Goal: Task Accomplishment & Management: Contribute content

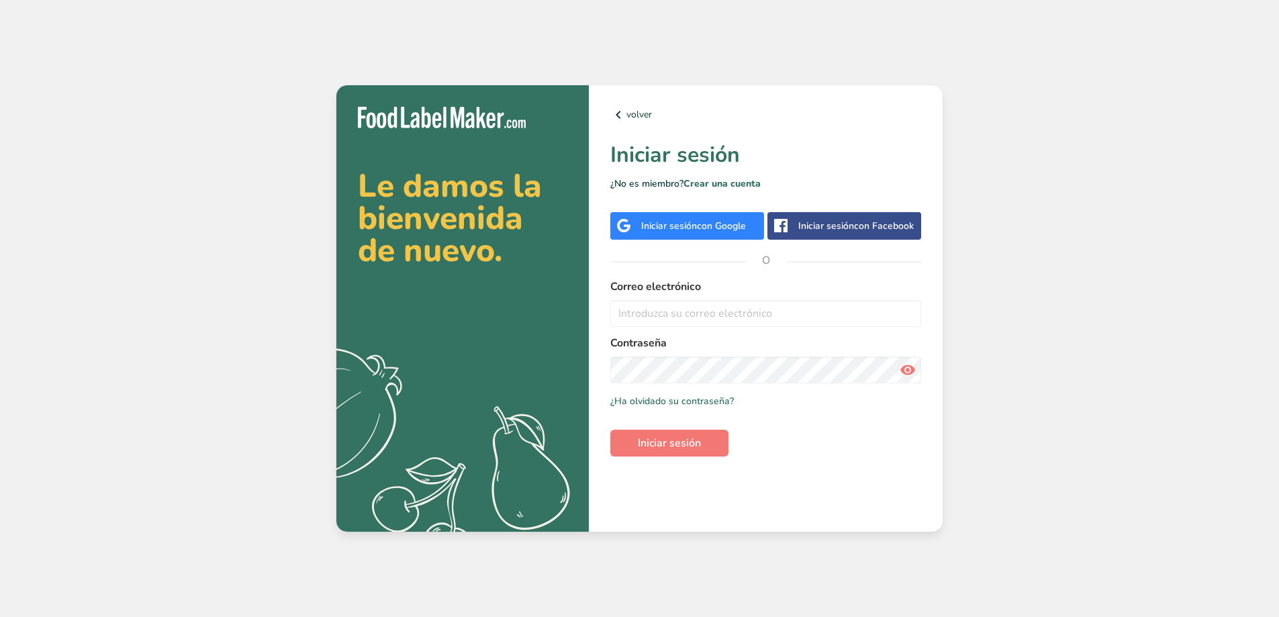
type input "[EMAIL_ADDRESS][DOMAIN_NAME]"
click at [911, 371] on icon at bounding box center [908, 370] width 16 height 24
click at [647, 442] on span "Iniciar sesión" at bounding box center [669, 443] width 63 height 16
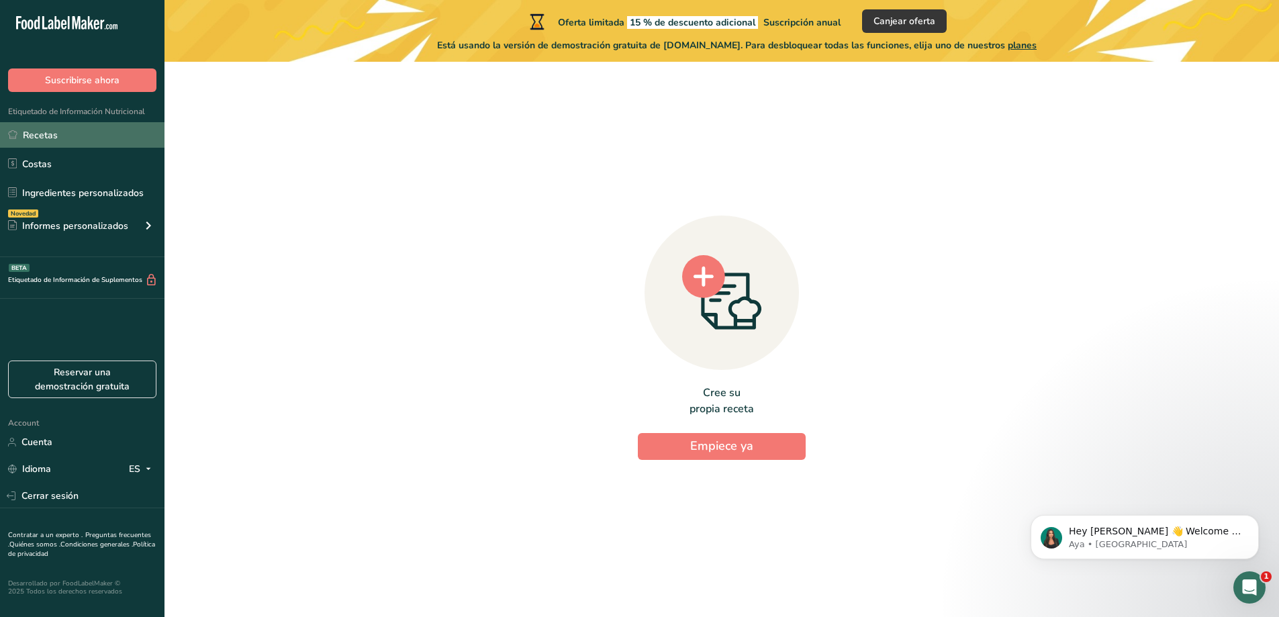
click at [116, 139] on link "Recetas" at bounding box center [82, 135] width 165 height 26
click at [710, 282] on circle at bounding box center [703, 276] width 43 height 43
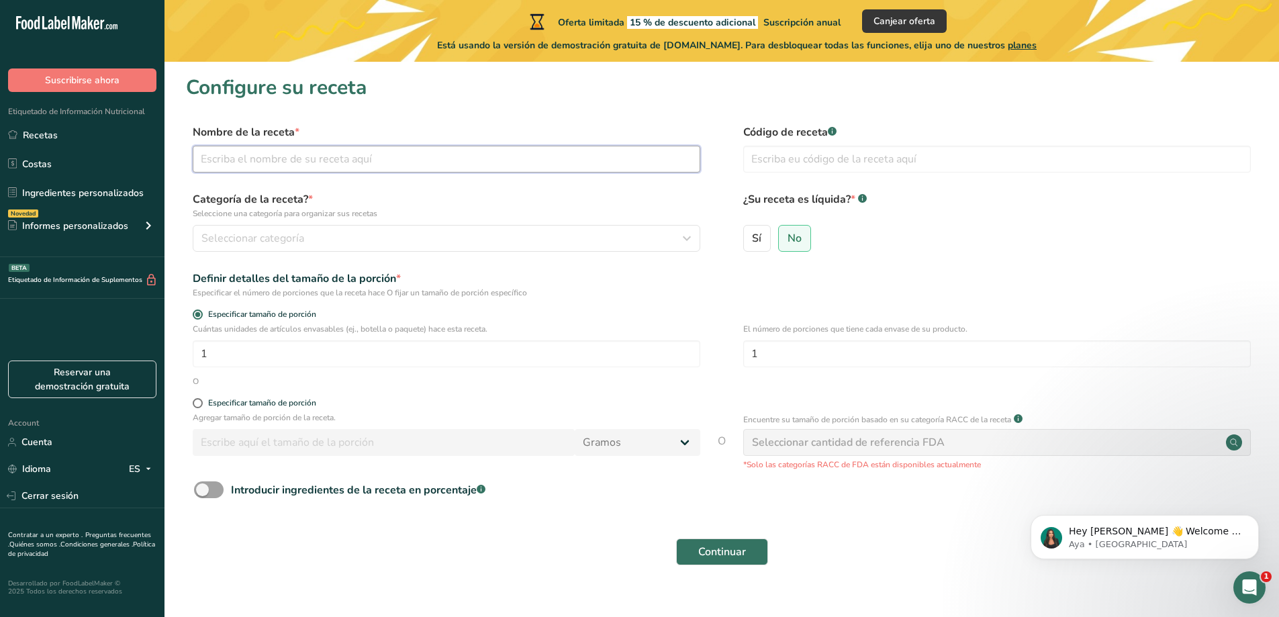
click at [422, 150] on input "text" at bounding box center [447, 159] width 508 height 27
type input "Galletas"
click at [254, 236] on span "Seleccionar categoría" at bounding box center [252, 238] width 103 height 16
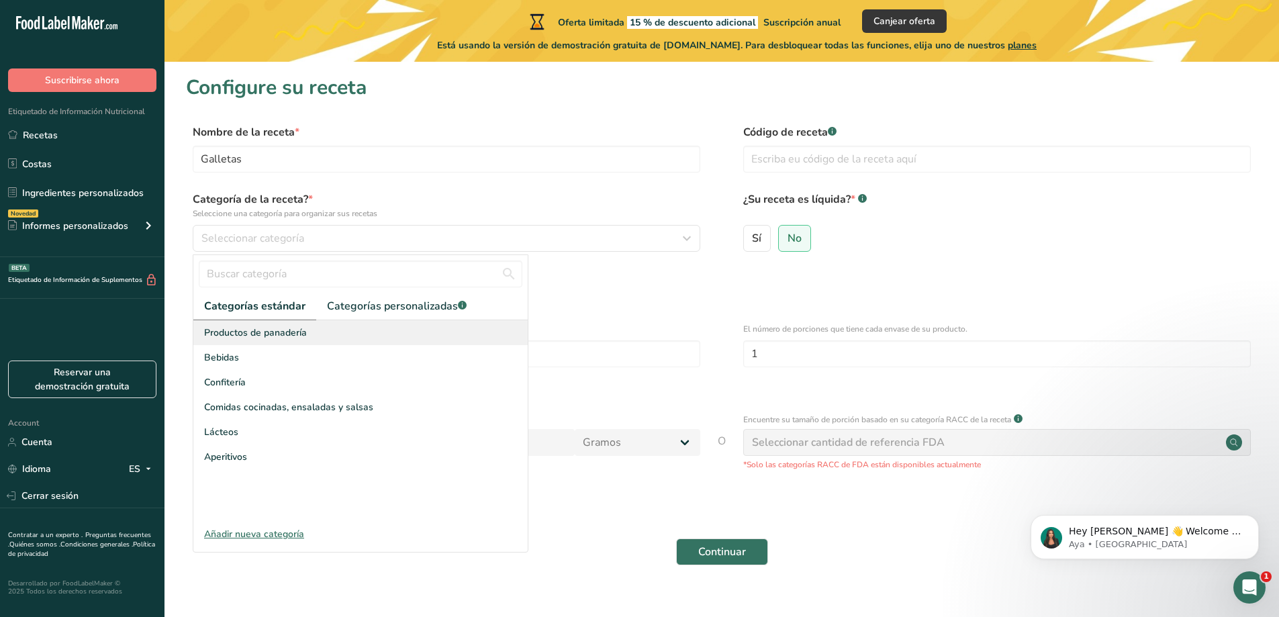
click at [256, 330] on span "Productos de panadería" at bounding box center [255, 333] width 103 height 14
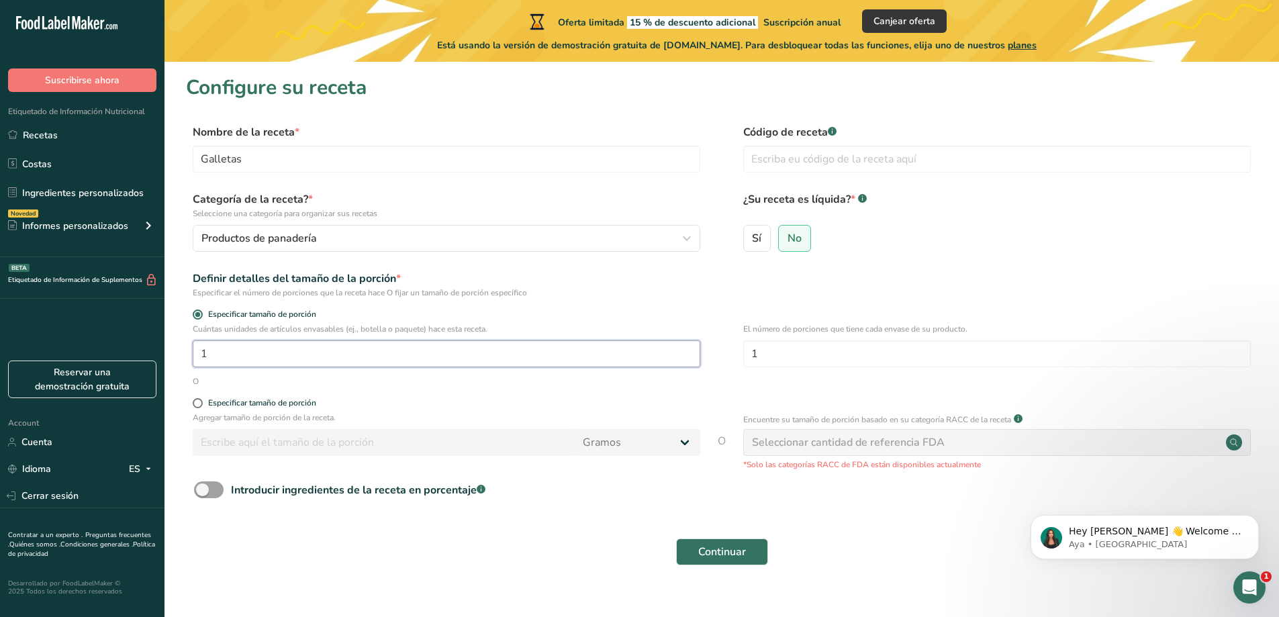
click at [226, 351] on input "1" at bounding box center [447, 353] width 508 height 27
type input "15"
click at [793, 158] on input "text" at bounding box center [997, 159] width 508 height 27
type input "GALARTSEN"
click at [798, 242] on span "No" at bounding box center [795, 238] width 14 height 13
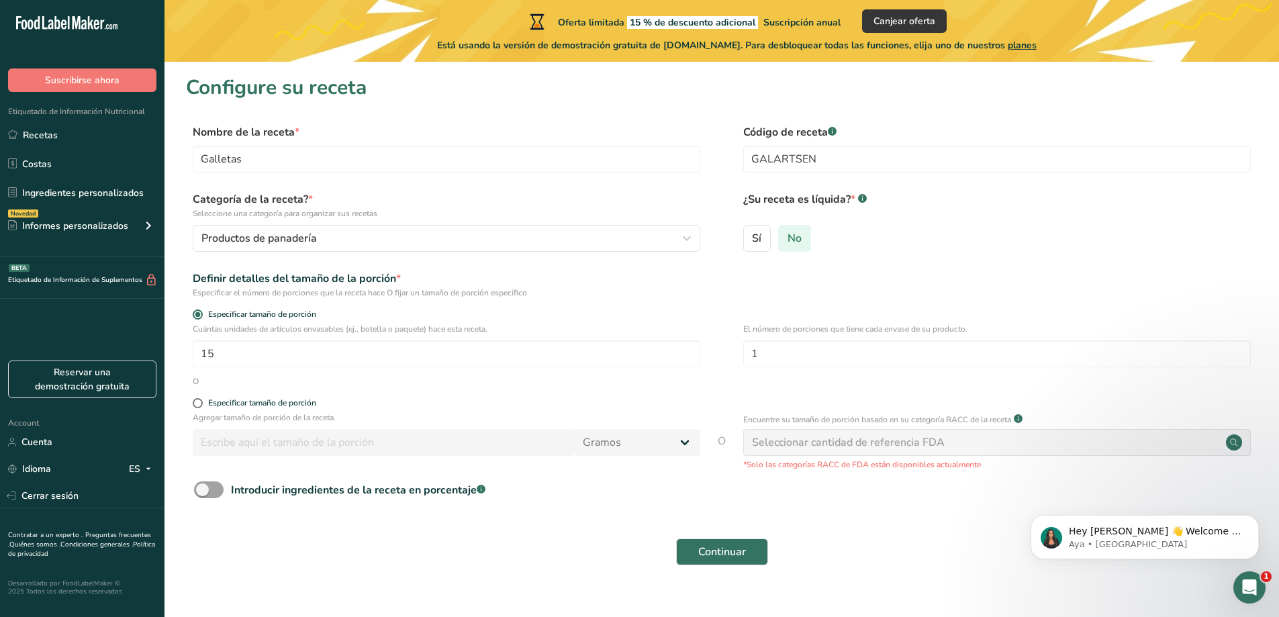
click at [788, 242] on input "No" at bounding box center [783, 238] width 9 height 9
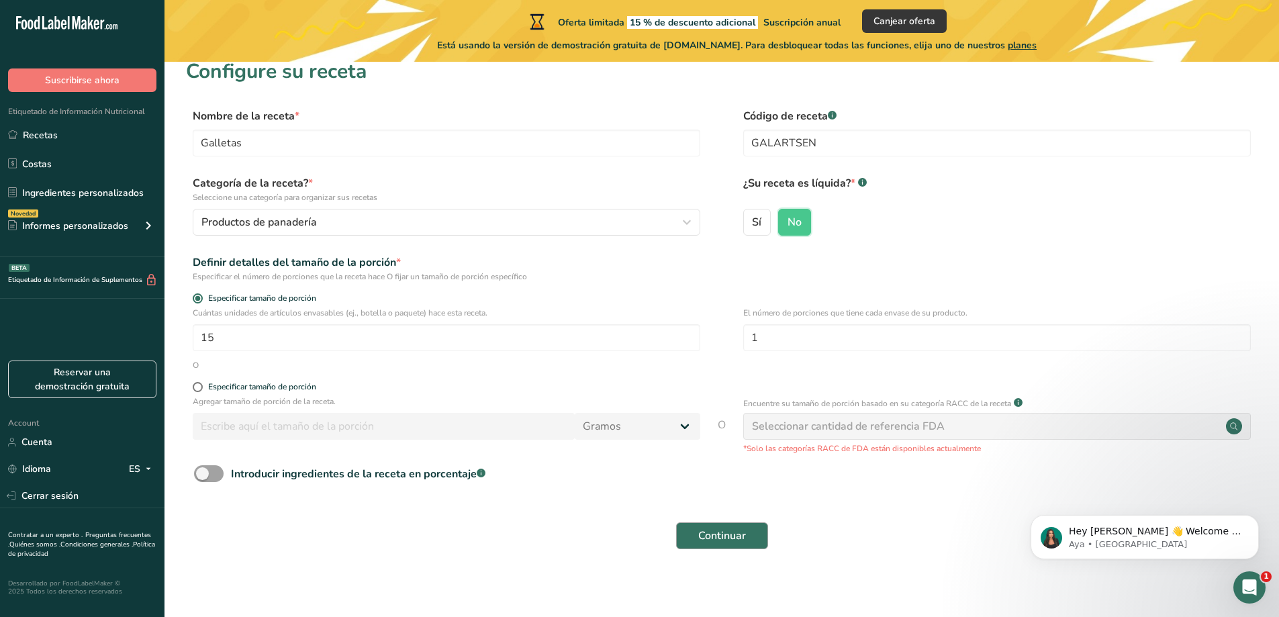
scroll to position [21, 0]
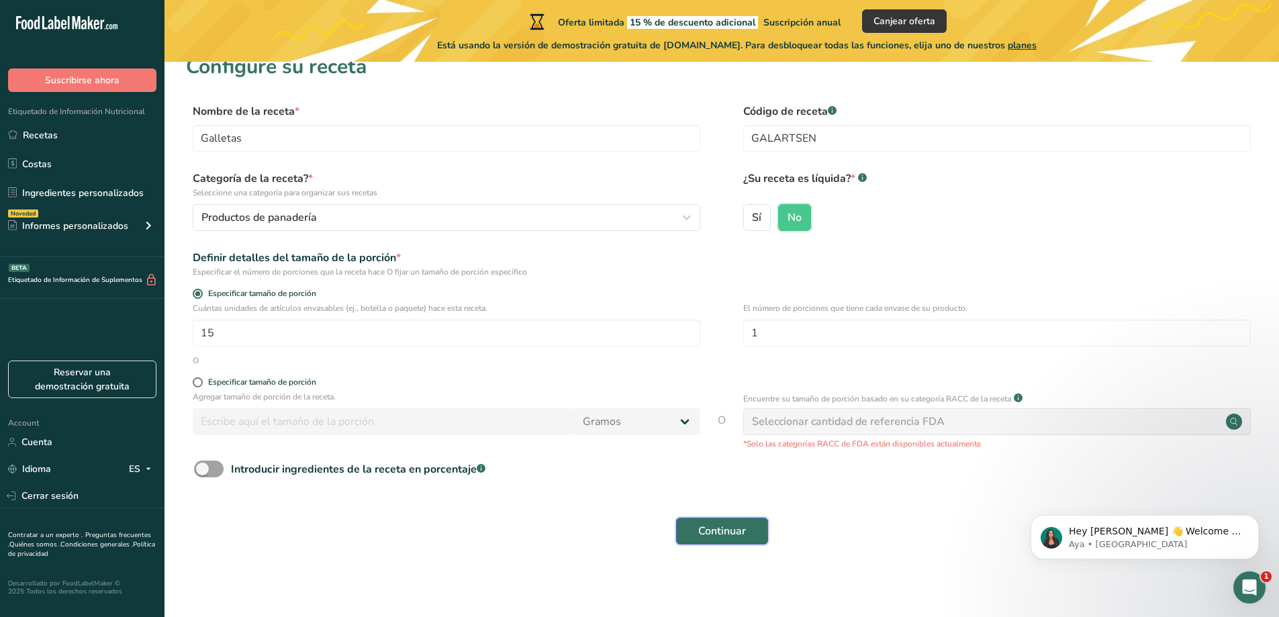
click at [706, 534] on span "Continuar" at bounding box center [722, 531] width 48 height 16
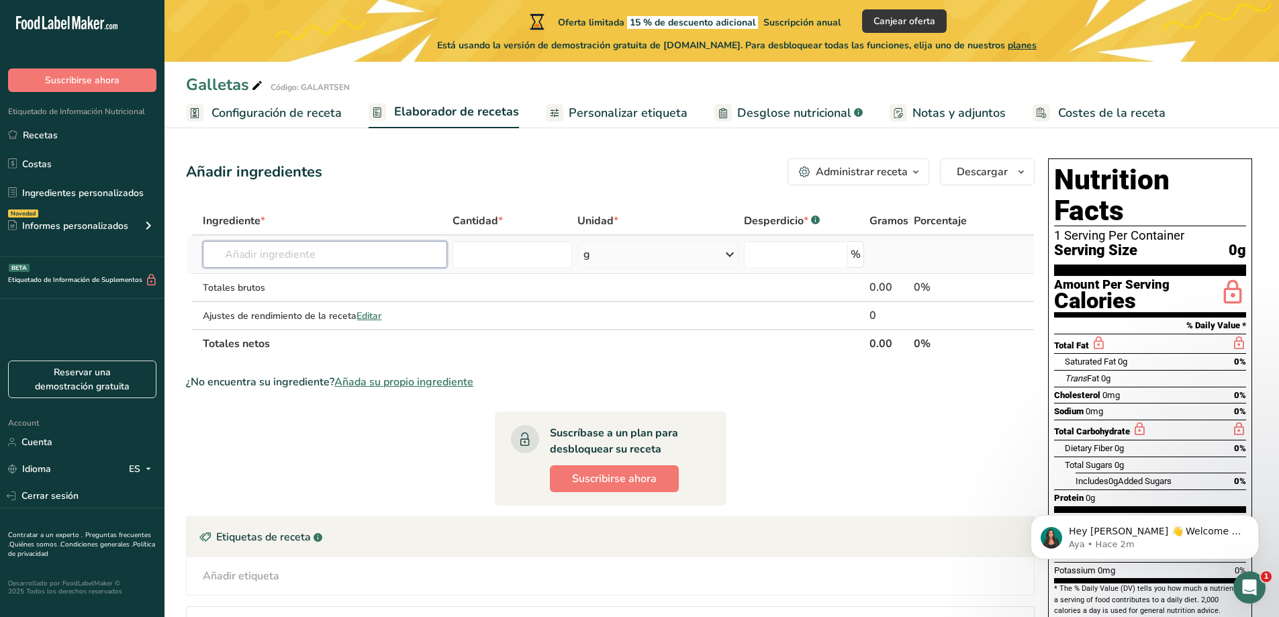
click at [308, 249] on input "text" at bounding box center [325, 254] width 244 height 27
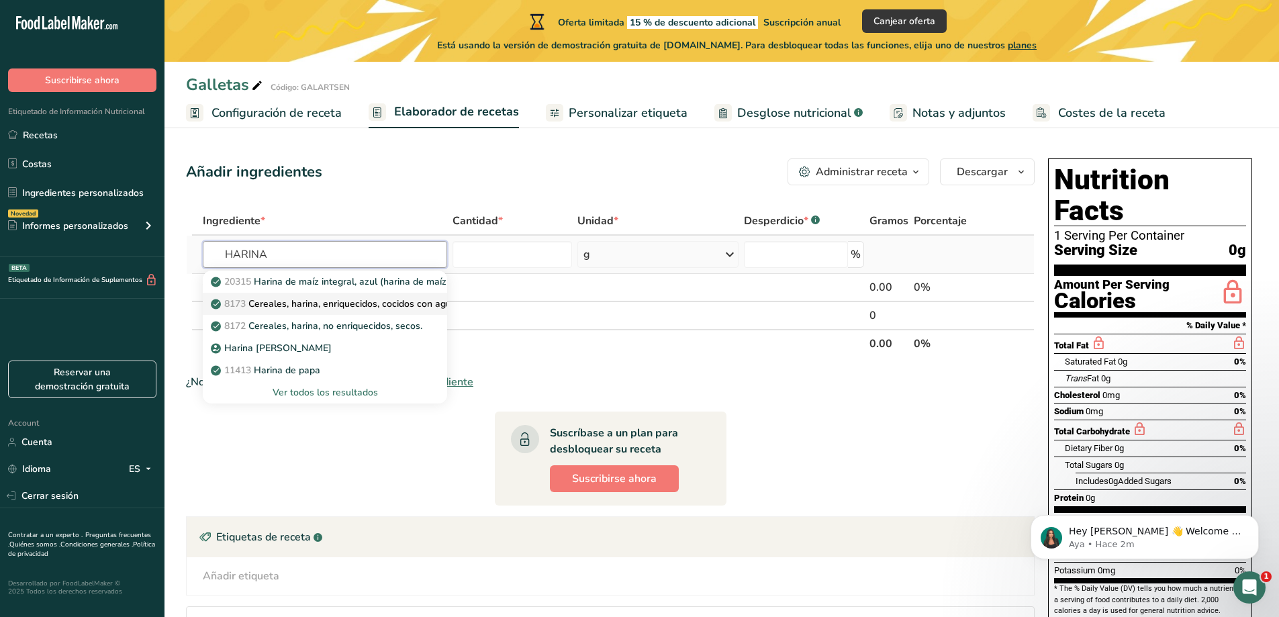
type input "HARINA"
click at [385, 307] on p "8173 Cereales, harina, enriquecidos, cocidos con agua, con sal" at bounding box center [353, 304] width 279 height 14
type input "Cereals, [PERSON_NAME], enriched, cooked with water, with salt"
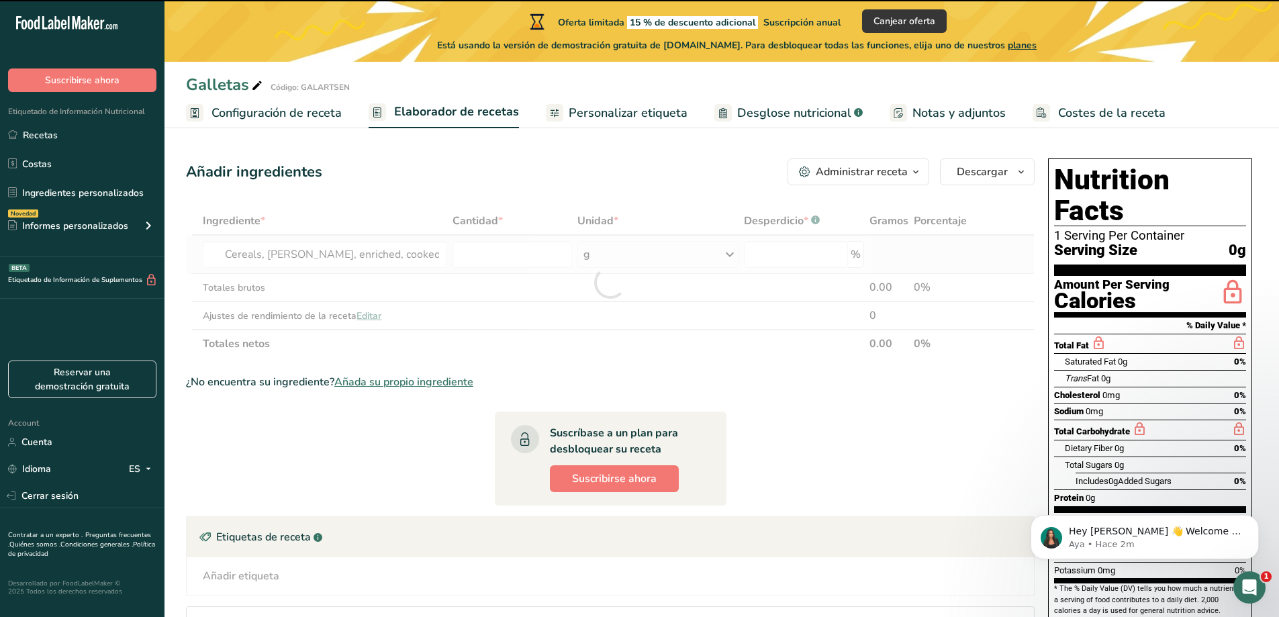
type input "0"
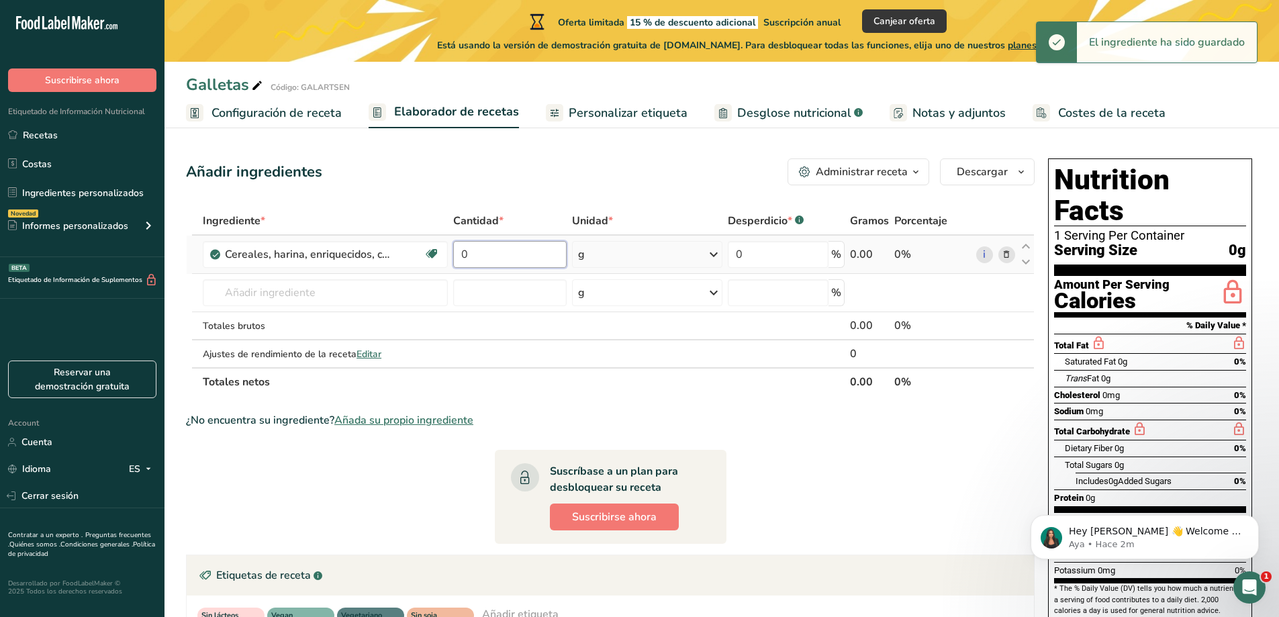
click at [527, 246] on input "0" at bounding box center [509, 254] width 113 height 27
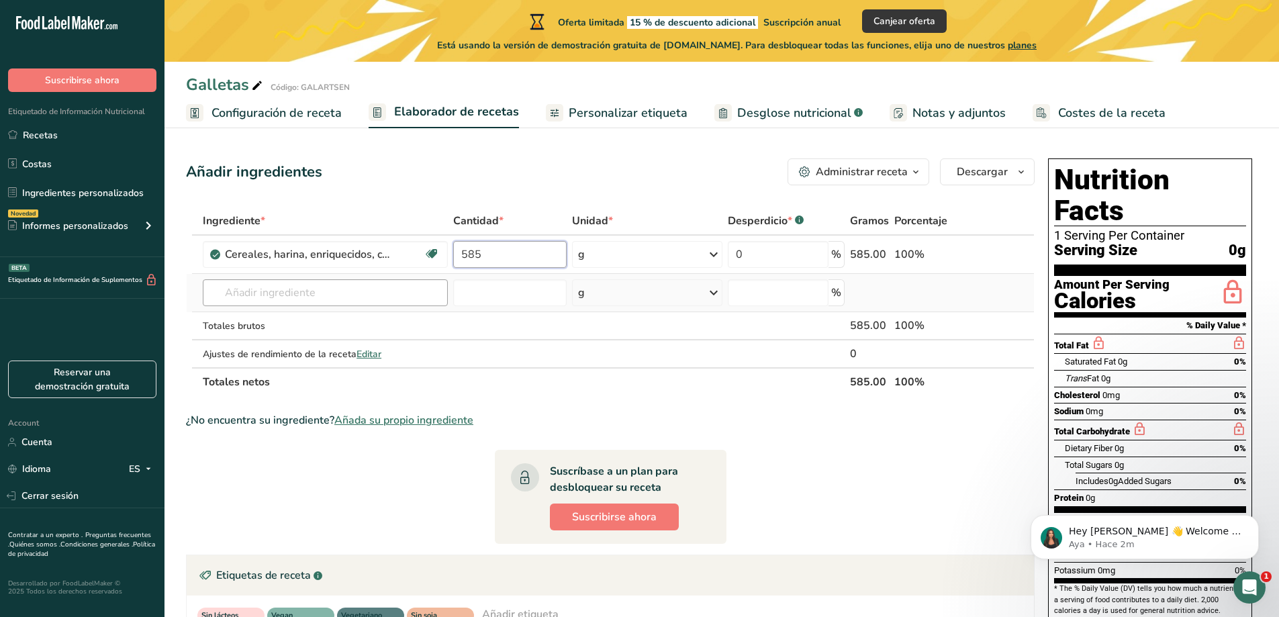
type input "585"
click at [323, 294] on div "Ingrediente * Cantidad * Unidad * Desperdicio * .a-a{fill:#347362;}.b-a{fill:#f…" at bounding box center [610, 301] width 849 height 189
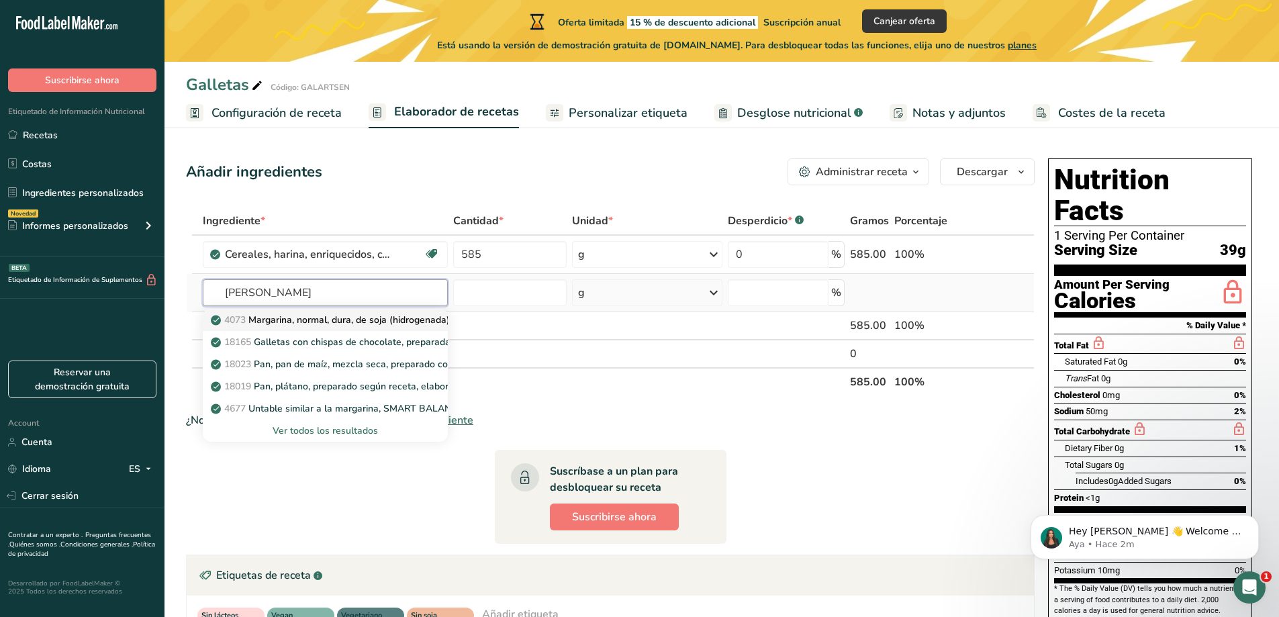
type input "[PERSON_NAME]"
click at [359, 324] on p "4073 Margarina, normal, dura, de soja (hidrogenada)" at bounding box center [332, 320] width 236 height 14
type input "Margarine, regular, hard, soybean (hydrogenated)"
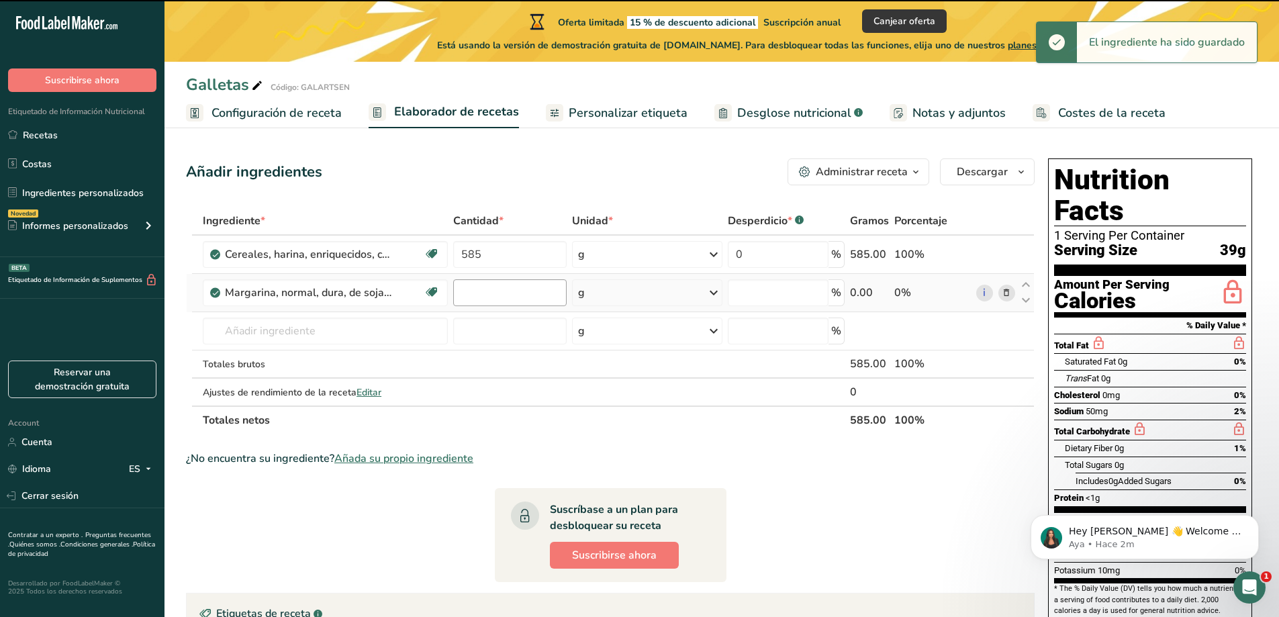
type input "0"
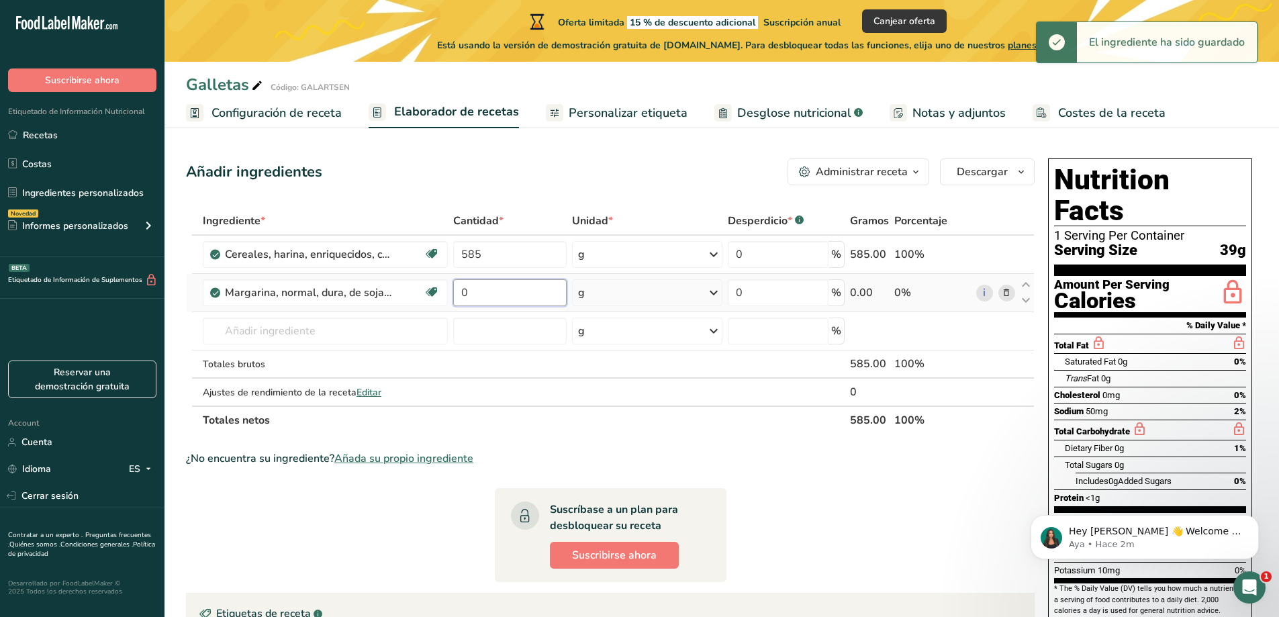
click at [477, 285] on input "0" at bounding box center [509, 292] width 113 height 27
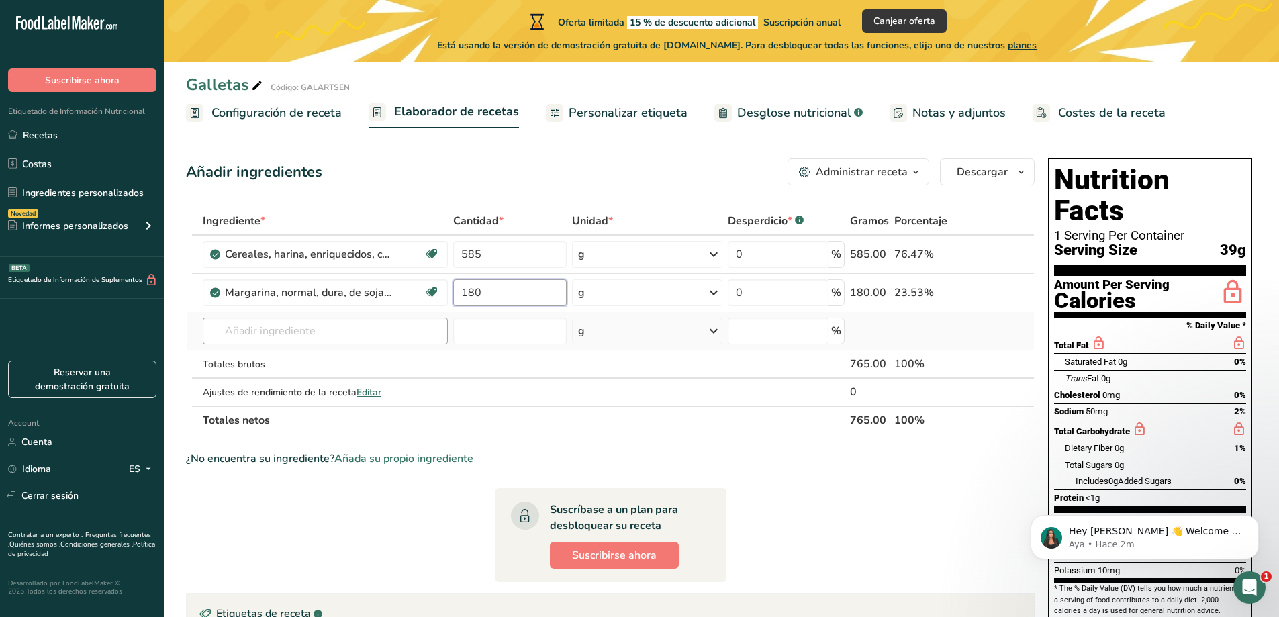
type input "180"
click at [335, 324] on div "Ingrediente * Cantidad * Unidad * Desperdicio * .a-a{fill:#347362;}.b-a{fill:#f…" at bounding box center [610, 321] width 849 height 228
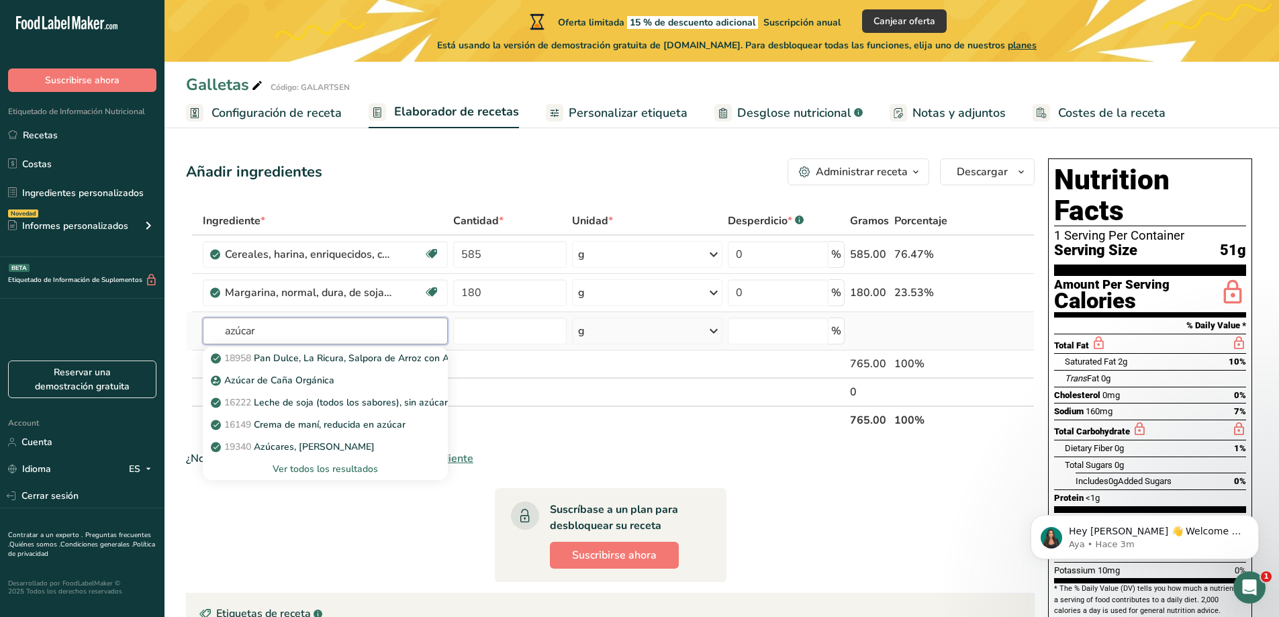
click at [331, 332] on input "azúcar" at bounding box center [325, 331] width 245 height 27
type input "azúcar"
click at [298, 471] on div "Ver todos los resultados" at bounding box center [326, 469] width 224 height 14
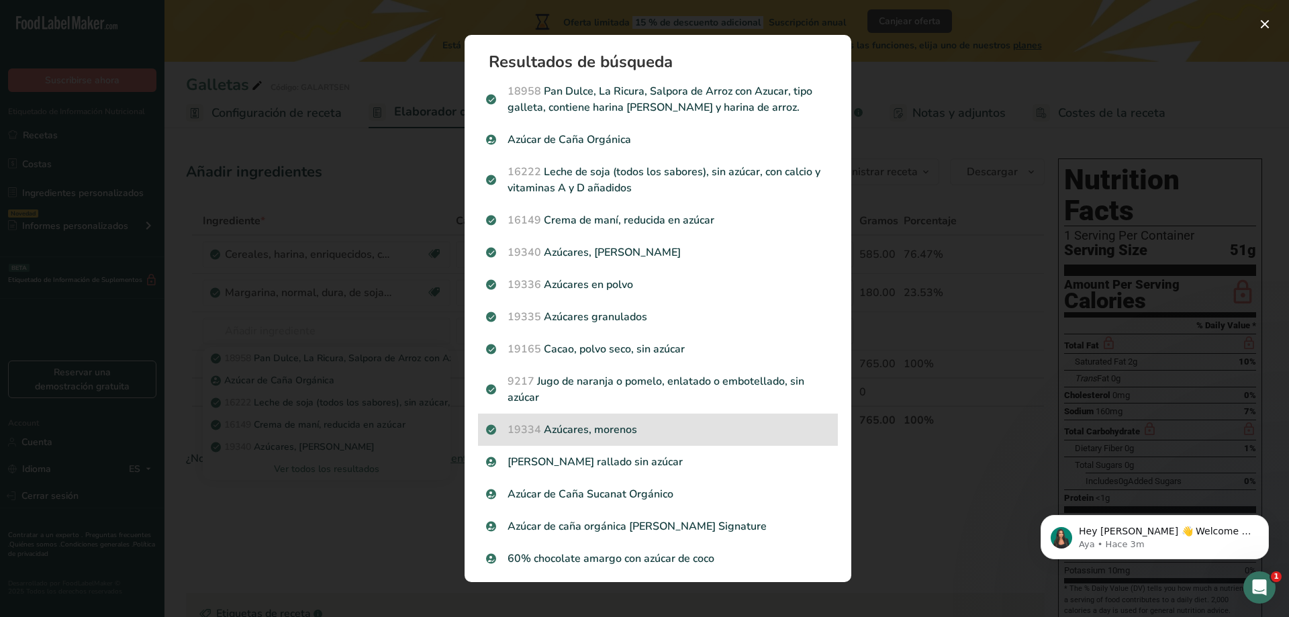
click at [663, 424] on p "19334 [DEMOGRAPHIC_DATA], morenos" at bounding box center [658, 430] width 344 height 16
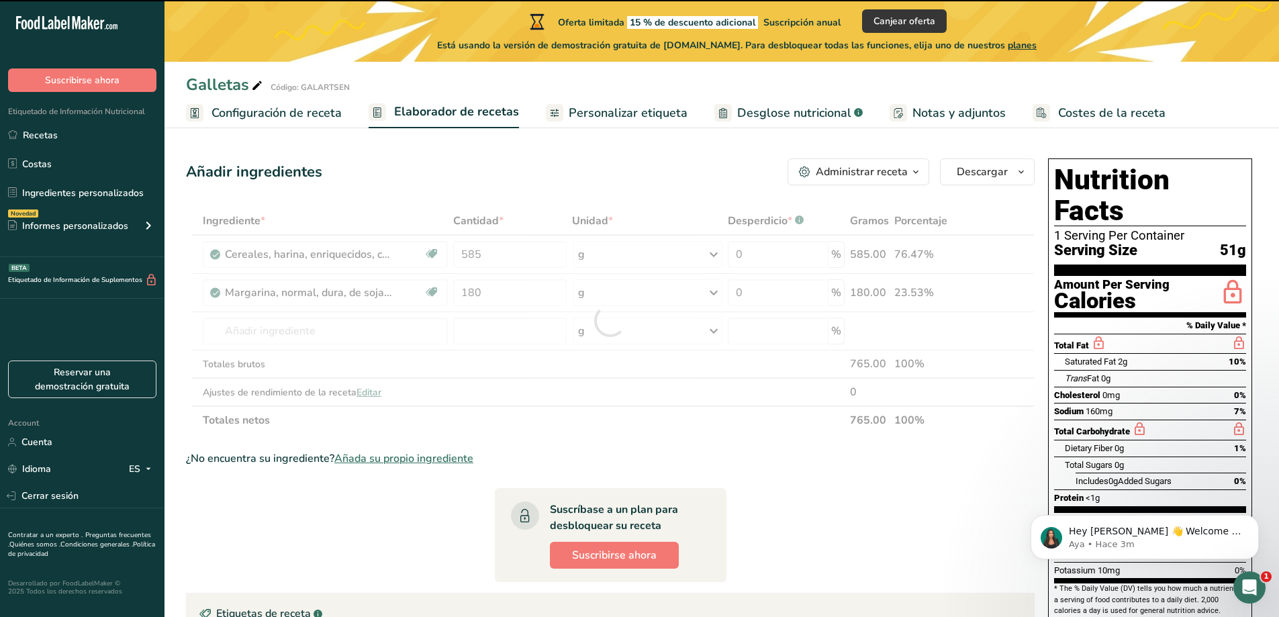
type input "0"
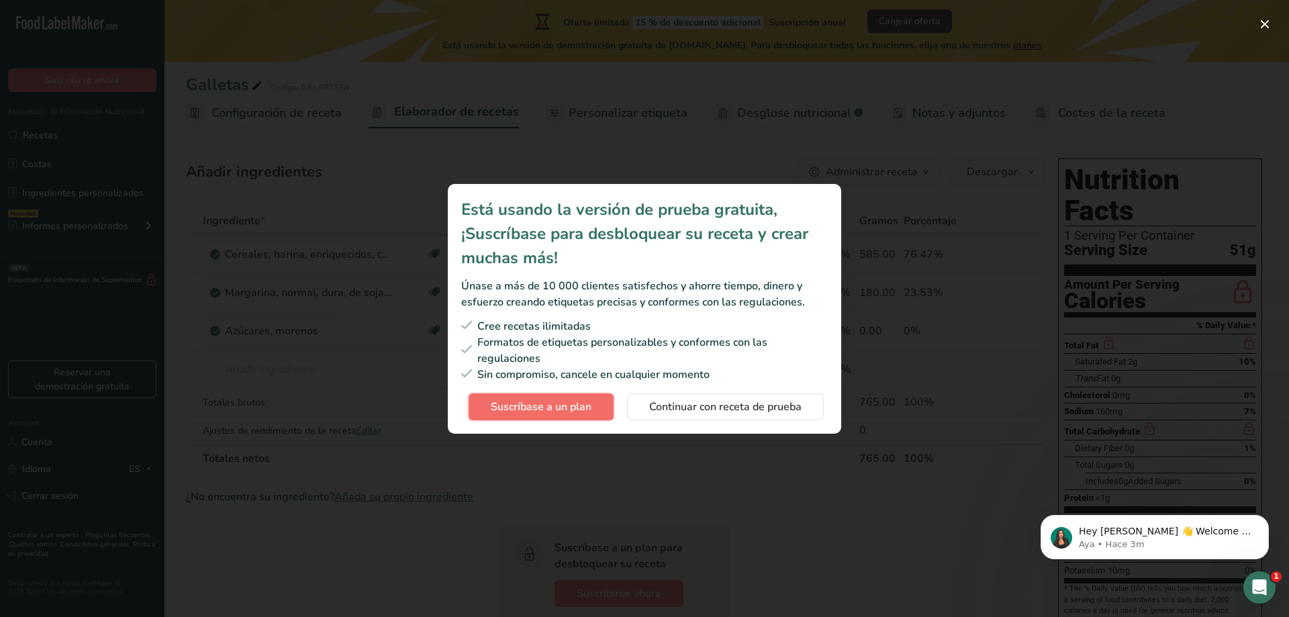
click at [553, 407] on span "Suscríbase a un plan" at bounding box center [541, 407] width 101 height 16
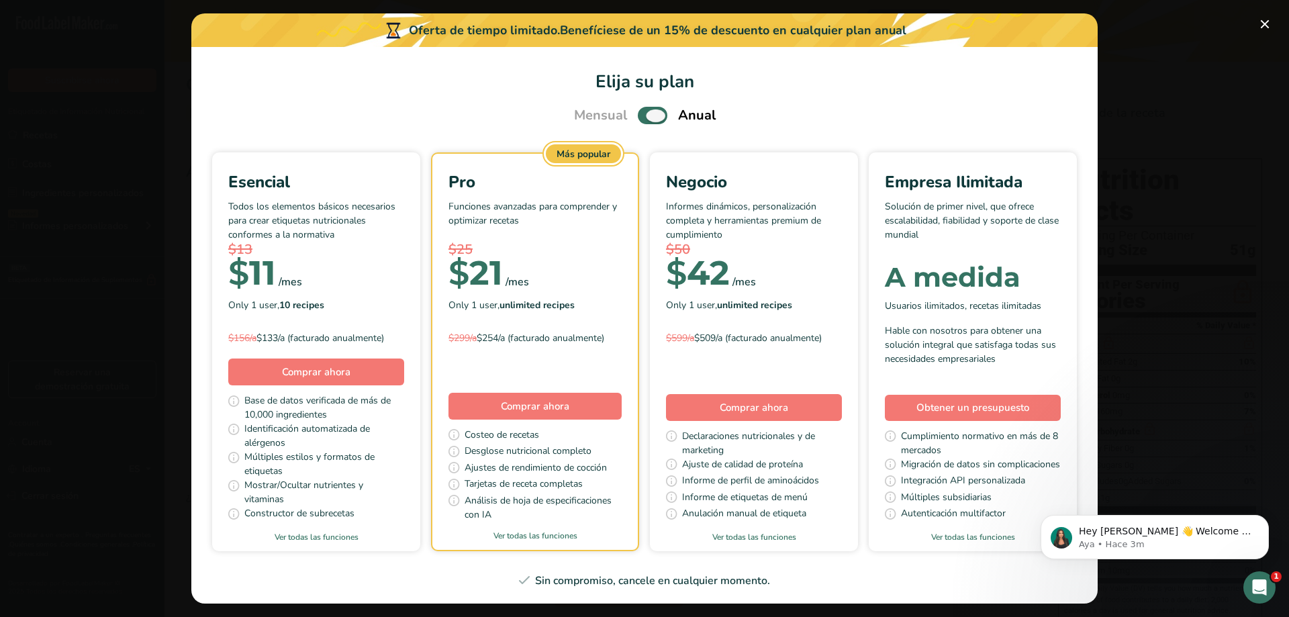
click at [638, 115] on span "Pick Your Pricing Plan Modal" at bounding box center [653, 115] width 30 height 17
click at [638, 115] on input "Pick Your Pricing Plan Modal" at bounding box center [642, 115] width 9 height 9
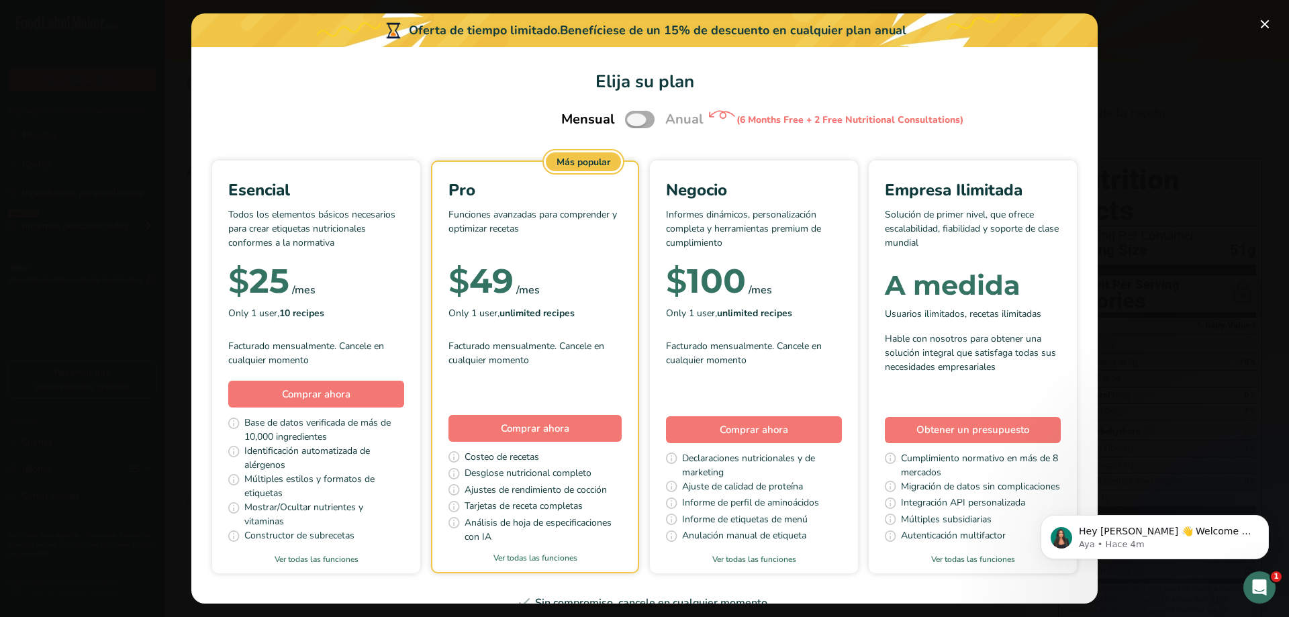
click at [645, 122] on span "Pick Your Pricing Plan Modal" at bounding box center [640, 119] width 30 height 17
click at [634, 122] on input "Pick Your Pricing Plan Modal" at bounding box center [629, 120] width 9 height 9
checkbox input "true"
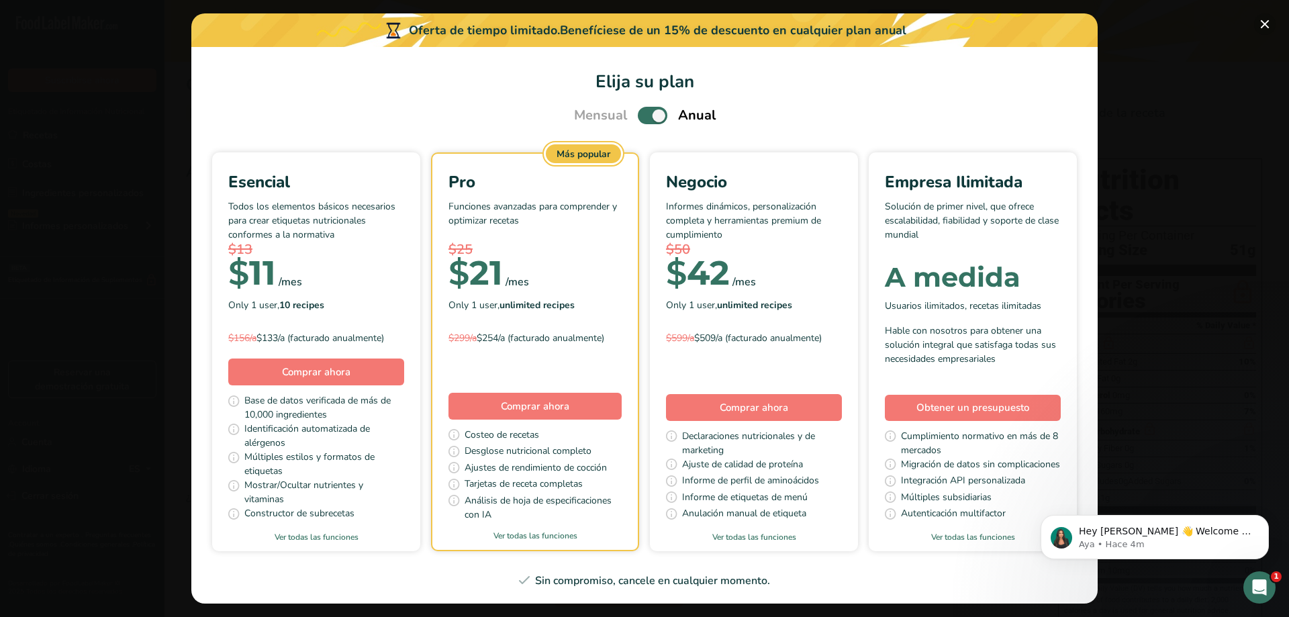
click at [1269, 26] on button "Pick Your Pricing Plan Modal" at bounding box center [1264, 23] width 21 height 21
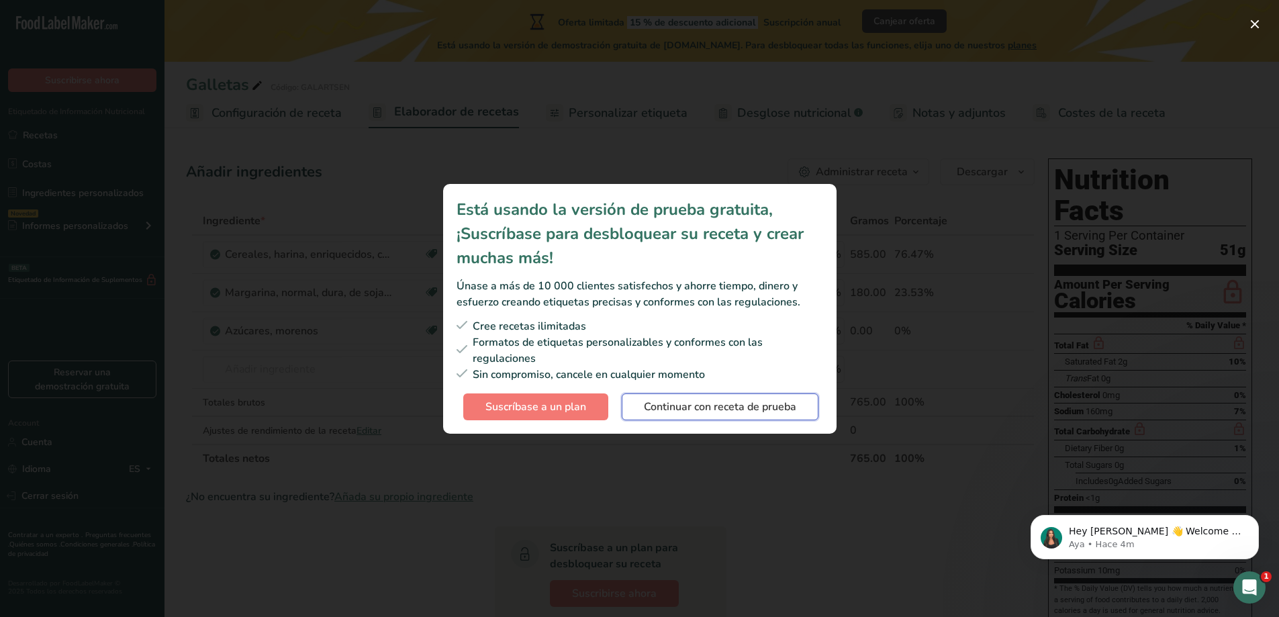
click at [674, 403] on span "Continuar con receta de prueba" at bounding box center [720, 407] width 152 height 16
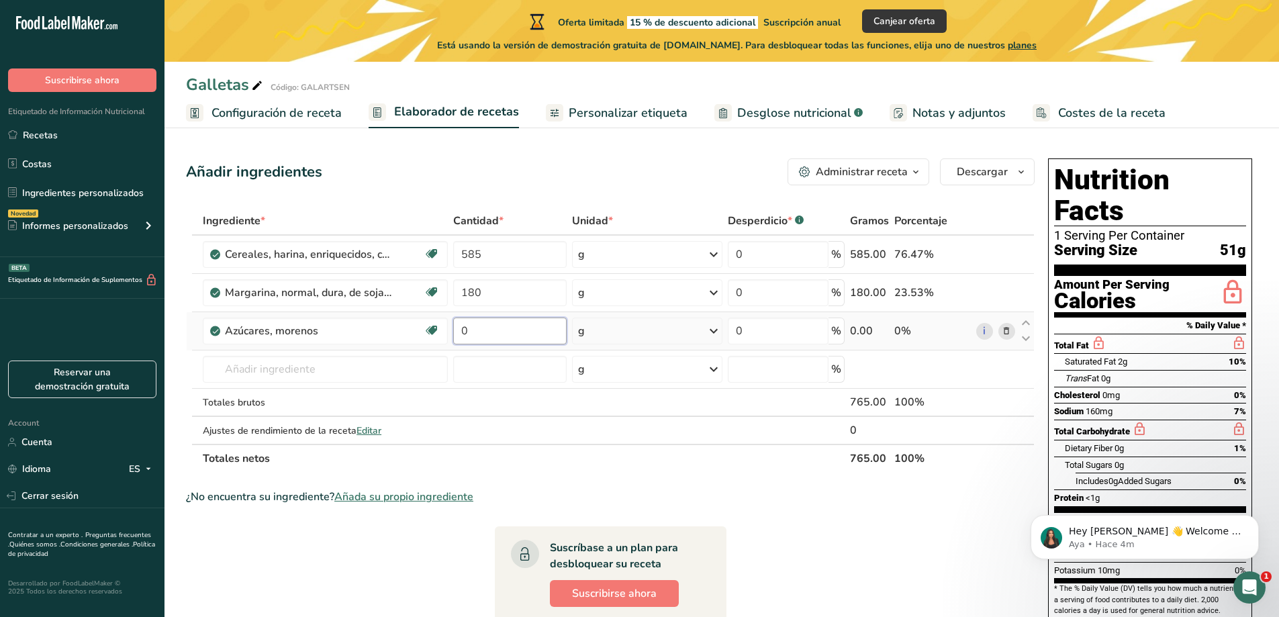
click at [541, 330] on input "0" at bounding box center [509, 331] width 113 height 27
type input "230"
click at [317, 375] on div "Ingrediente * Cantidad * Unidad * Desperdicio * .a-a{fill:#347362;}.b-a{fill:#f…" at bounding box center [610, 340] width 849 height 266
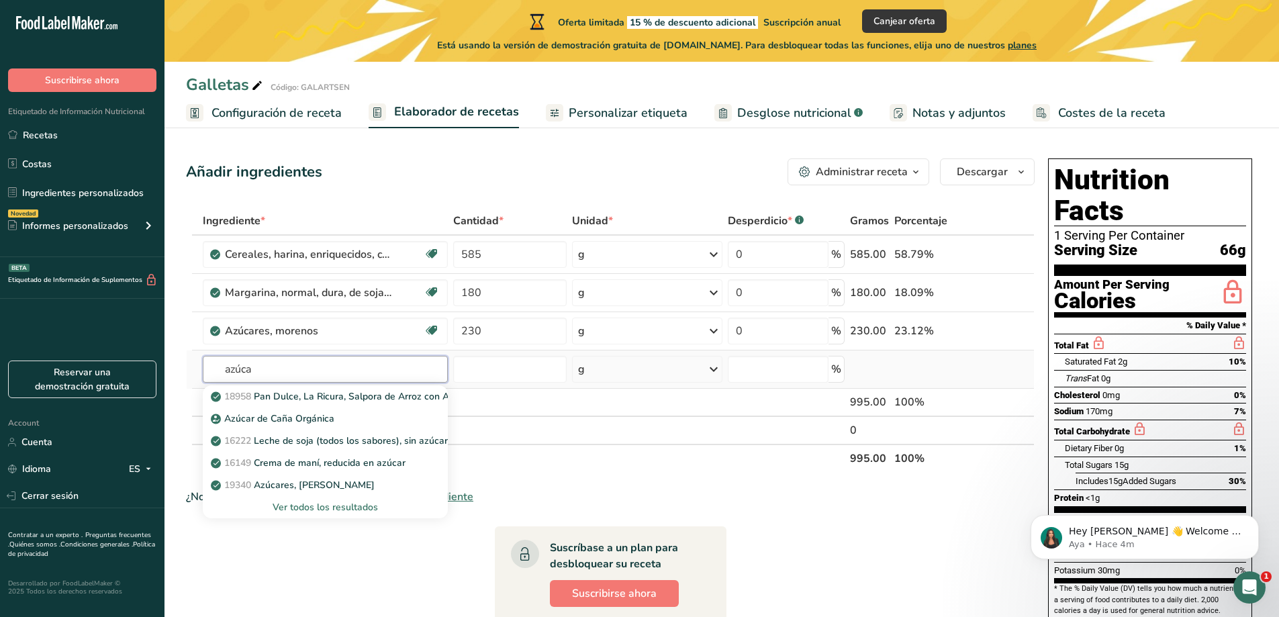
type input "azúca"
click at [297, 508] on div "Ver todos los resultados" at bounding box center [326, 507] width 224 height 14
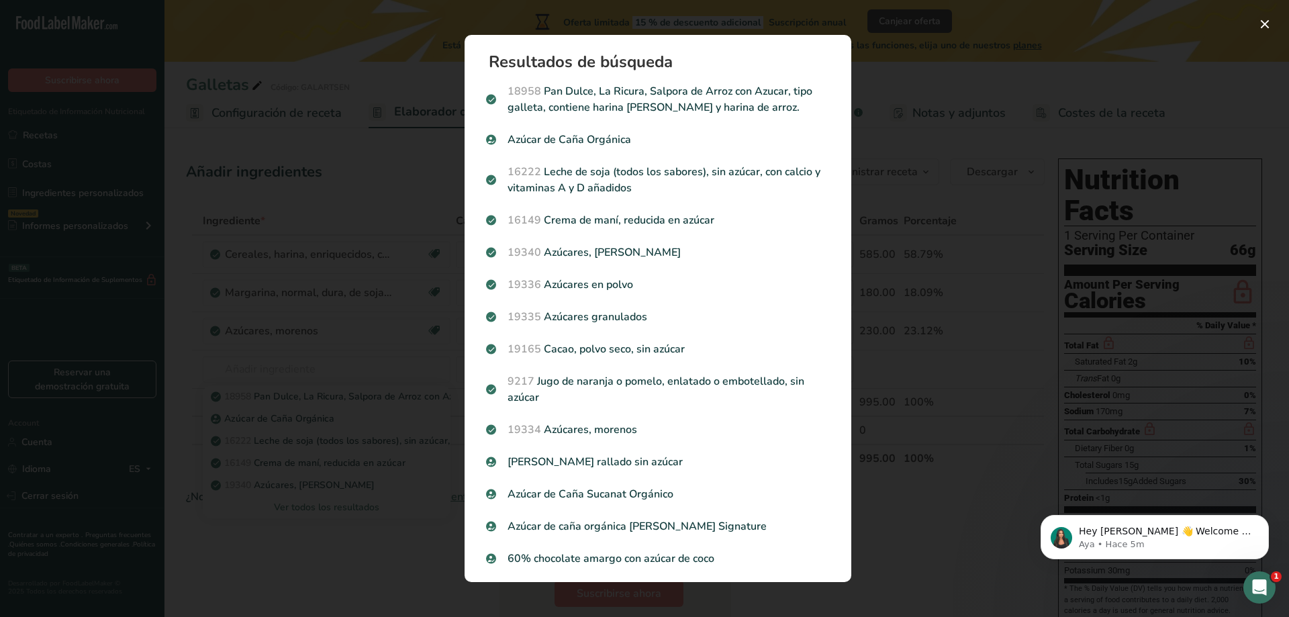
click at [584, 322] on p "19335 Azúcares granulados" at bounding box center [658, 317] width 344 height 16
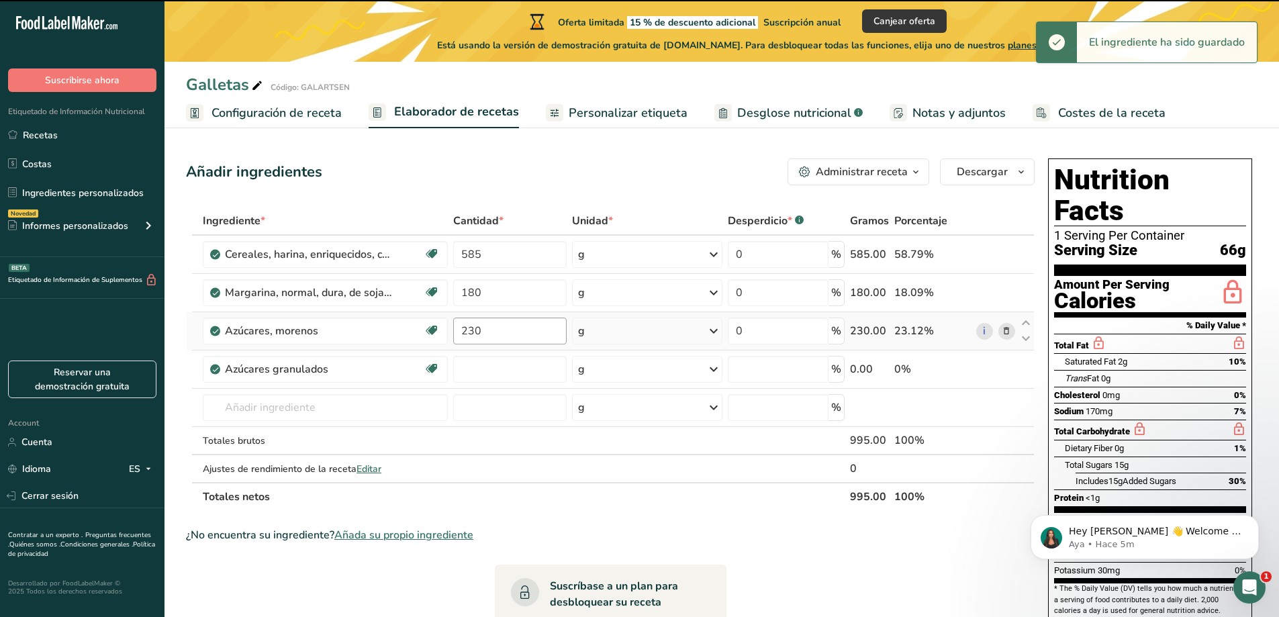
type input "0"
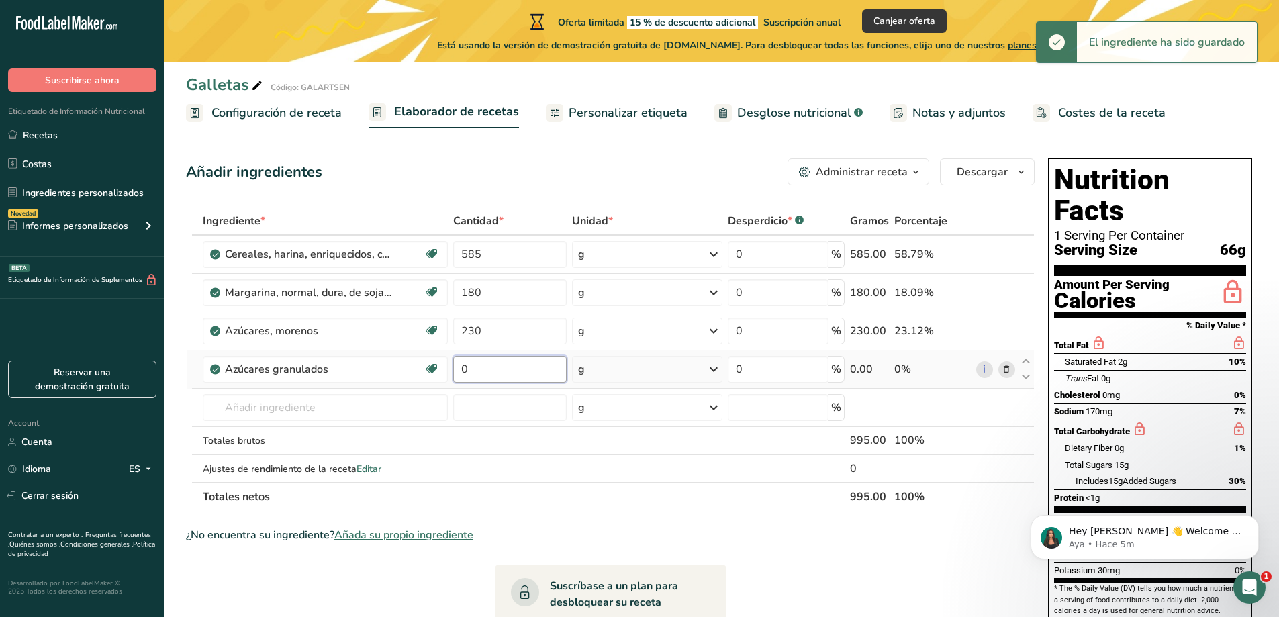
click at [478, 369] on input "0" at bounding box center [509, 369] width 113 height 27
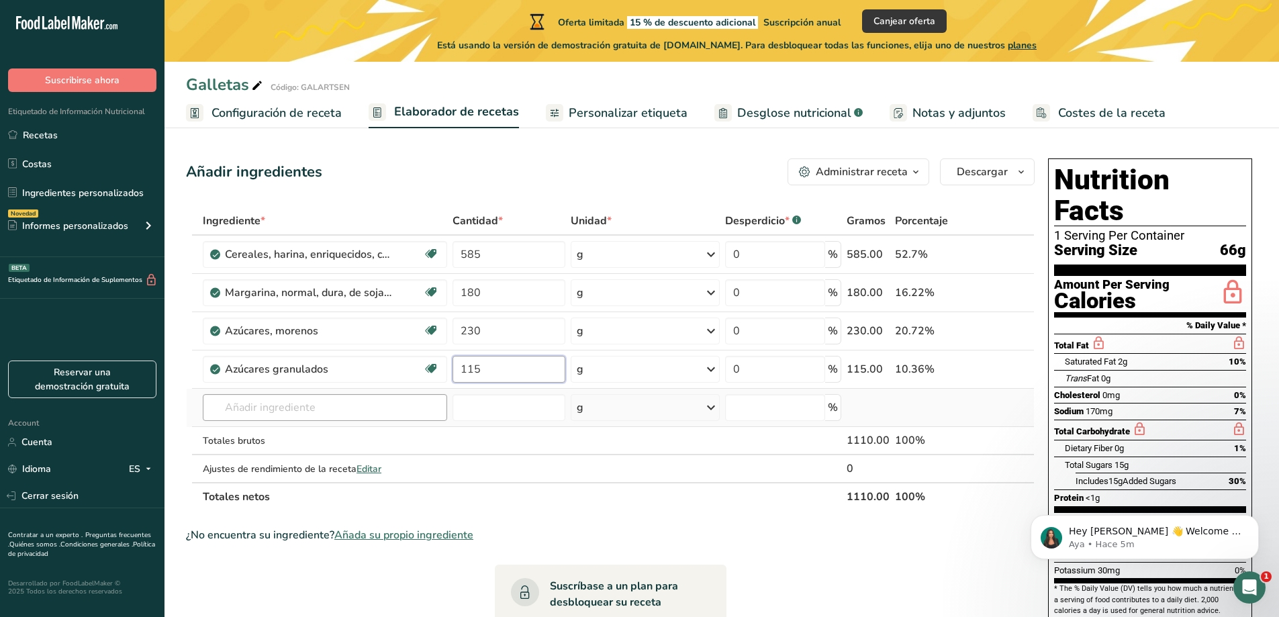
type input "115"
click at [312, 411] on div "Ingrediente * Cantidad * Unidad * Desperdicio * .a-a{fill:#347362;}.b-a{fill:#f…" at bounding box center [610, 359] width 849 height 304
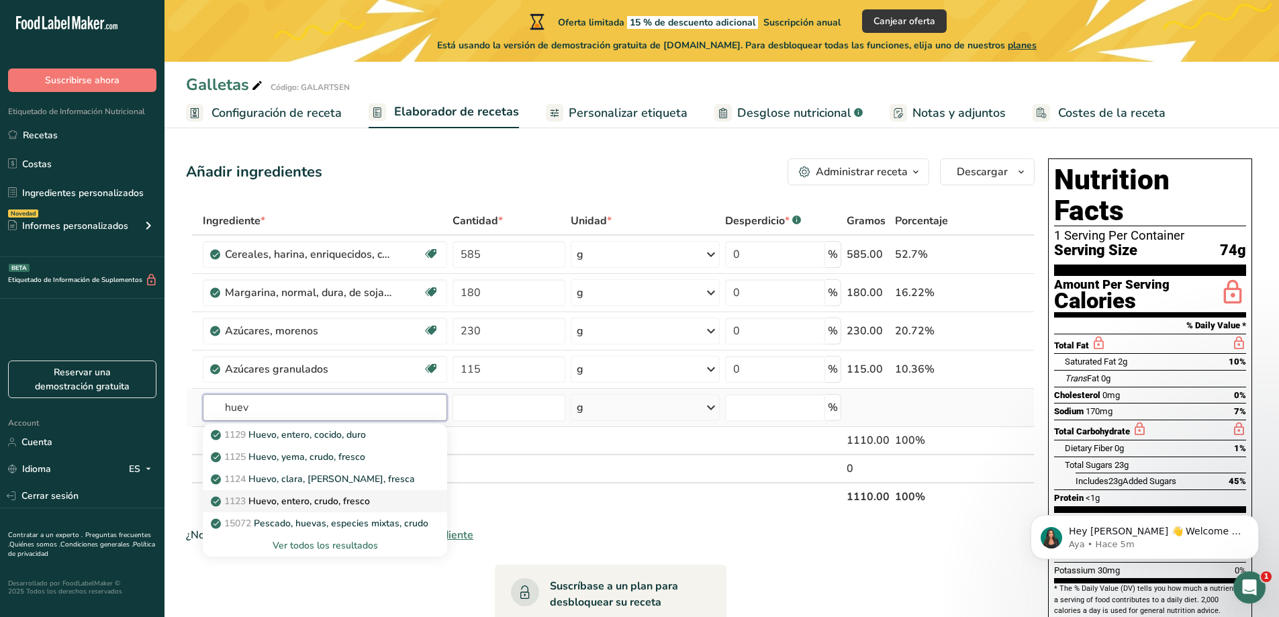
type input "huev"
click at [340, 503] on p "1123 Huevo, entero, crudo, fresco" at bounding box center [292, 501] width 156 height 14
type input "Egg, whole, raw, fresh"
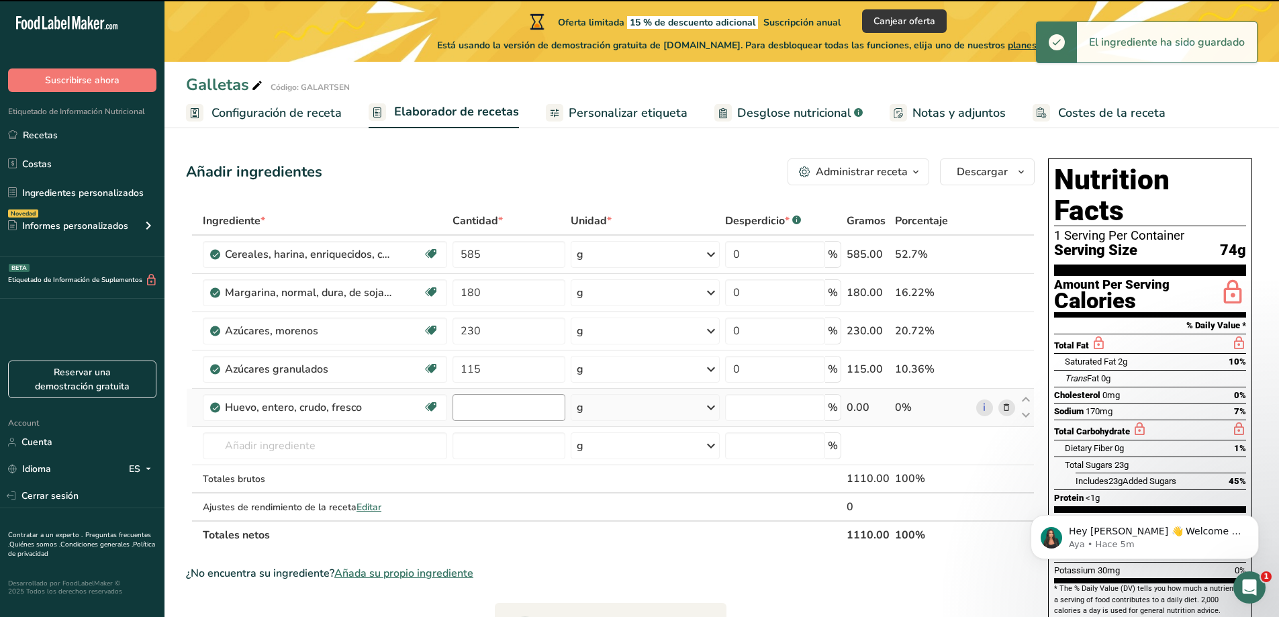
type input "0"
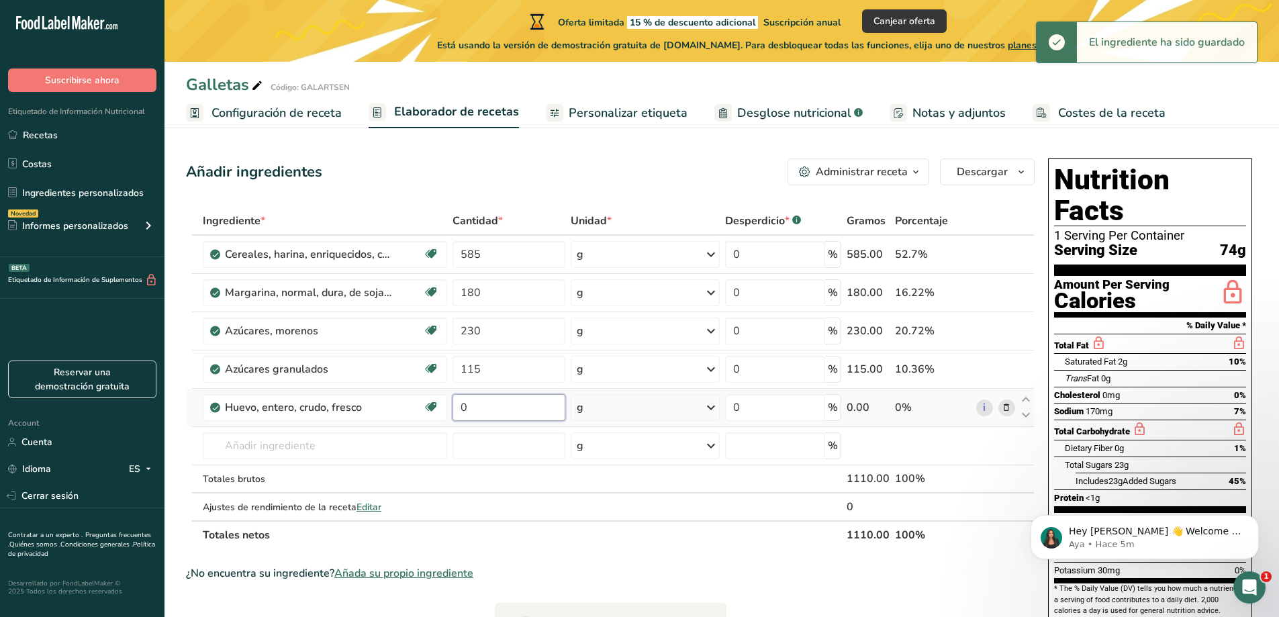
click at [516, 408] on input "0" at bounding box center [509, 407] width 113 height 27
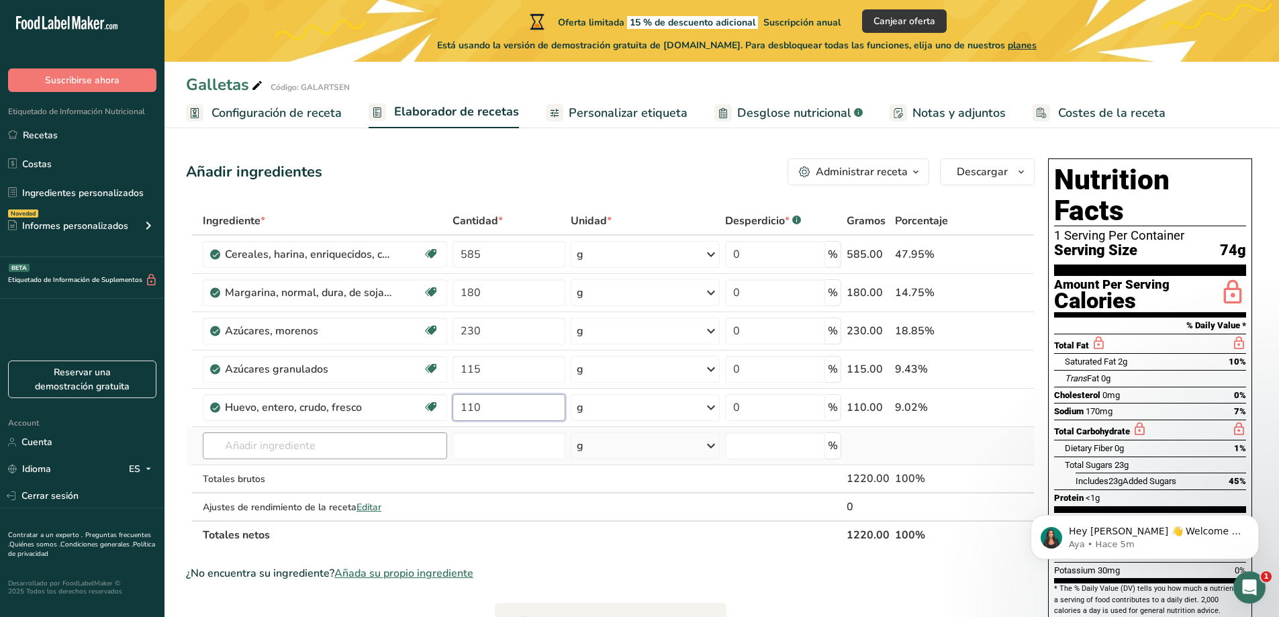
type input "110"
click at [239, 445] on div "Ingrediente * Cantidad * Unidad * Desperdicio * .a-a{fill:#347362;}.b-a{fill:#f…" at bounding box center [610, 378] width 849 height 342
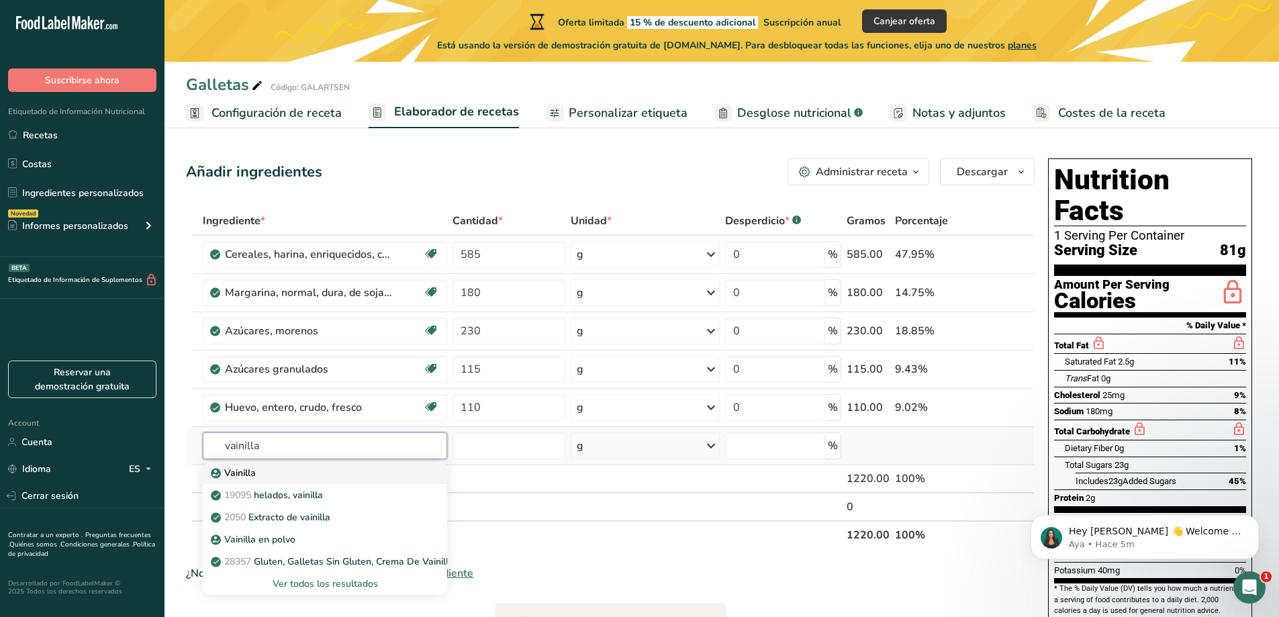
type input "vainilla"
click at [249, 472] on p "Vainilla" at bounding box center [235, 473] width 42 height 14
type input "Vanilla Bean"
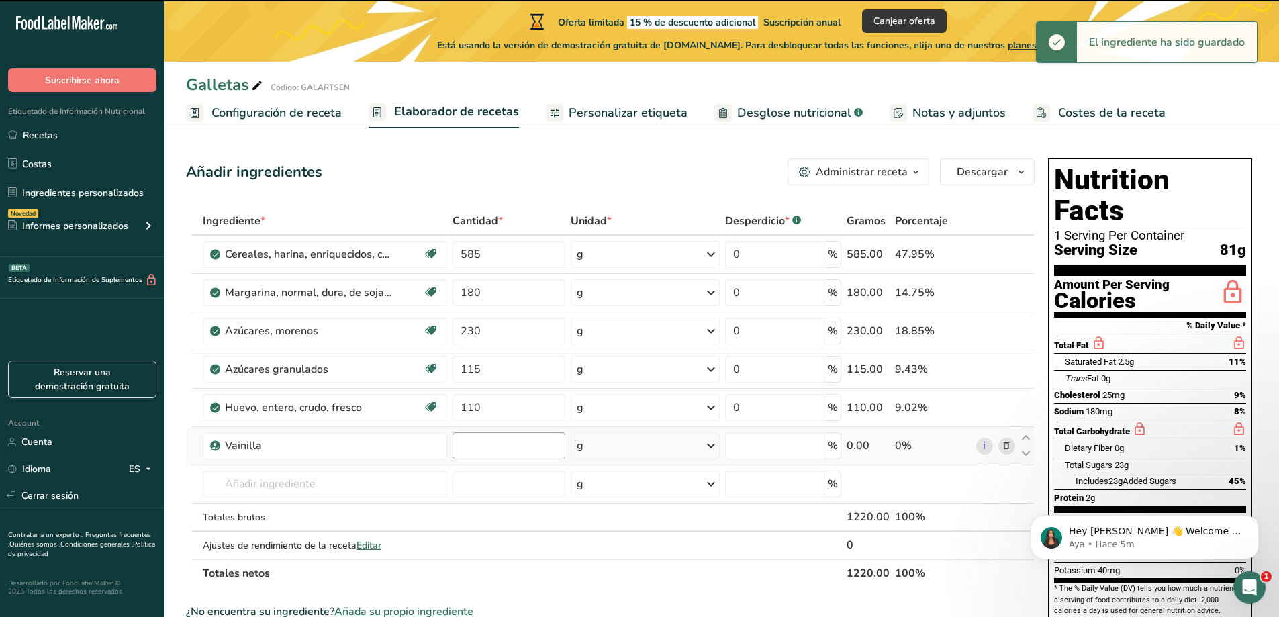
type input "0"
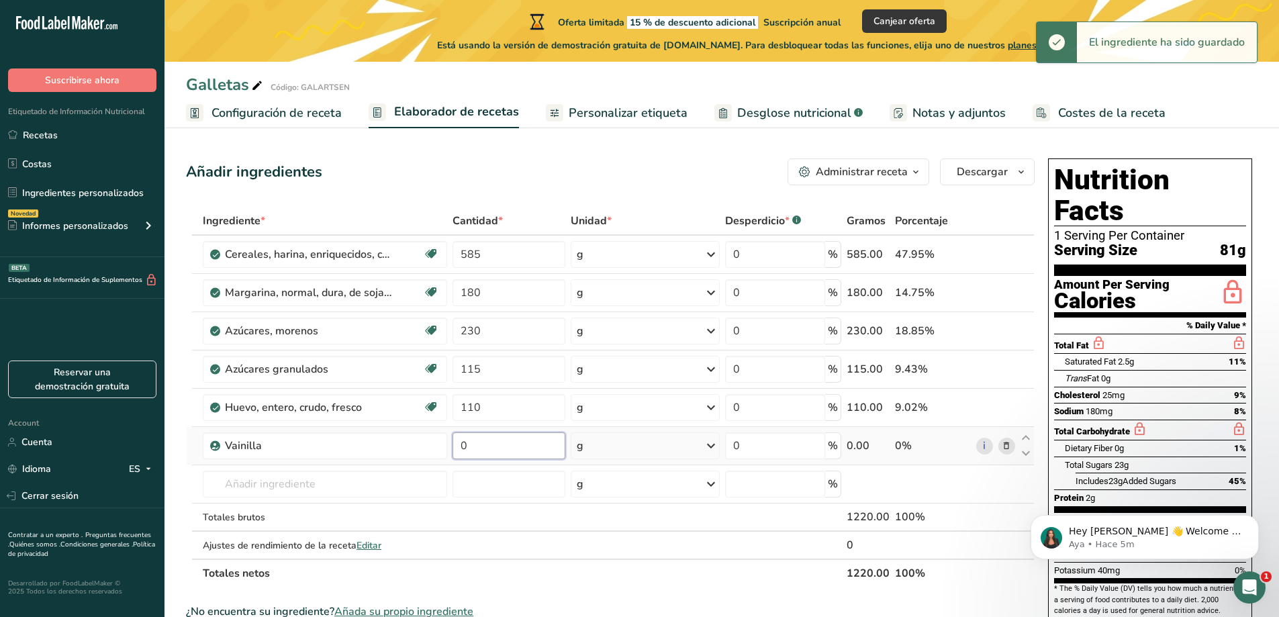
click at [488, 443] on input "0" at bounding box center [509, 445] width 113 height 27
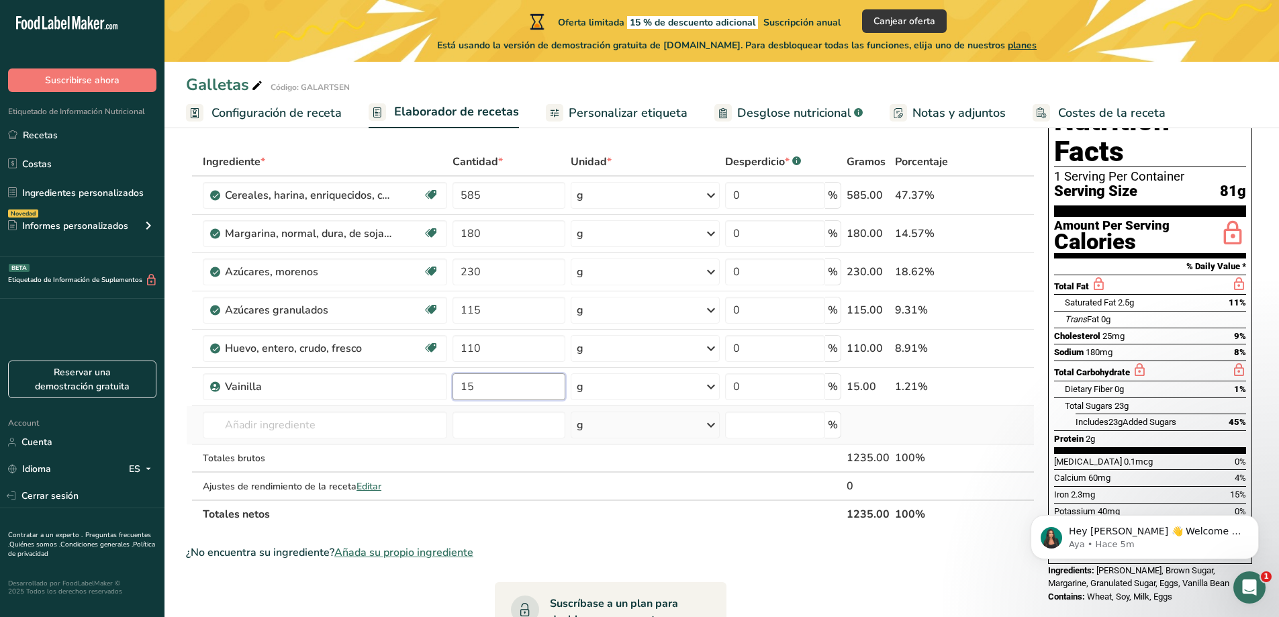
scroll to position [67, 0]
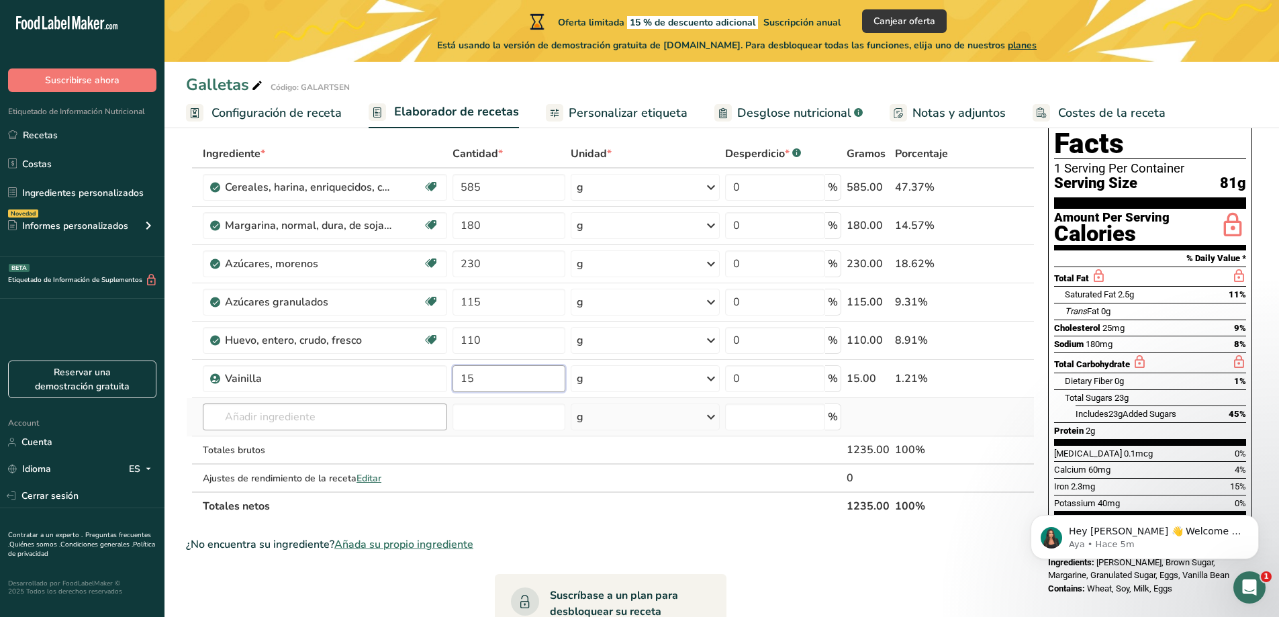
type input "15"
click at [273, 411] on div "Ingrediente * Cantidad * Unidad * Desperdicio * .a-a{fill:#347362;}.b-a{fill:#f…" at bounding box center [610, 330] width 849 height 381
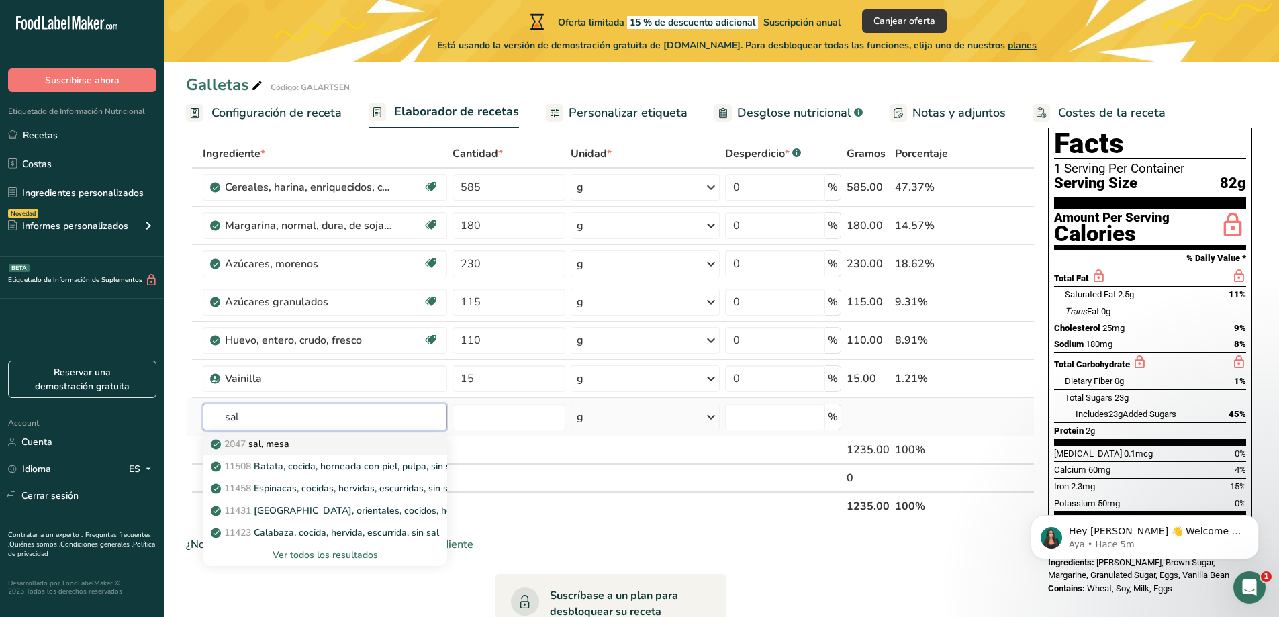
type input "sal"
click at [302, 447] on div "2047 sal, [GEOGRAPHIC_DATA]" at bounding box center [314, 444] width 201 height 14
type input "Salt, table"
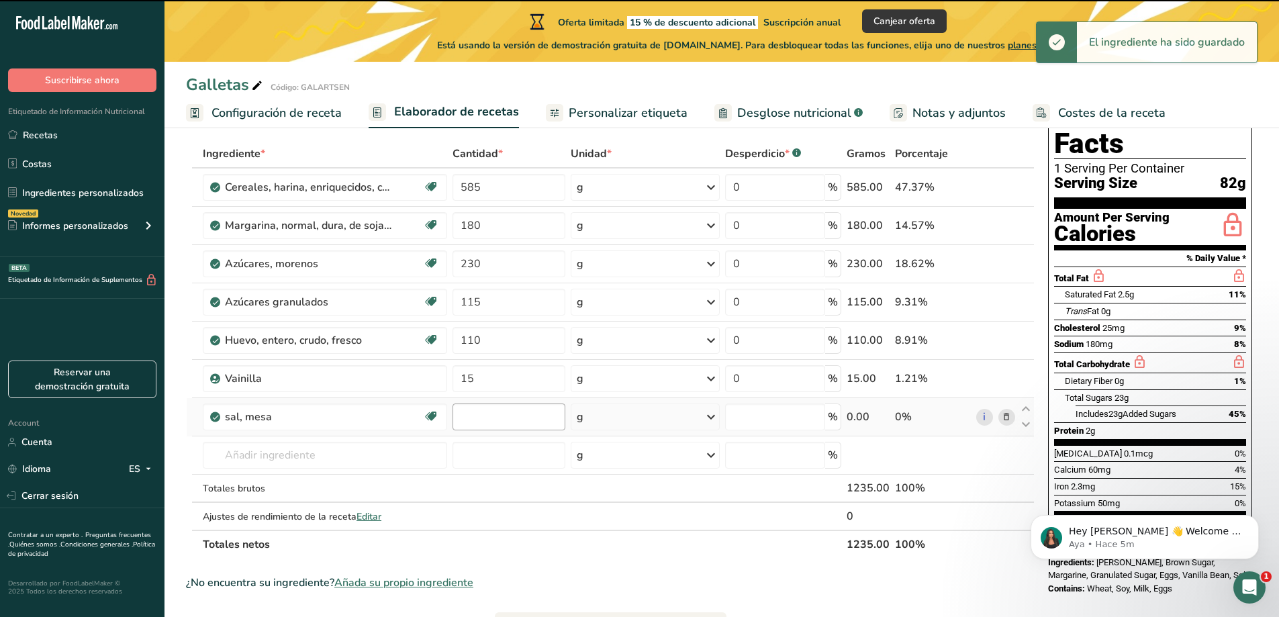
type input "0"
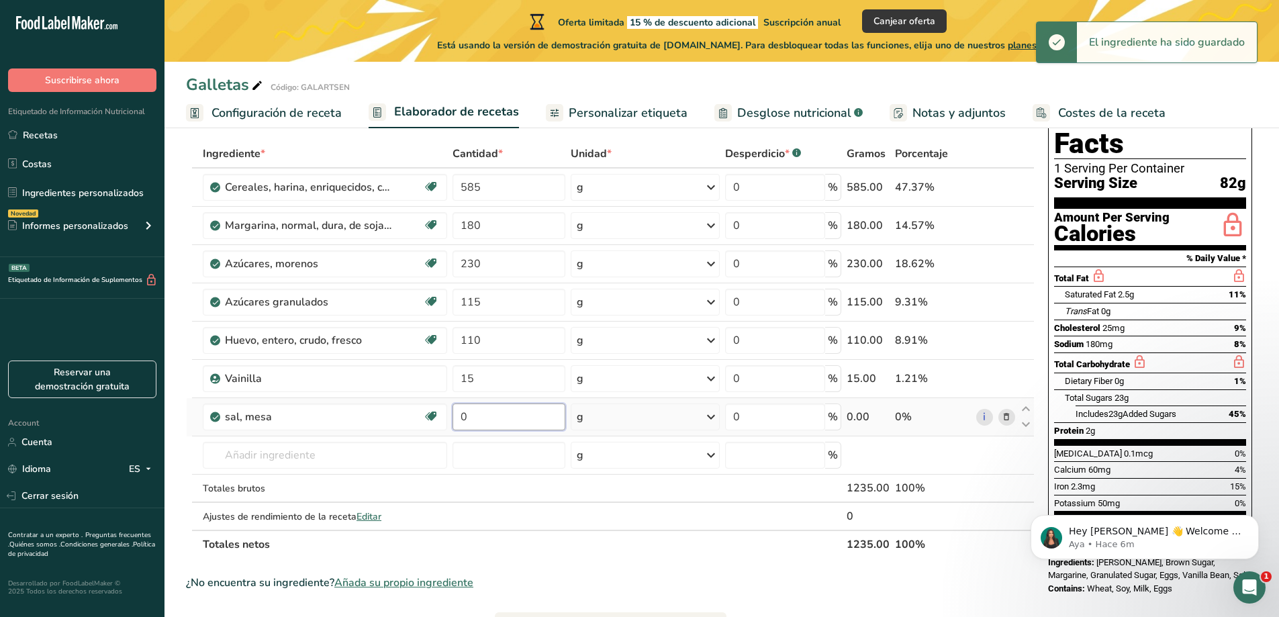
click at [486, 418] on input "0" at bounding box center [509, 417] width 113 height 27
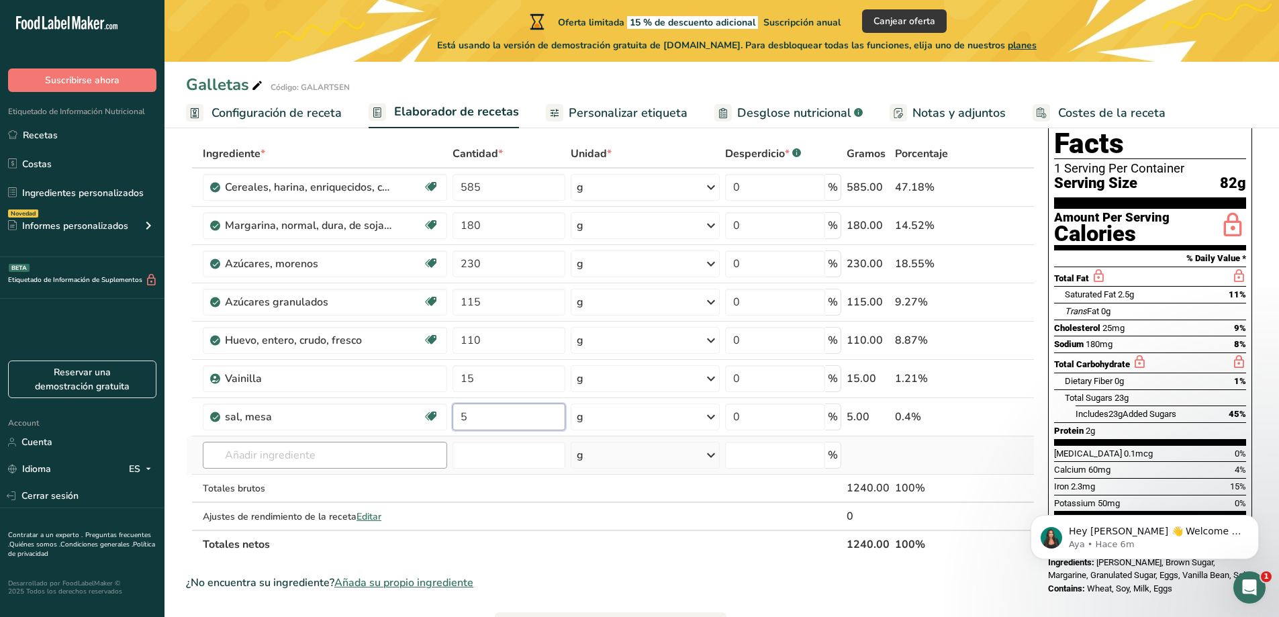
type input "5"
click at [310, 454] on div "Ingrediente * Cantidad * Unidad * Desperdicio * .a-a{fill:#347362;}.b-a{fill:#f…" at bounding box center [610, 349] width 849 height 419
type input "polvo para hor"
click at [294, 479] on p "Polvo para hornear sin aluminio" at bounding box center [287, 482] width 147 height 14
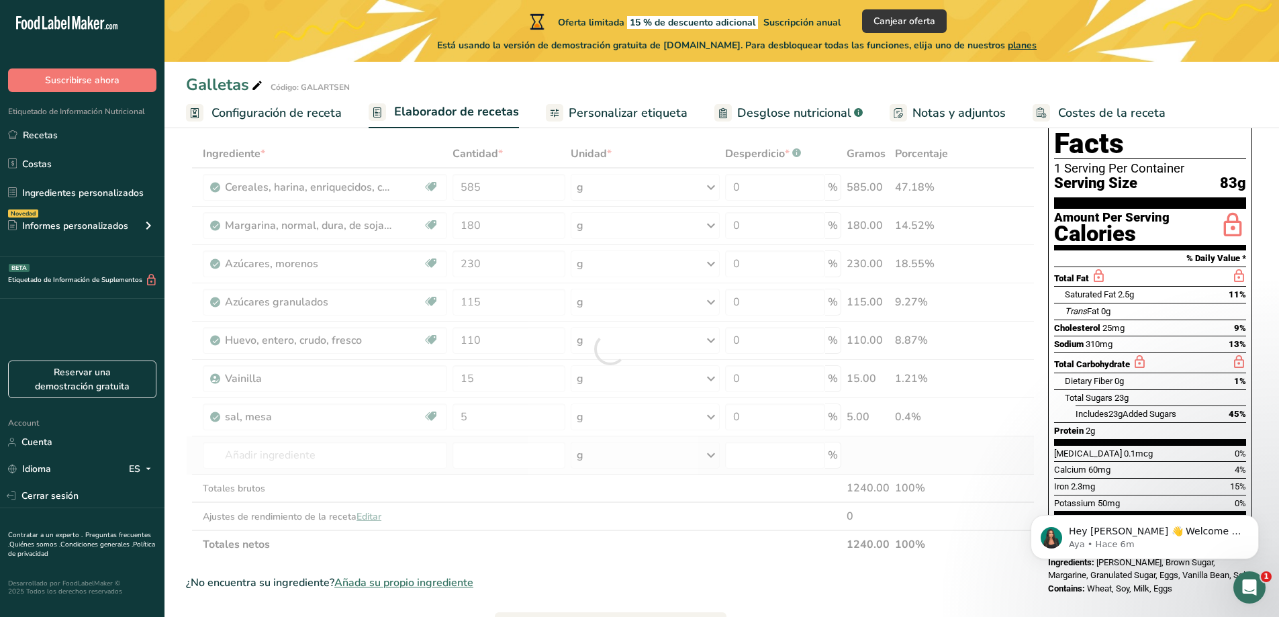
type input "Aluminum Free Baking Powder"
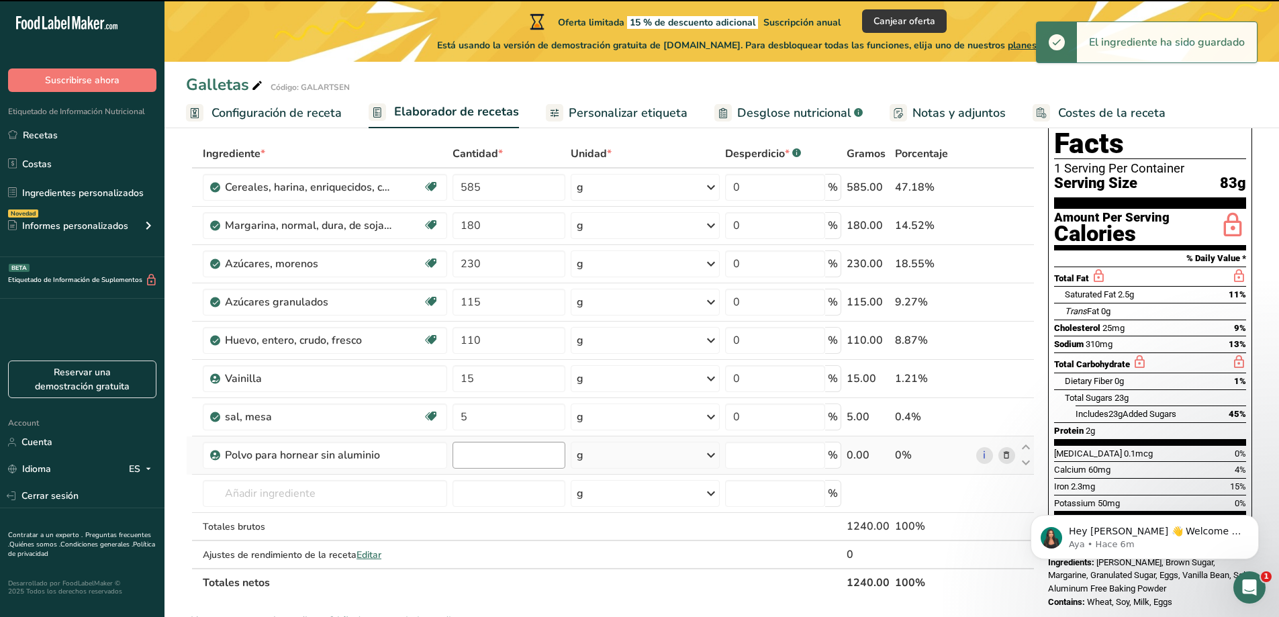
type input "0"
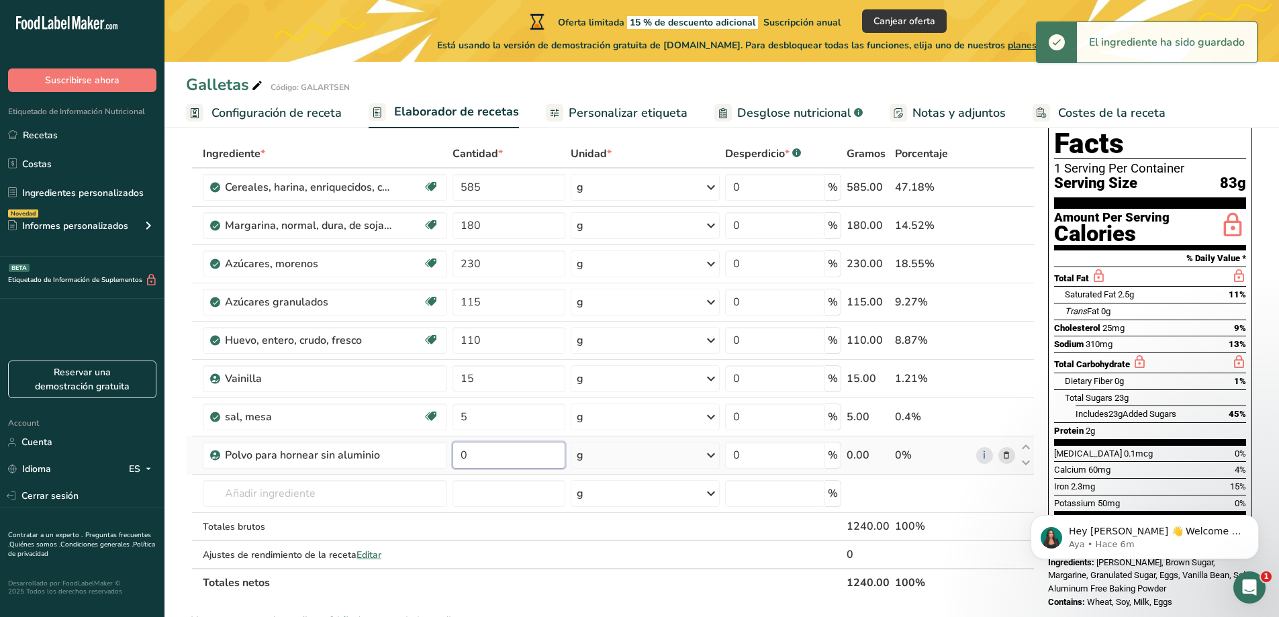
click at [508, 445] on input "0" at bounding box center [509, 455] width 113 height 27
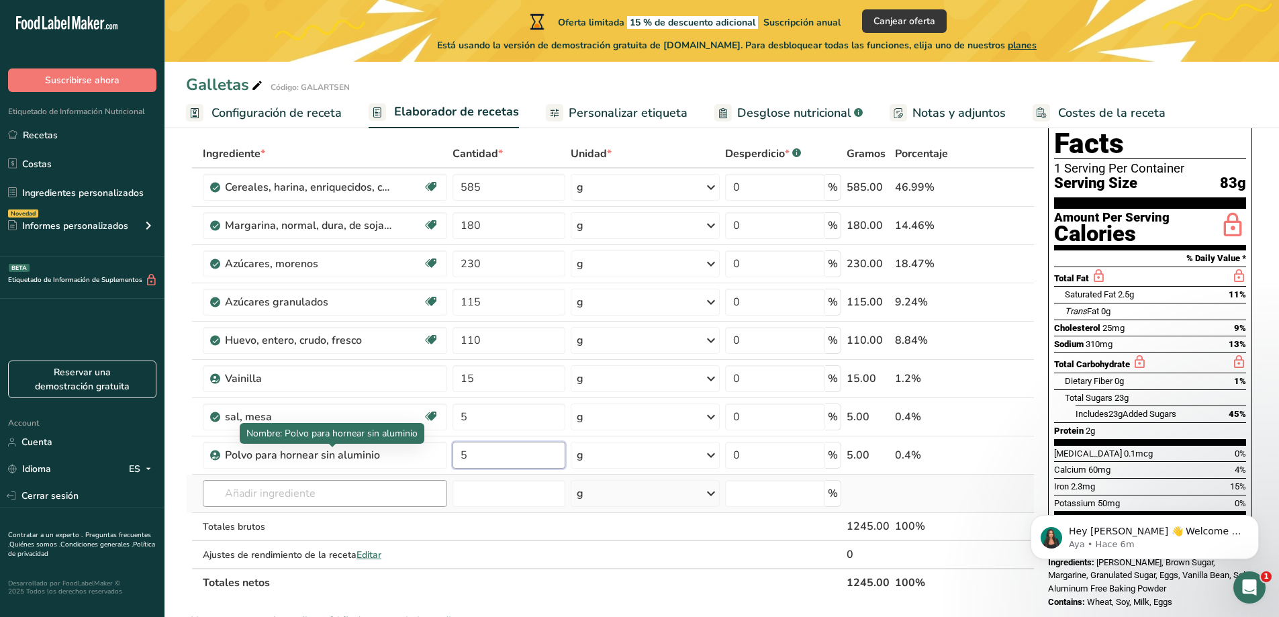
type input "5"
click at [254, 496] on div "Ingrediente * Cantidad * Unidad * Desperdicio * .a-a{fill:#347362;}.b-a{fill:#f…" at bounding box center [610, 368] width 849 height 457
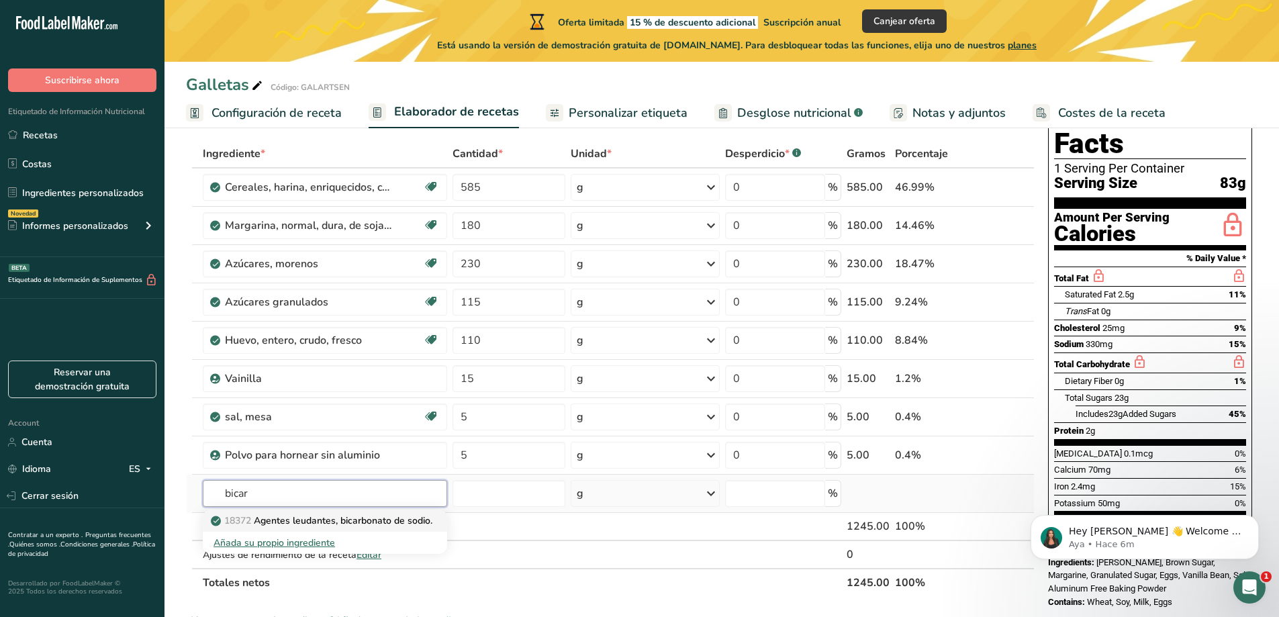
type input "bicar"
click at [419, 522] on p "18372 Agentes leudantes, bicarbonato de sodio." at bounding box center [323, 521] width 219 height 14
type input "Leavening agents, baking soda"
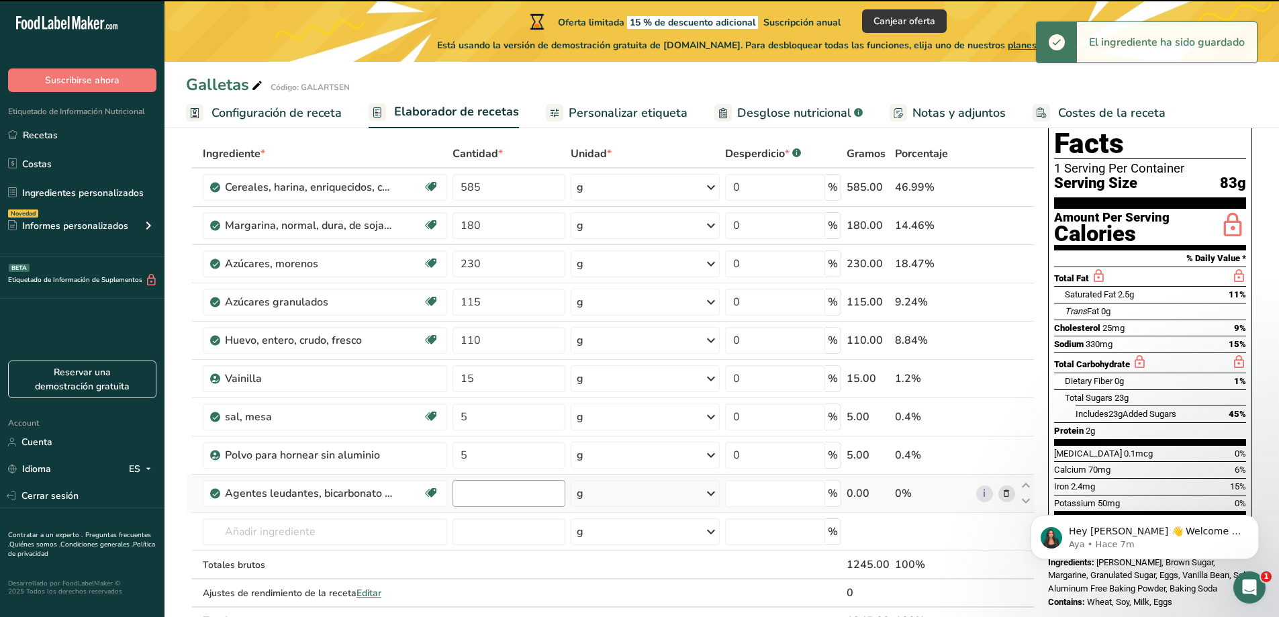
type input "0"
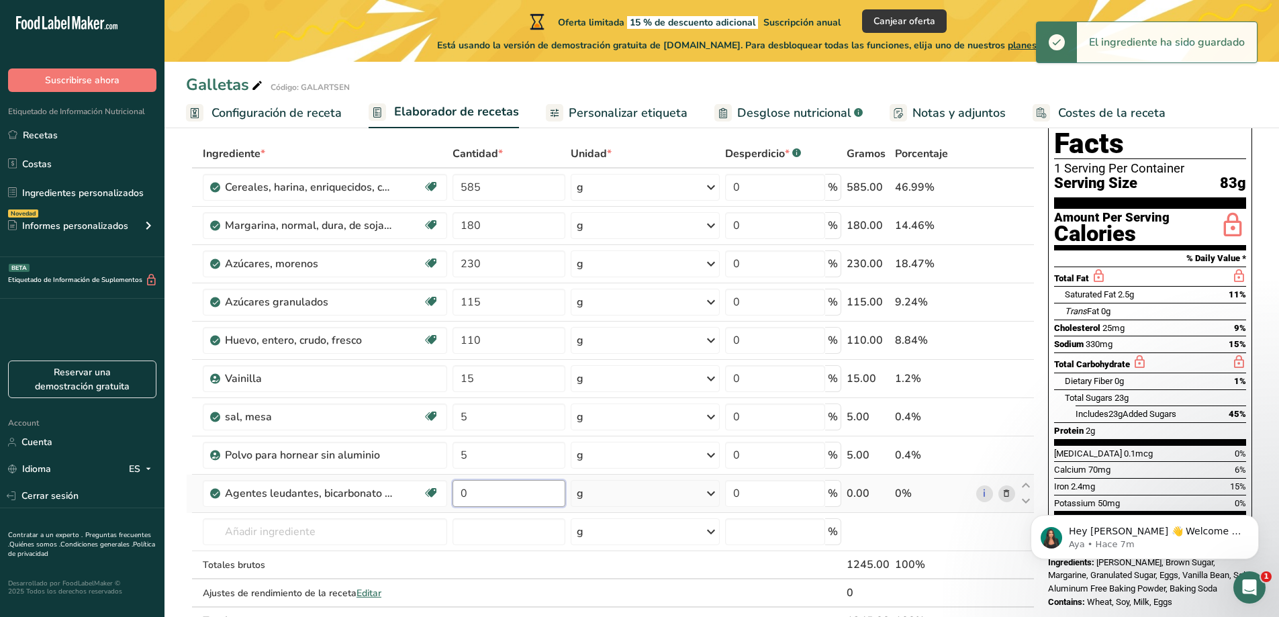
click at [489, 489] on input "0" at bounding box center [509, 493] width 113 height 27
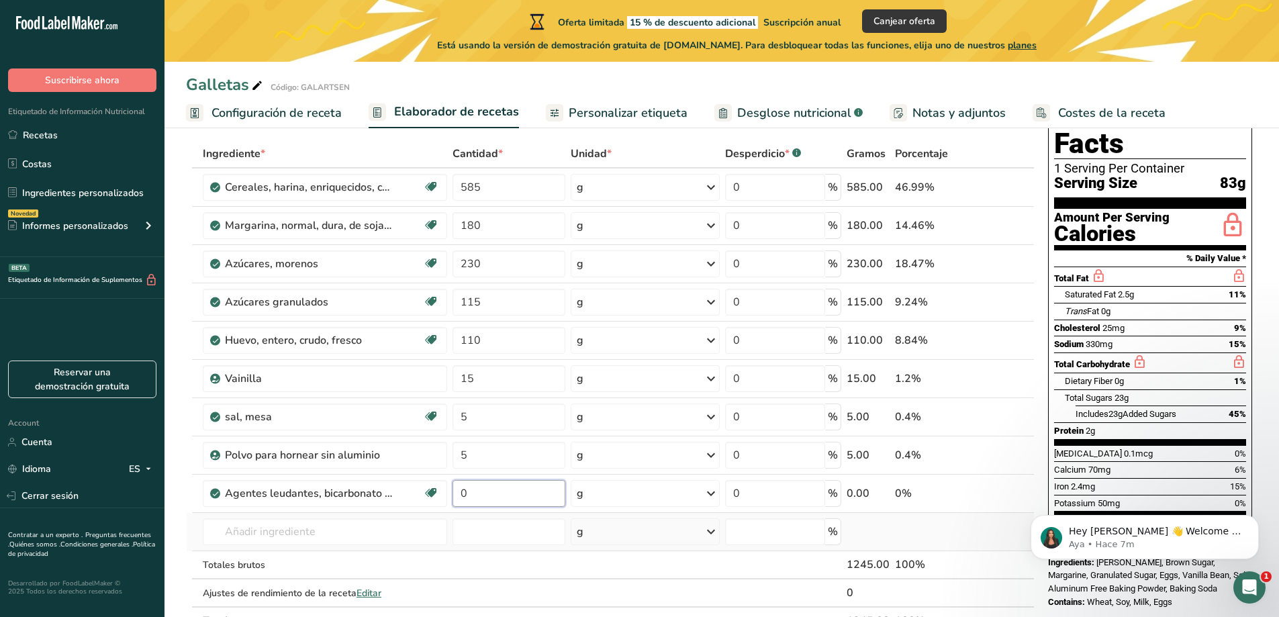
type input "2"
type input "2.5"
click at [360, 189] on div "Ingrediente * Cantidad * Unidad * Desperdicio * .a-a{fill:#347362;}.b-a{fill:#f…" at bounding box center [610, 388] width 849 height 496
click at [411, 187] on div "Cereales, harina, enriquecidos, cocidos con agua, con sal" at bounding box center [324, 187] width 198 height 16
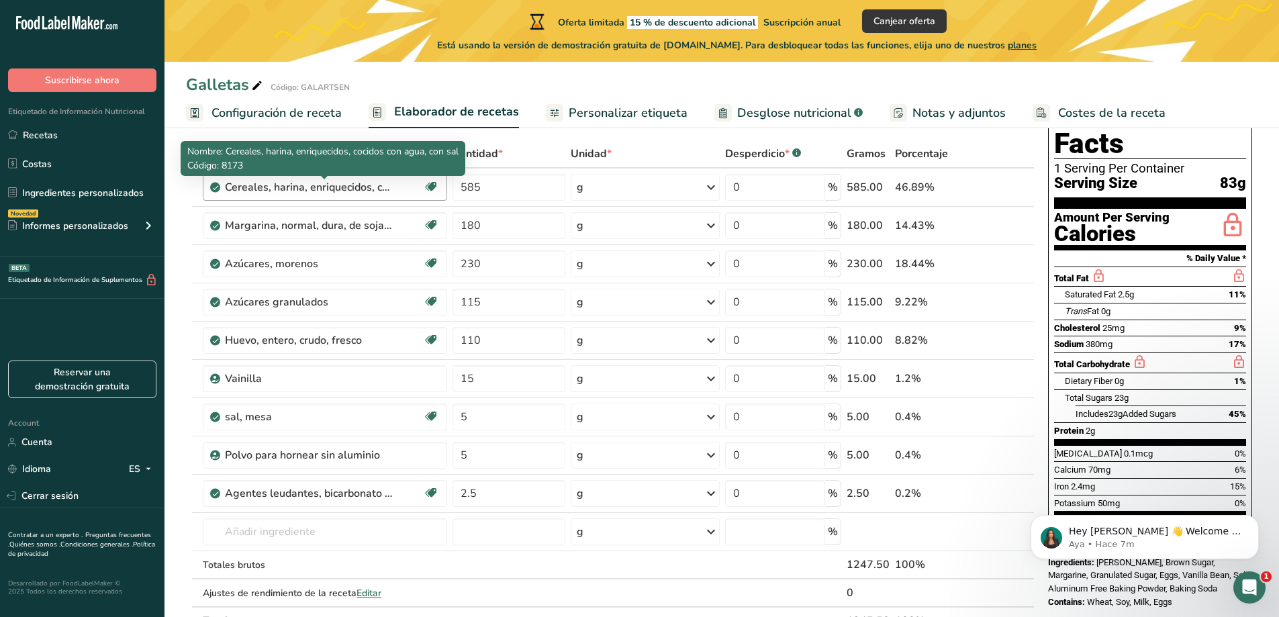
click at [236, 191] on div "Cereales, harina, enriquecidos, cocidos con agua, con sal" at bounding box center [309, 187] width 168 height 16
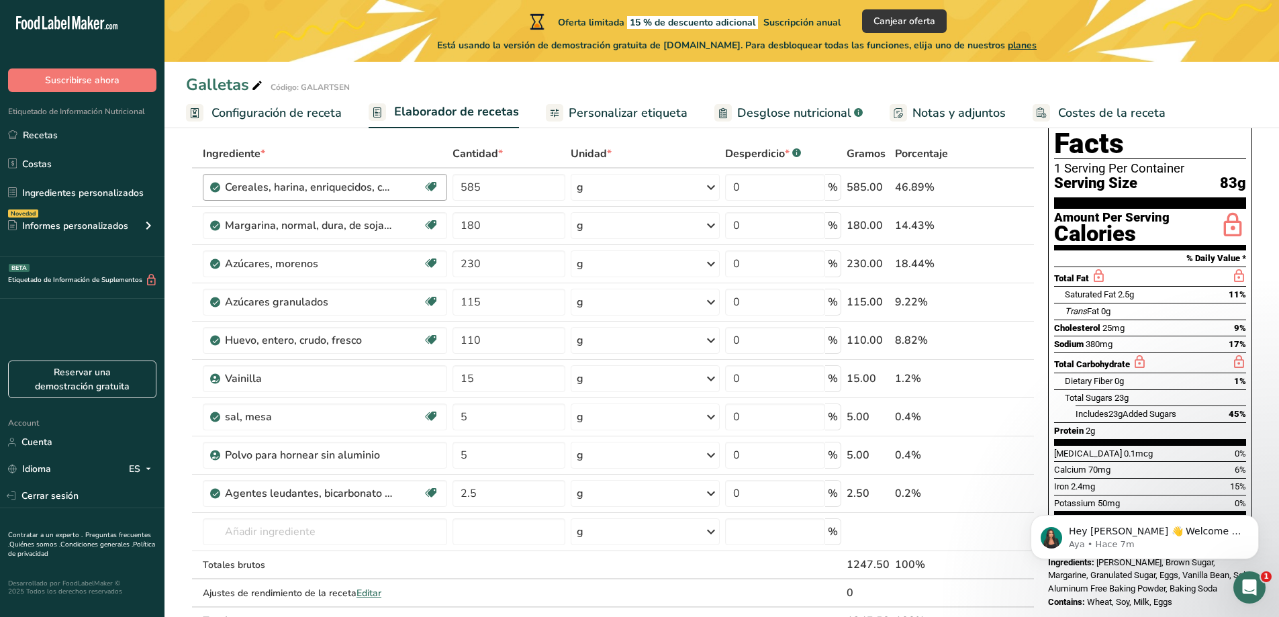
click at [401, 189] on div "Cereales, harina, enriquecidos, cocidos con agua, con sal" at bounding box center [324, 187] width 198 height 16
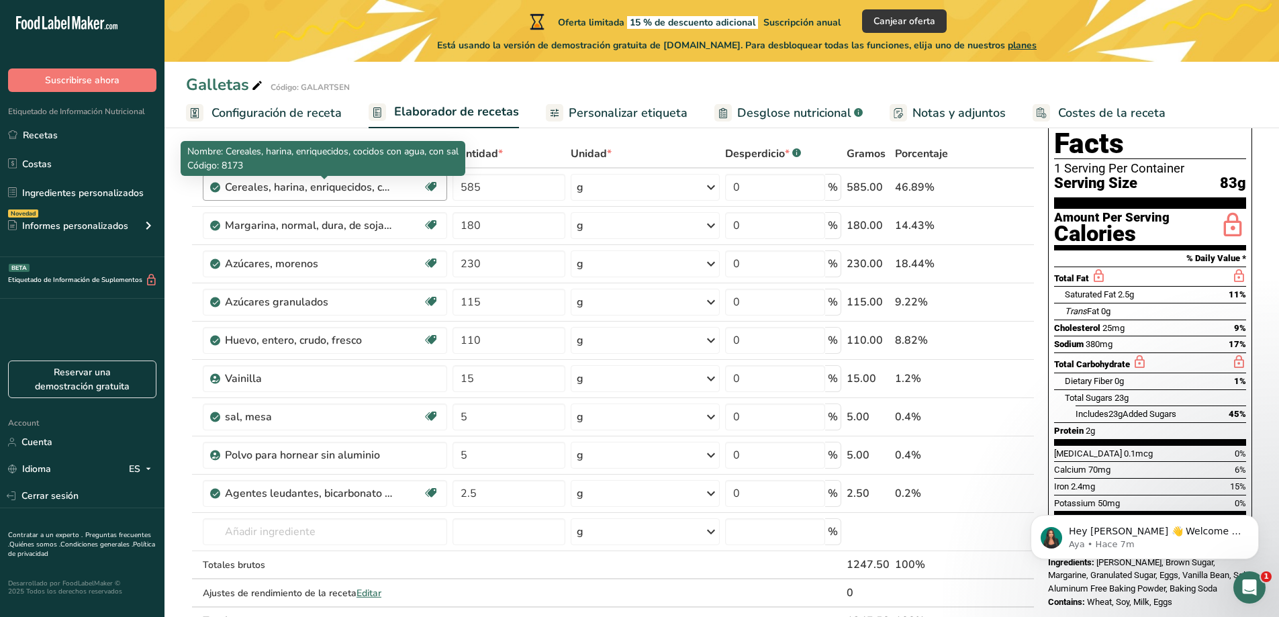
click at [388, 191] on div "Cereales, harina, enriquecidos, cocidos con agua, con sal" at bounding box center [309, 187] width 168 height 16
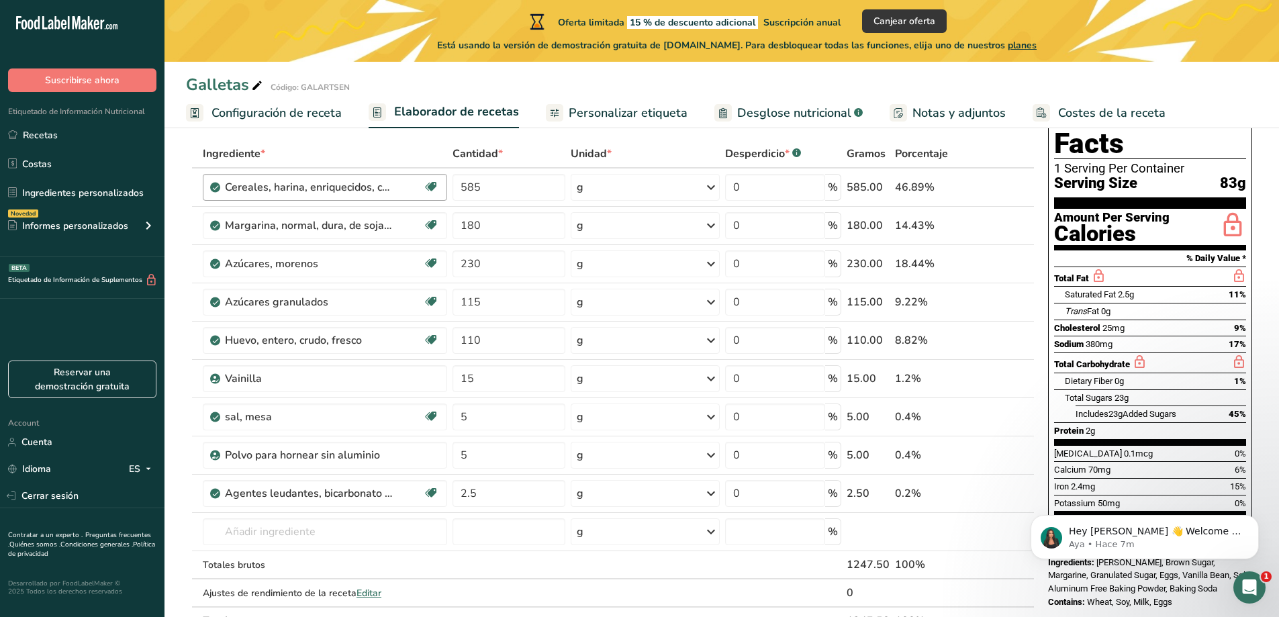
click at [405, 191] on div "Cereales, harina, enriquecidos, cocidos con agua, con sal" at bounding box center [324, 187] width 198 height 16
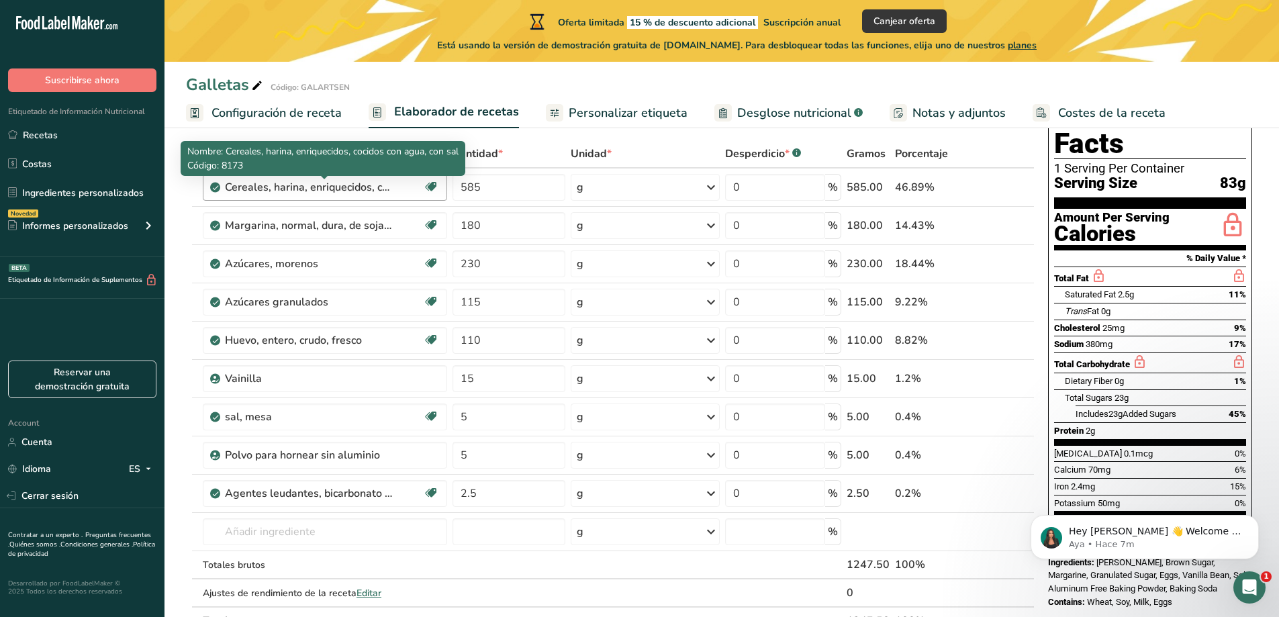
click at [390, 183] on div "Cereales, harina, enriquecidos, cocidos con agua, con sal" at bounding box center [309, 187] width 168 height 16
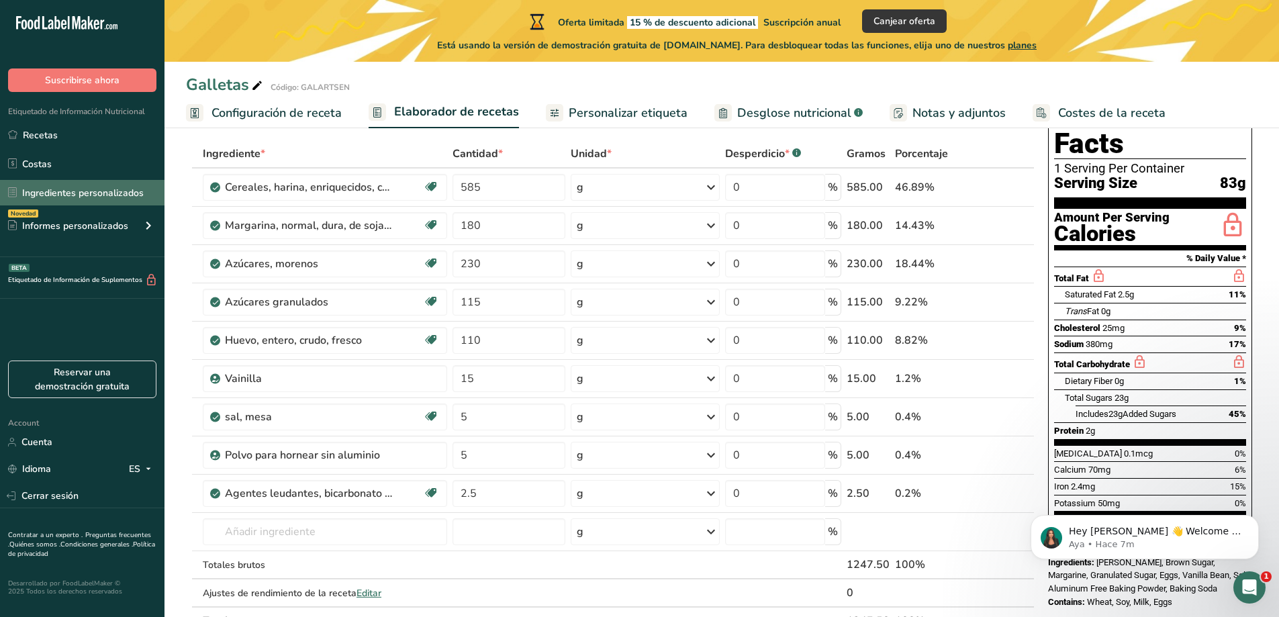
drag, startPoint x: 366, startPoint y: 190, endPoint x: 127, endPoint y: 199, distance: 239.2
click at [127, 199] on div ".a-20{fill:#fff;} Suscribirse ahora Etiquetado de Información Nutricional Recet…" at bounding box center [639, 484] width 1279 height 1103
click at [396, 194] on div "Cereales, harina, enriquecidos, cocidos con agua, con sal" at bounding box center [324, 187] width 198 height 16
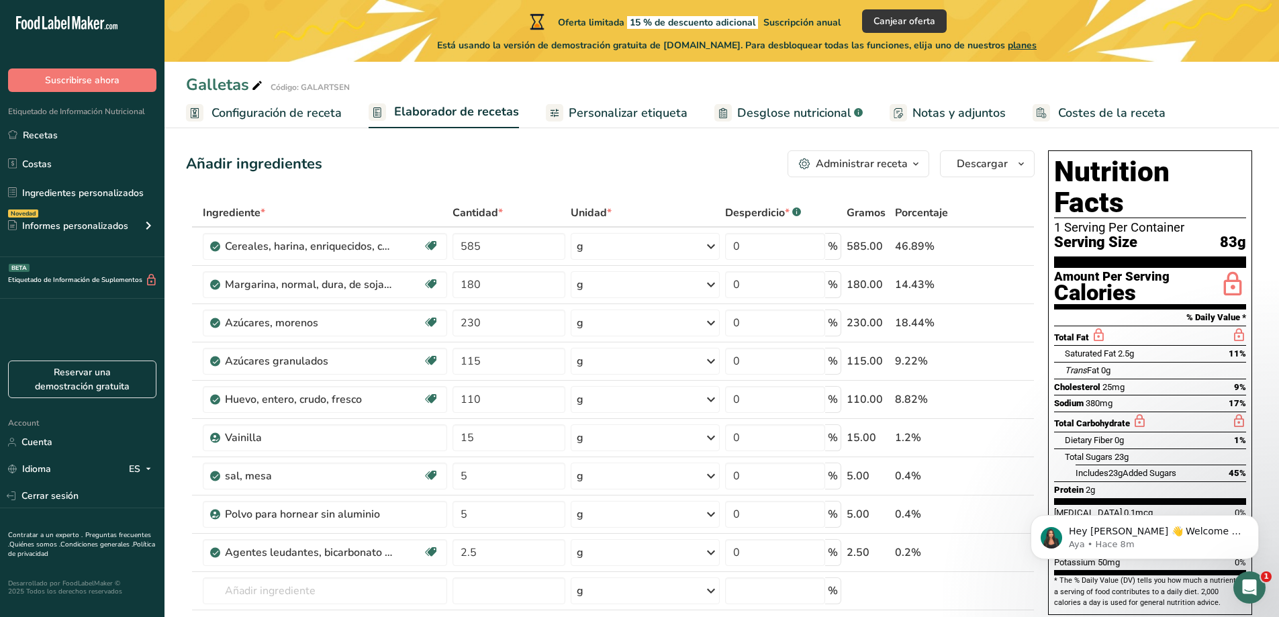
scroll to position [0, 0]
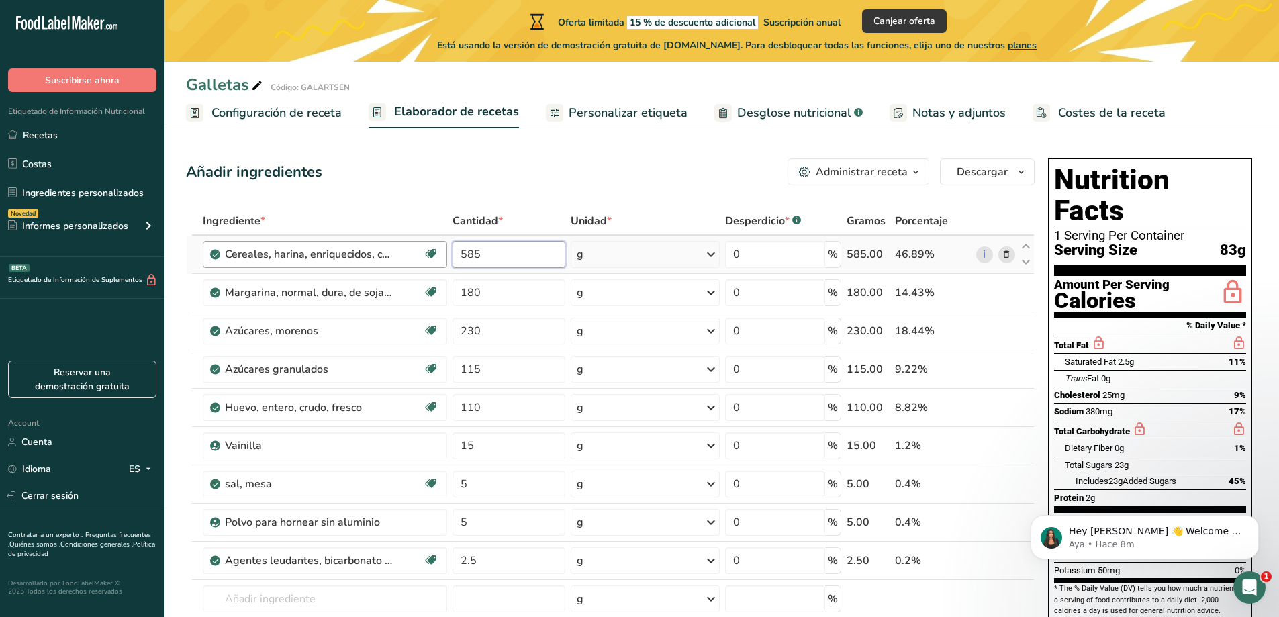
drag, startPoint x: 488, startPoint y: 250, endPoint x: 417, endPoint y: 260, distance: 71.8
click at [417, 260] on tr "Cereales, harina, enriquecidos, cocidos con agua, con sal Libre de lácteos [GEO…" at bounding box center [610, 255] width 847 height 38
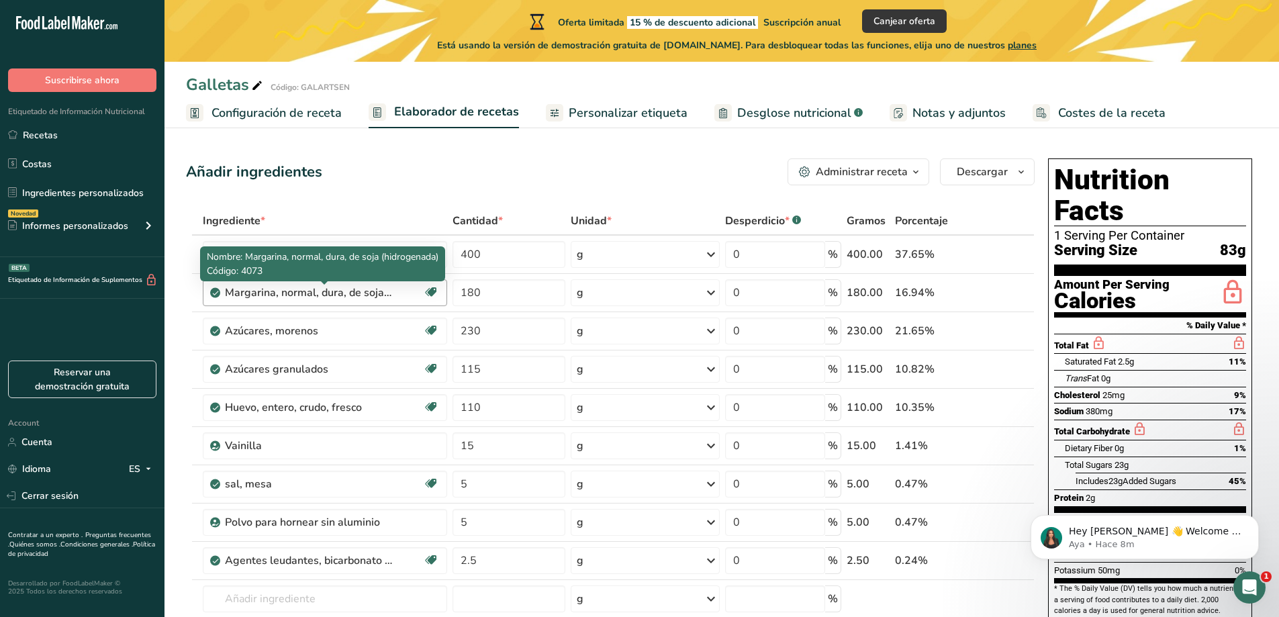
click at [379, 295] on div "Ingrediente * Cantidad * Unidad * Desperdicio * .a-a{fill:#347362;}.b-a{fill:#f…" at bounding box center [610, 455] width 849 height 496
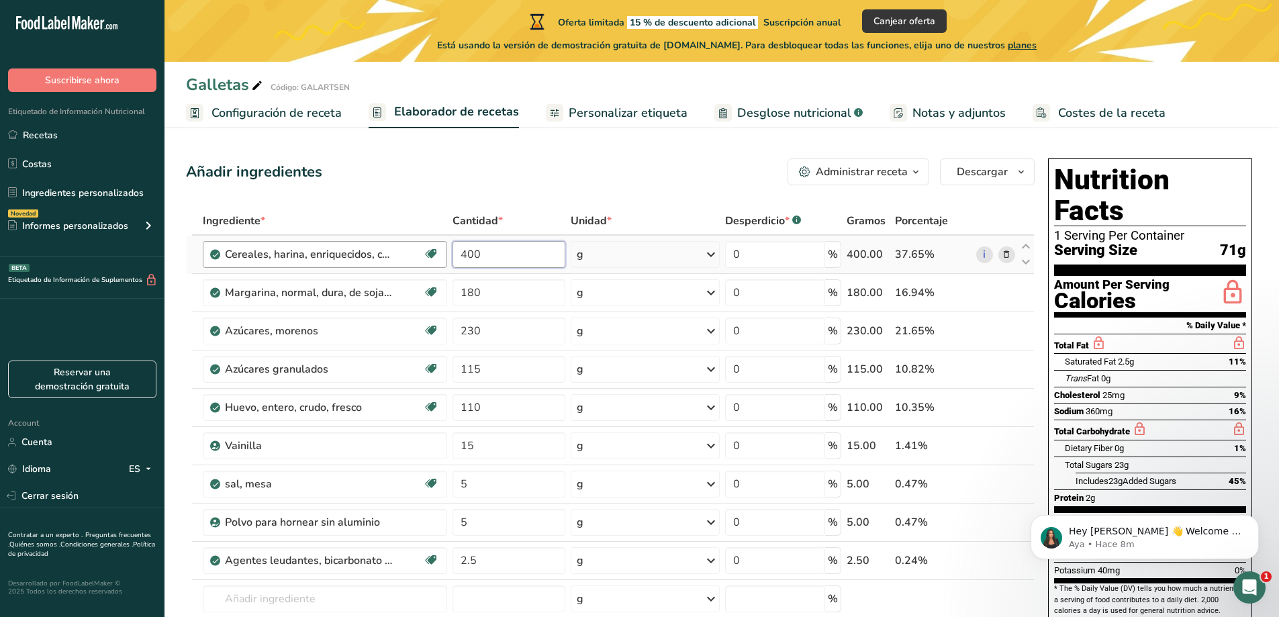
drag, startPoint x: 490, startPoint y: 252, endPoint x: 443, endPoint y: 256, distance: 47.8
click at [443, 254] on tr "Cereales, harina, enriquecidos, cocidos con agua, con sal Libre de lácteos [GEO…" at bounding box center [610, 255] width 847 height 38
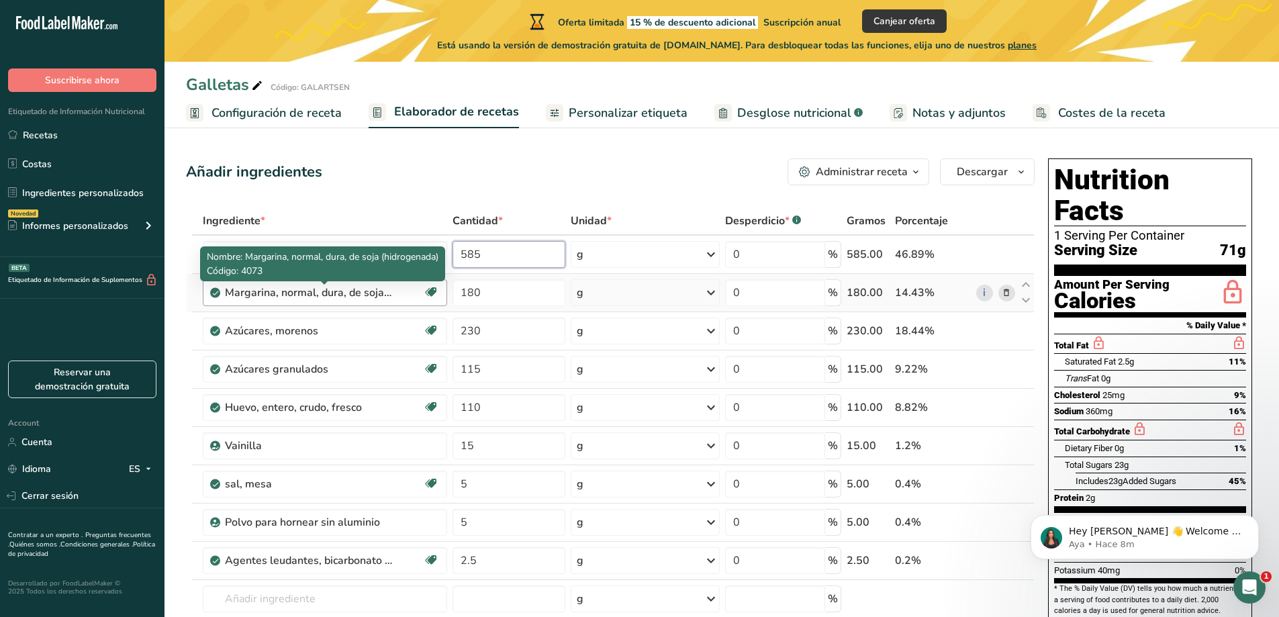
type input "585"
click at [316, 295] on div "Ingrediente * Cantidad * Unidad * Desperdicio * .a-a{fill:#347362;}.b-a{fill:#f…" at bounding box center [610, 455] width 849 height 496
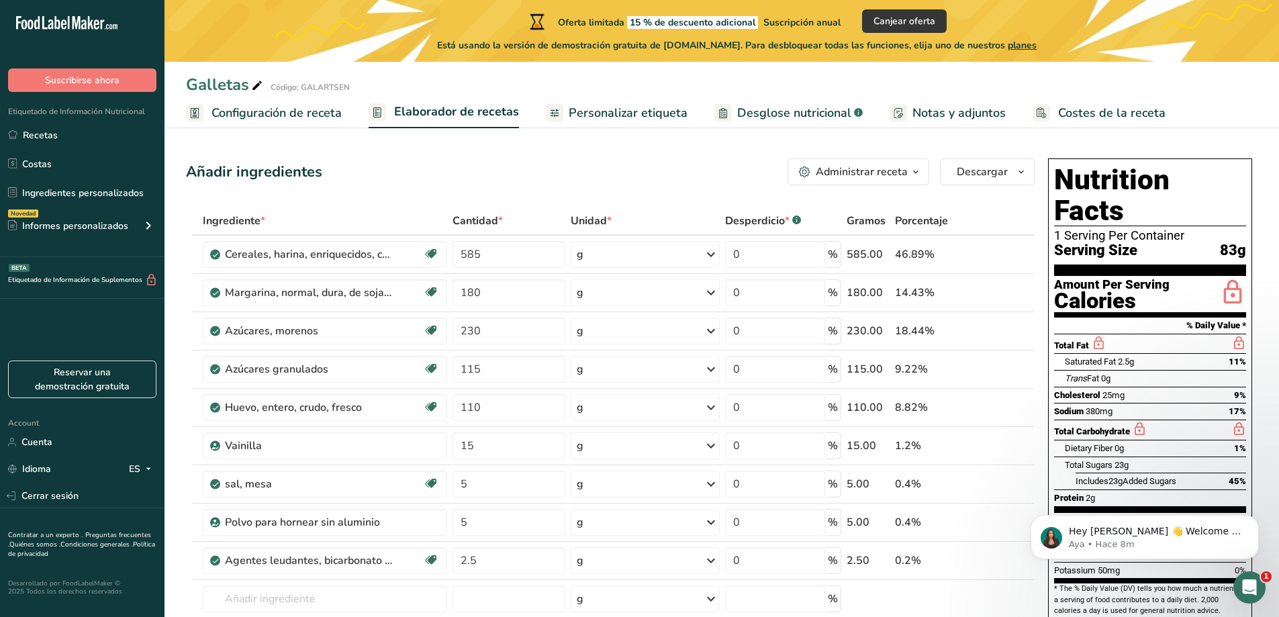
click at [917, 173] on icon "button" at bounding box center [916, 172] width 11 height 17
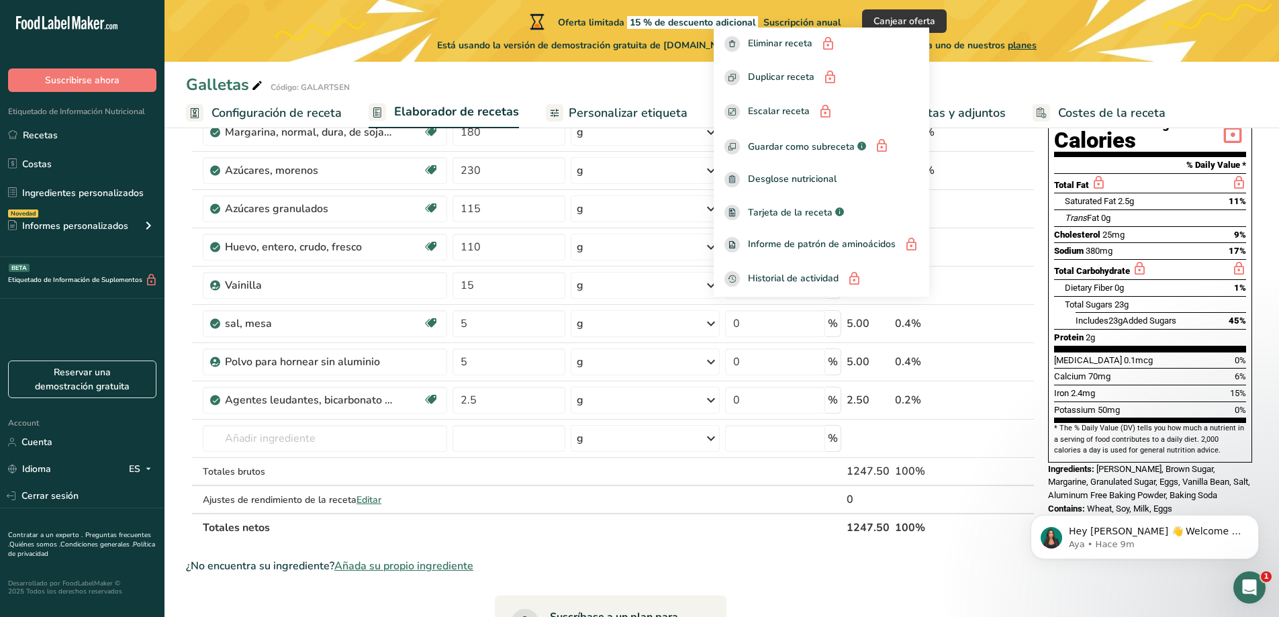
scroll to position [201, 0]
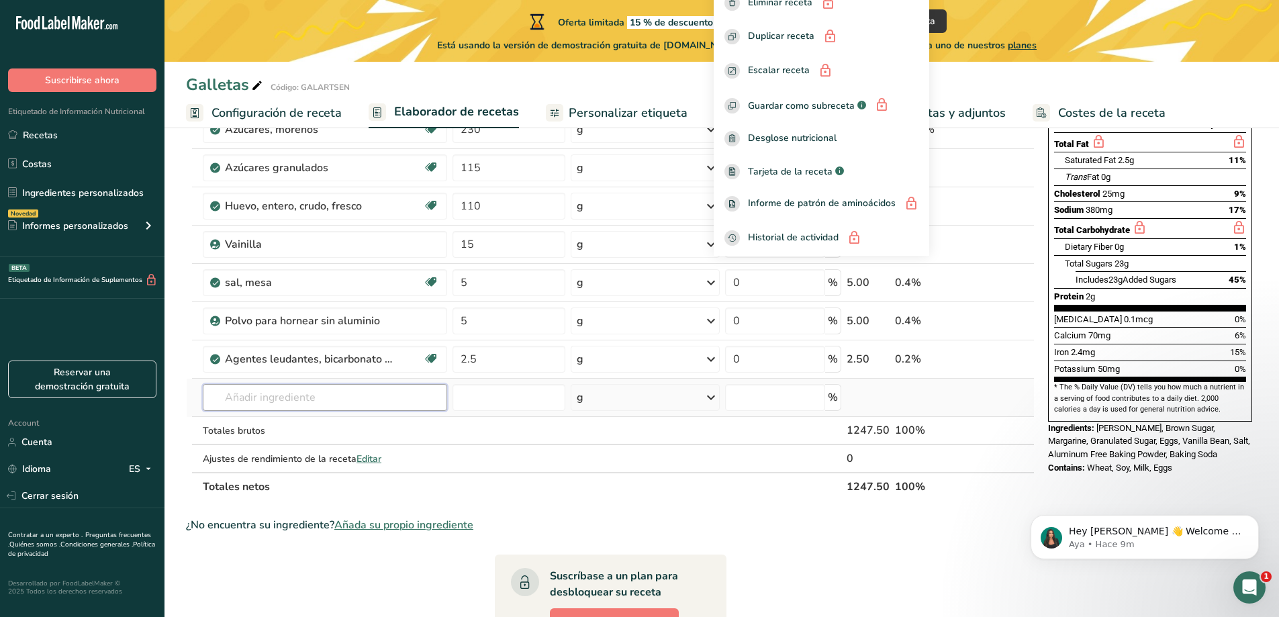
click at [308, 401] on input "text" at bounding box center [325, 397] width 244 height 27
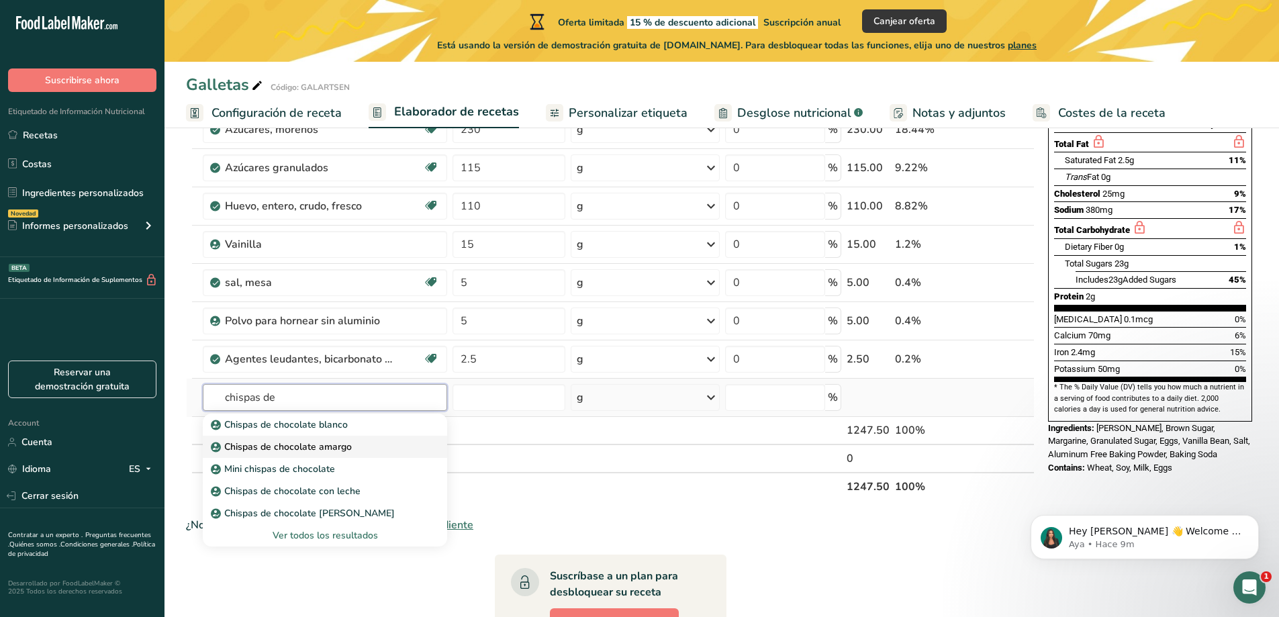
type input "chispas de"
click at [315, 450] on p "Chispas de chocolate amargo" at bounding box center [283, 447] width 138 height 14
type input "Dark Chocolate Chip"
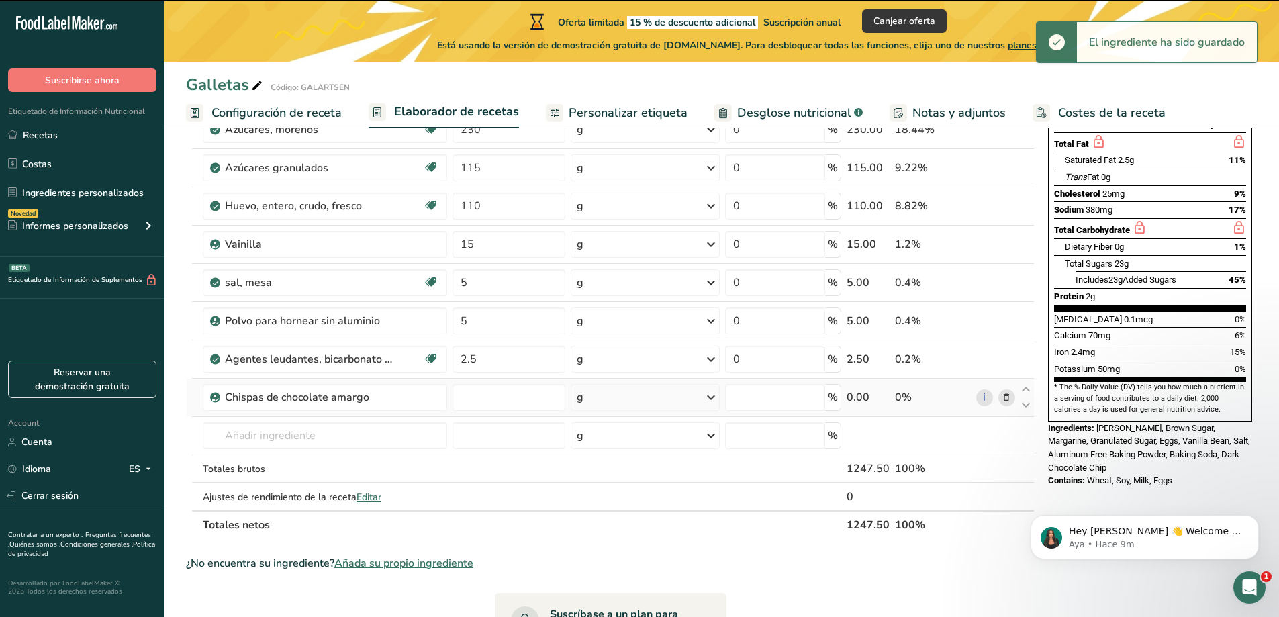
type input "0"
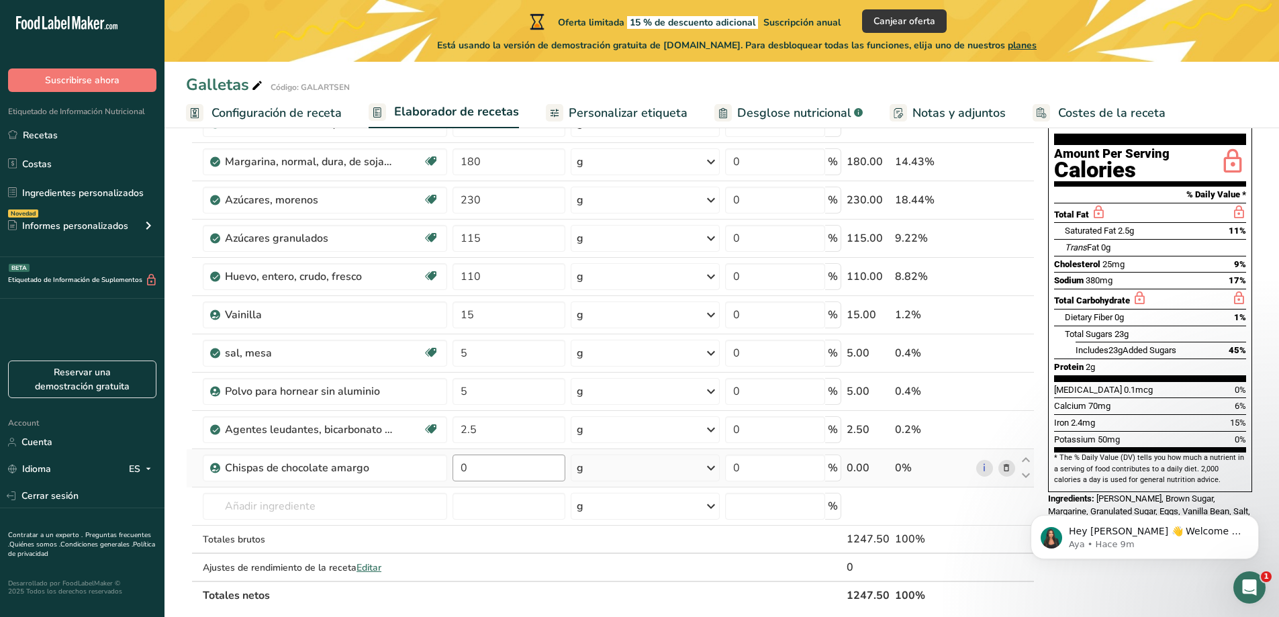
scroll to position [134, 0]
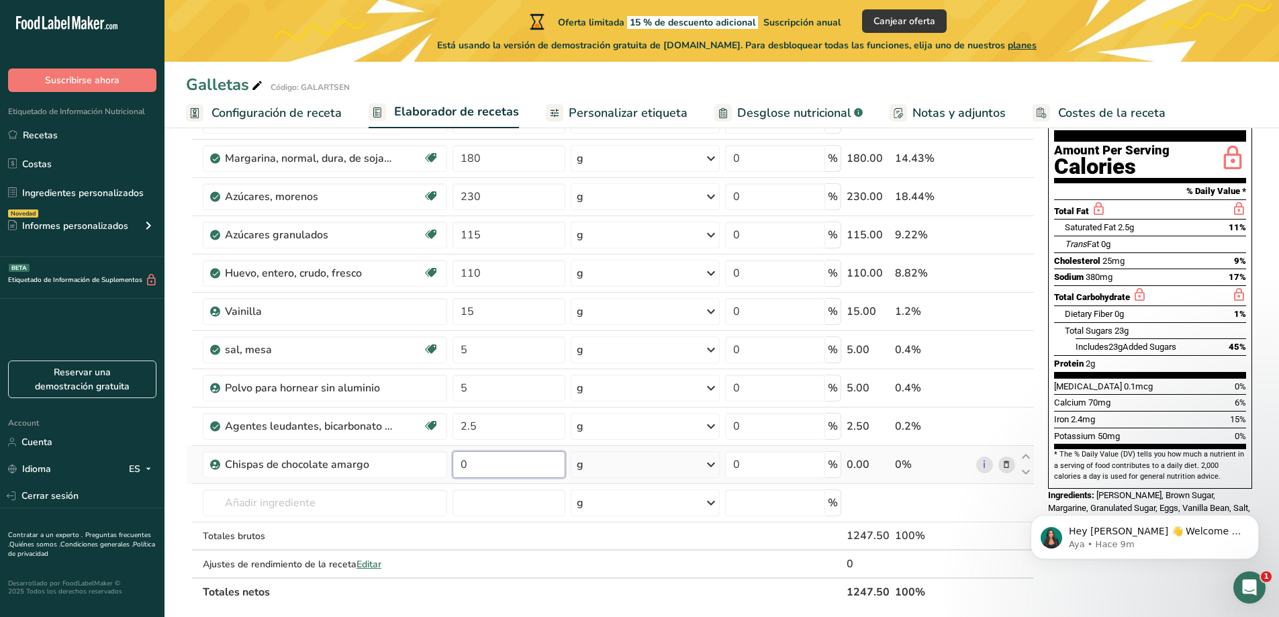
click at [494, 464] on input "0" at bounding box center [509, 464] width 113 height 27
type input "175"
click at [422, 506] on div "Ingrediente * Cantidad * Unidad * Desperdicio * .a-a{fill:#347362;}.b-a{fill:#f…" at bounding box center [610, 340] width 849 height 534
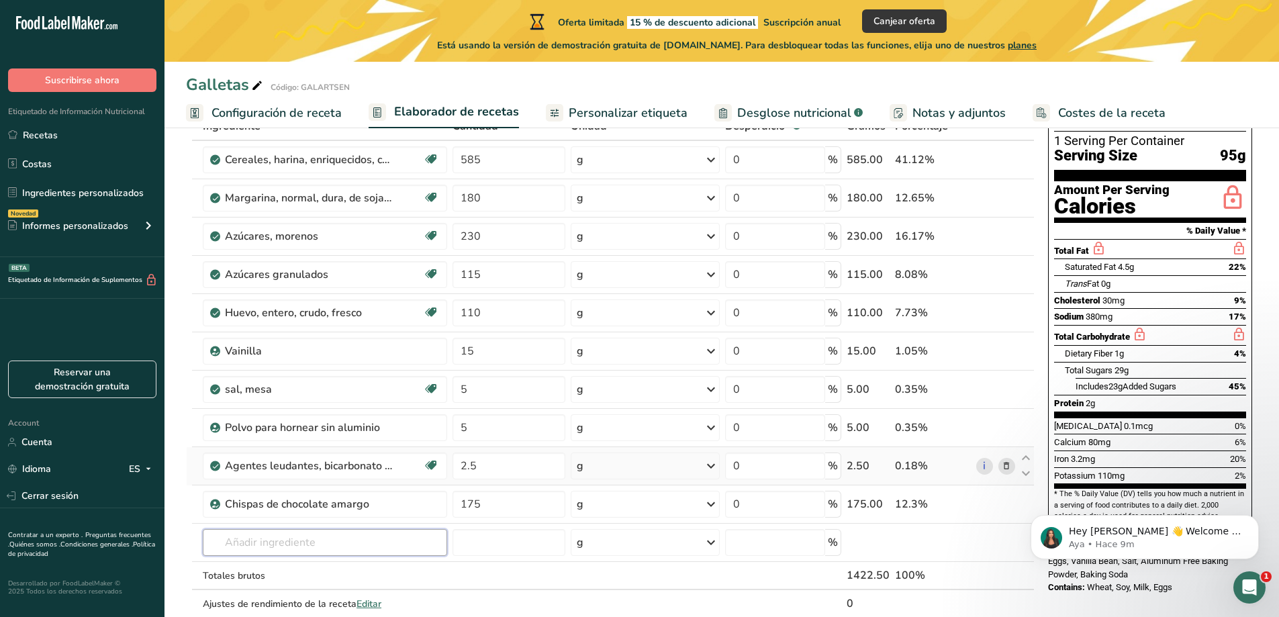
scroll to position [0, 0]
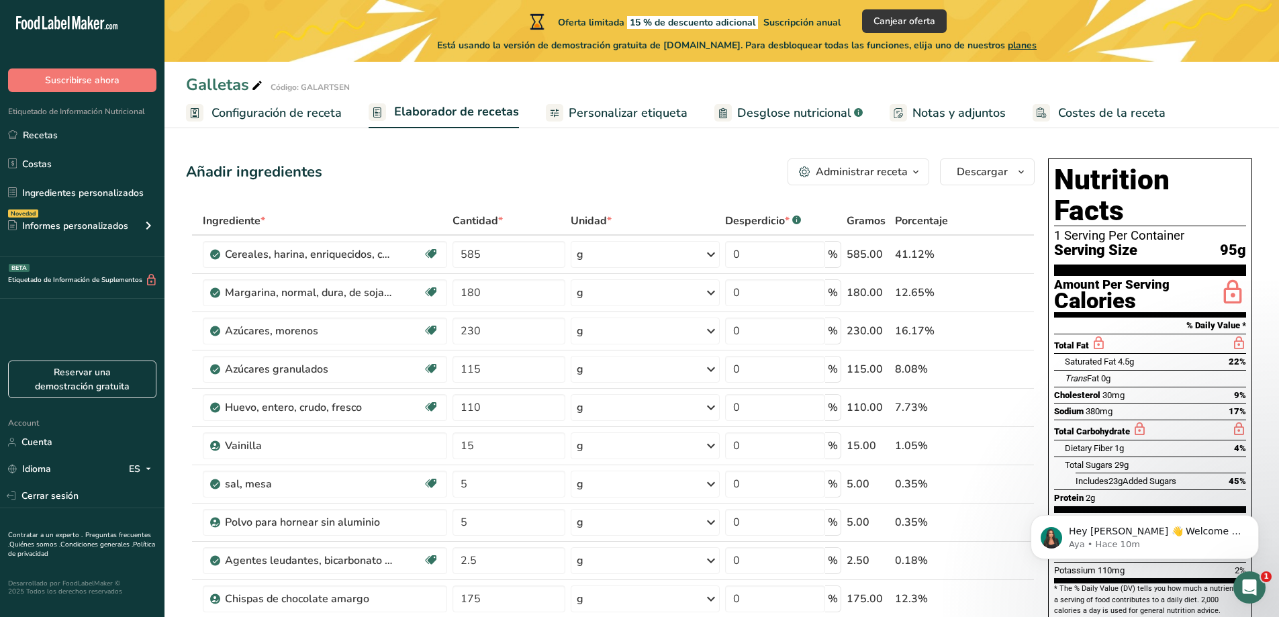
click at [255, 85] on icon at bounding box center [257, 86] width 12 height 19
type input "Galleta Chispas"
click at [1016, 169] on icon "button" at bounding box center [1021, 172] width 11 height 17
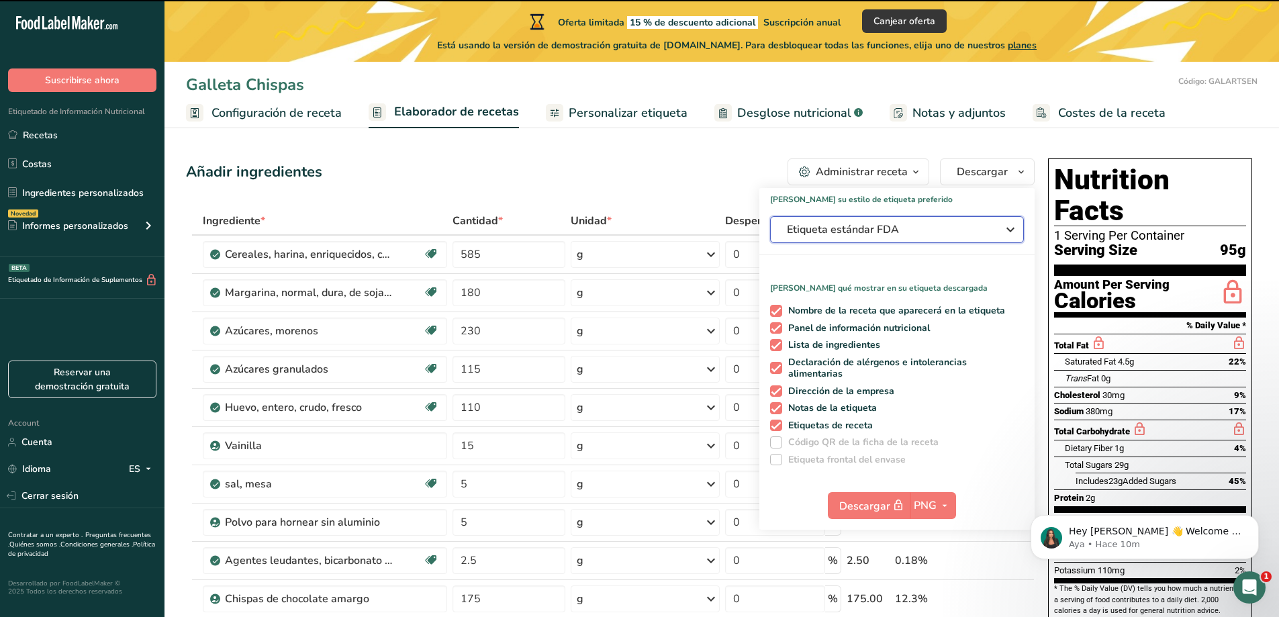
click at [960, 232] on span "Etiqueta estándar FDA" at bounding box center [887, 230] width 201 height 16
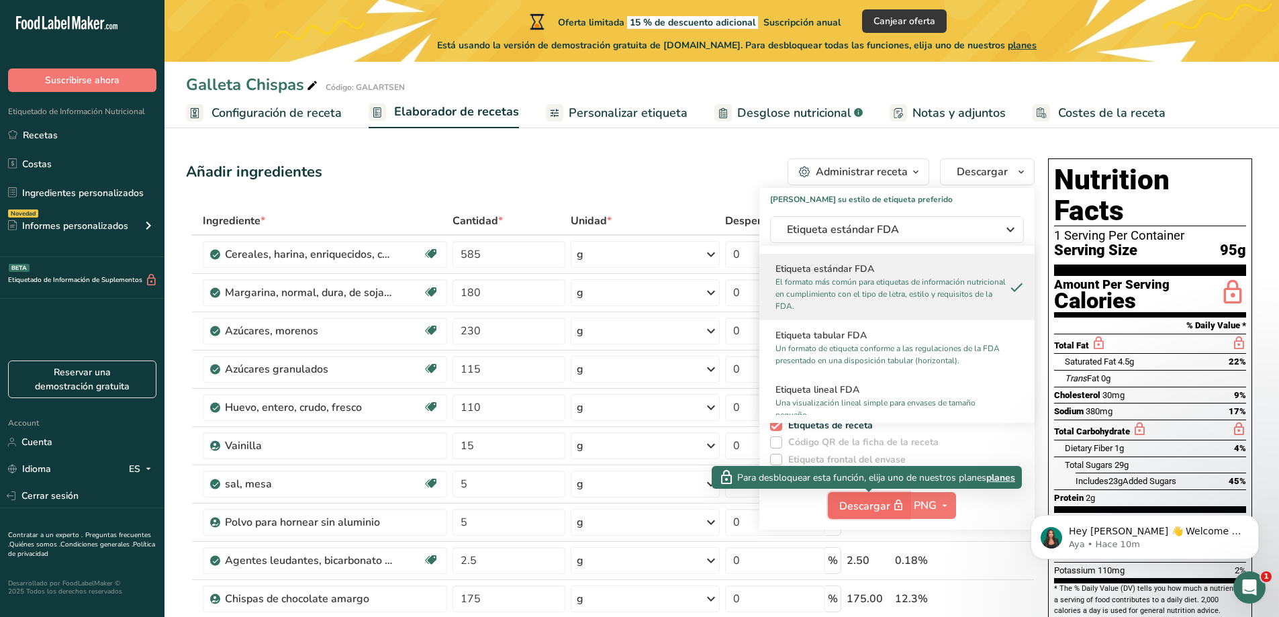
click at [882, 506] on span "Descargar" at bounding box center [872, 506] width 67 height 17
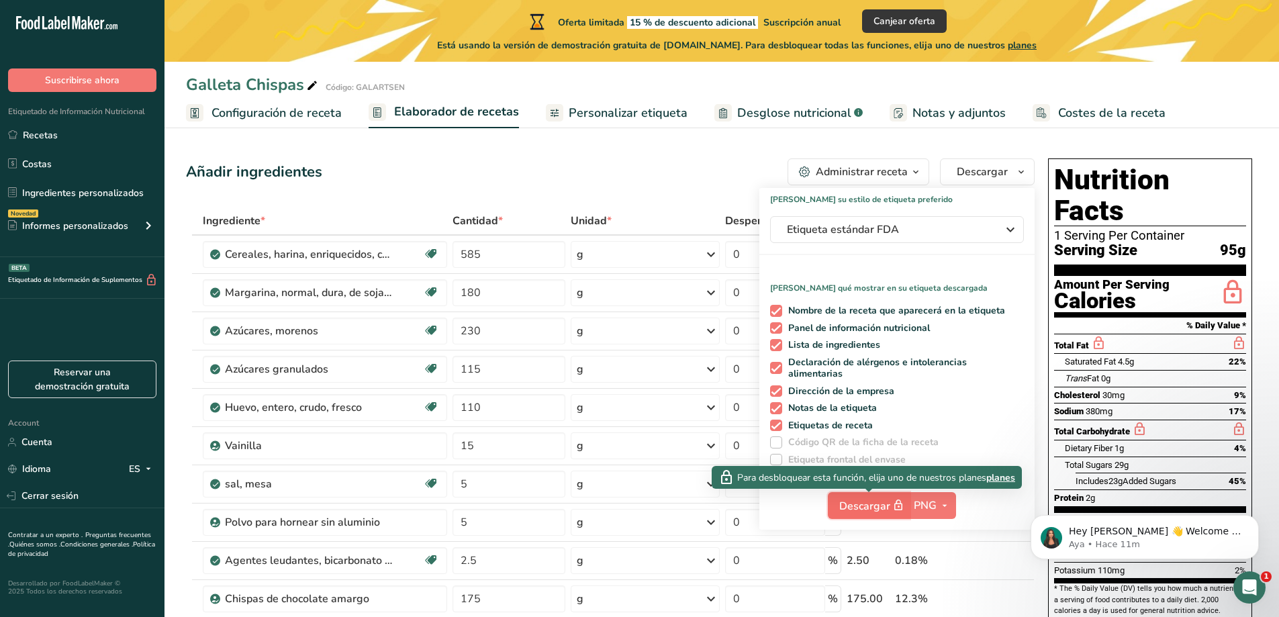
click at [860, 510] on span "Descargar" at bounding box center [872, 506] width 67 height 17
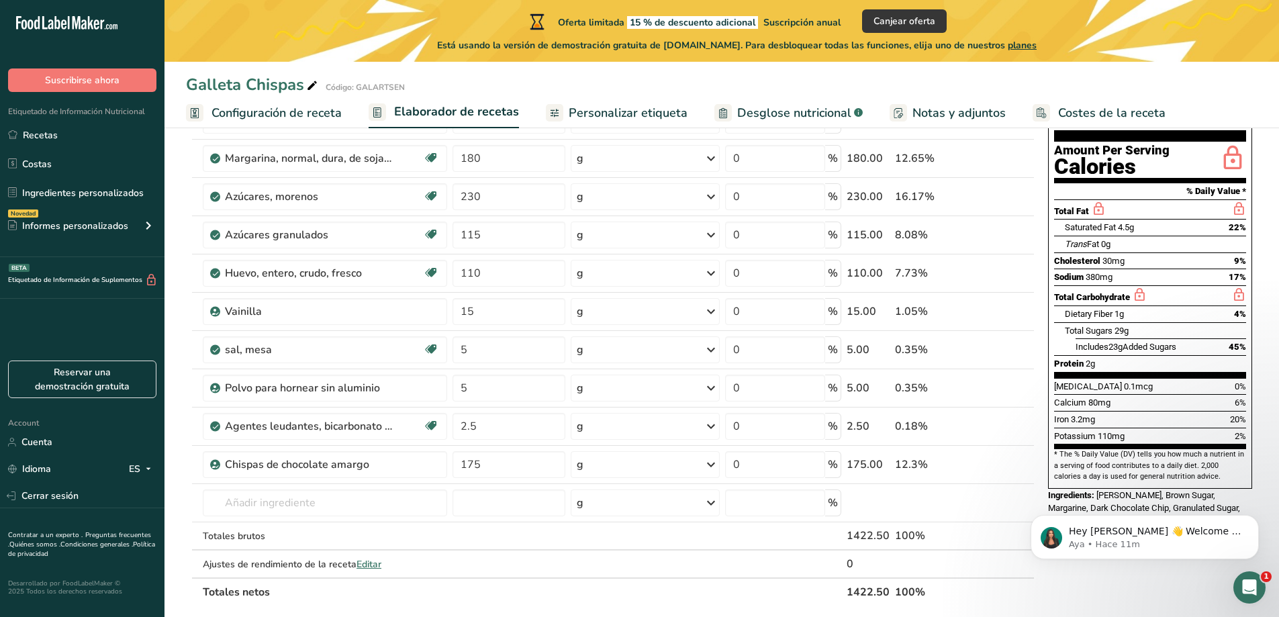
scroll to position [67, 0]
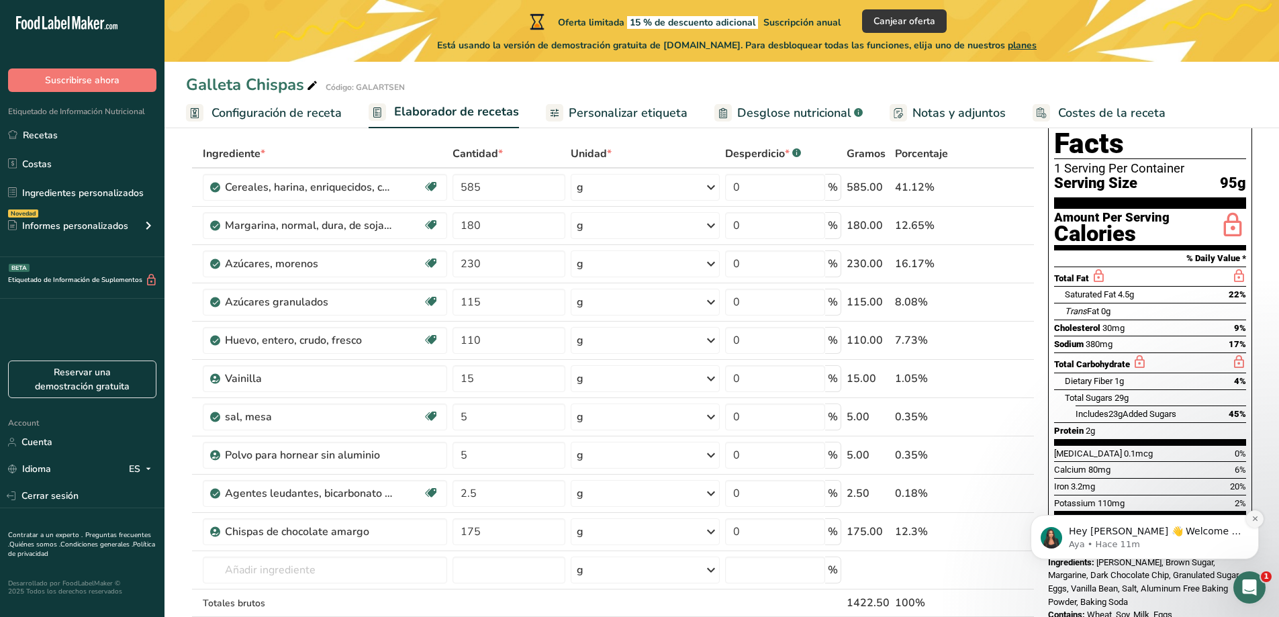
click at [1254, 520] on icon "Dismiss notification" at bounding box center [1254, 518] width 5 height 5
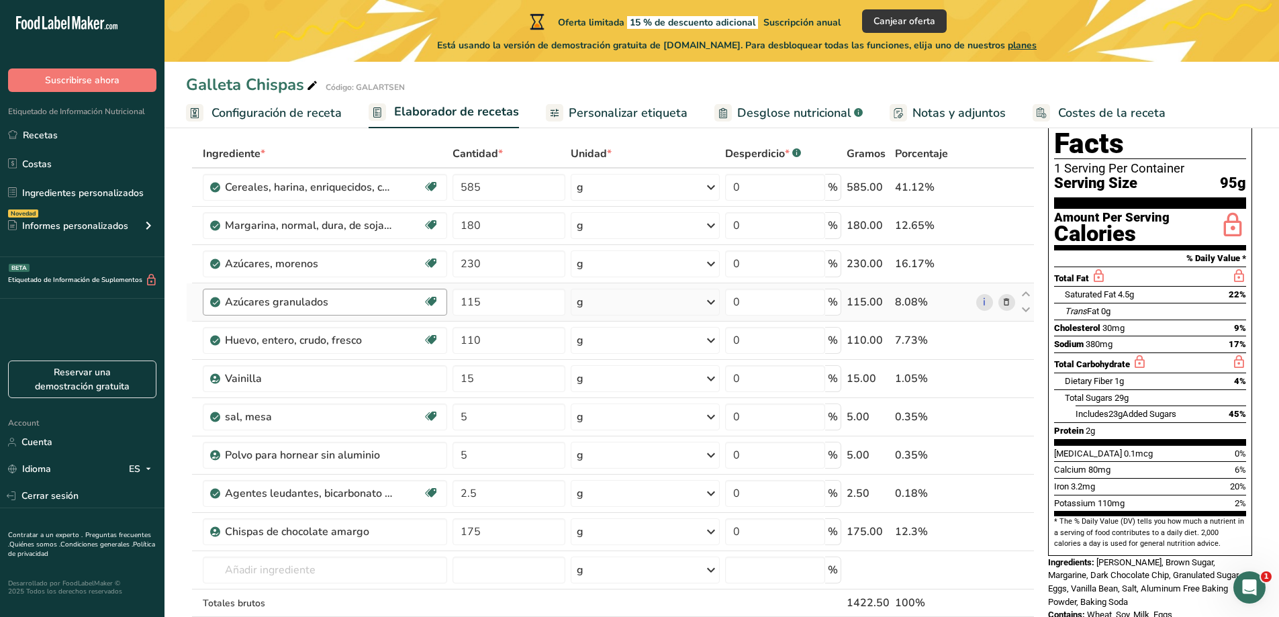
scroll to position [0, 0]
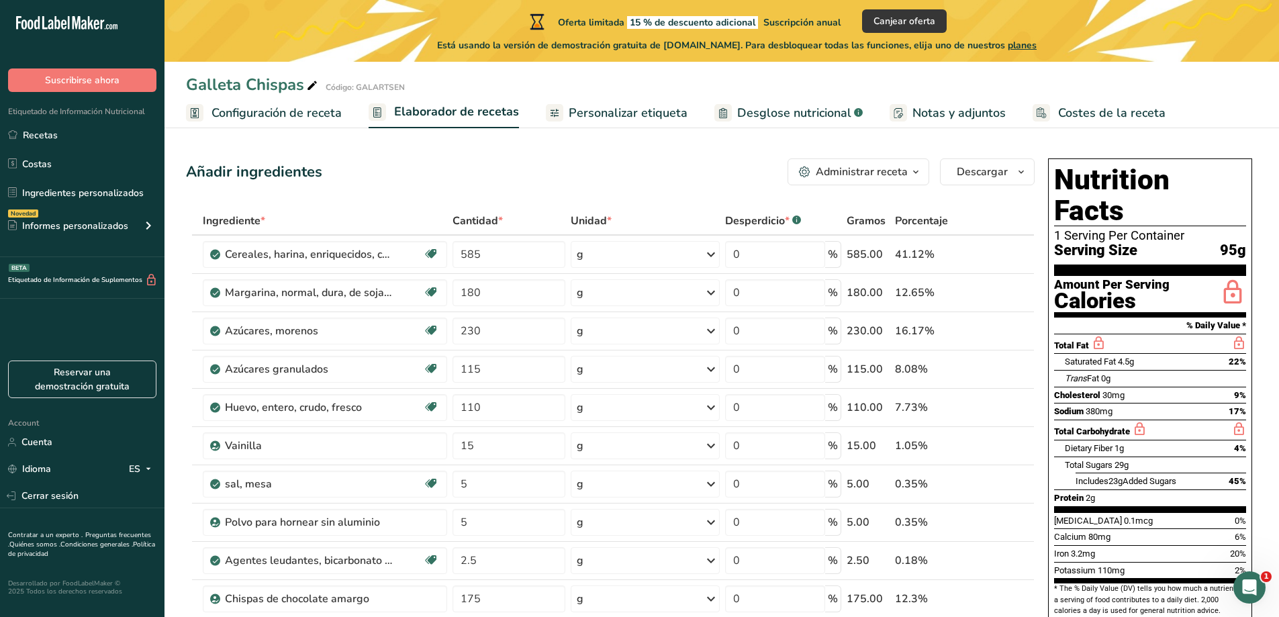
click at [917, 173] on icon "button" at bounding box center [916, 172] width 11 height 17
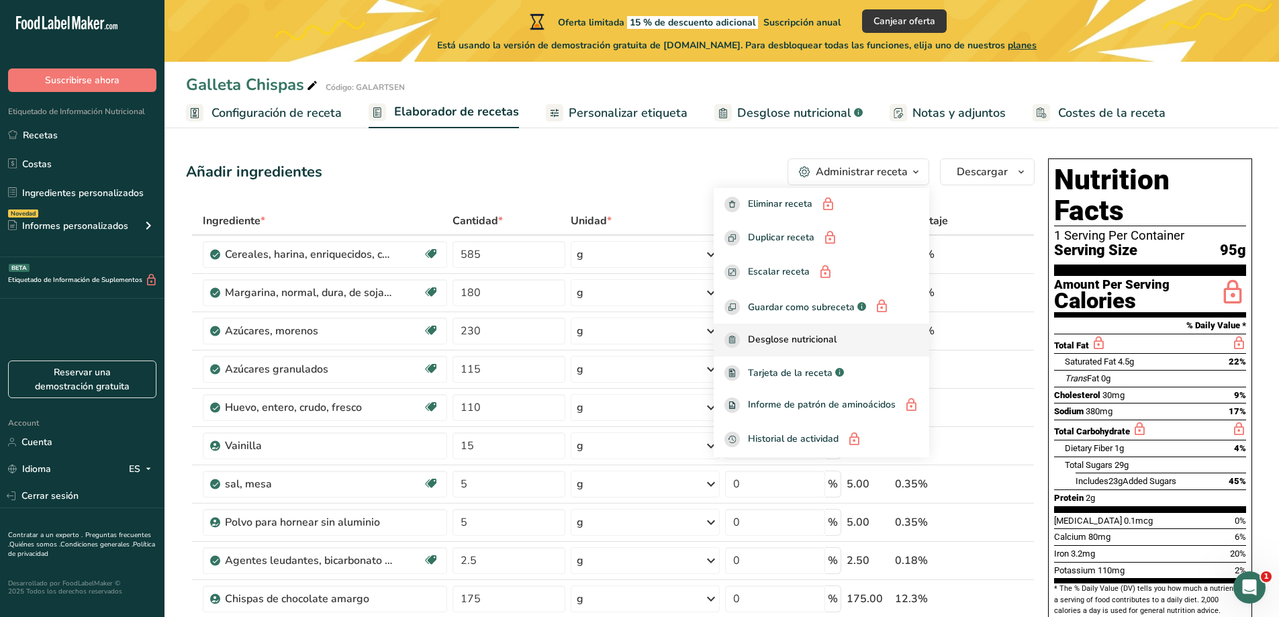
click at [800, 336] on span "Desglose nutricional" at bounding box center [792, 339] width 89 height 15
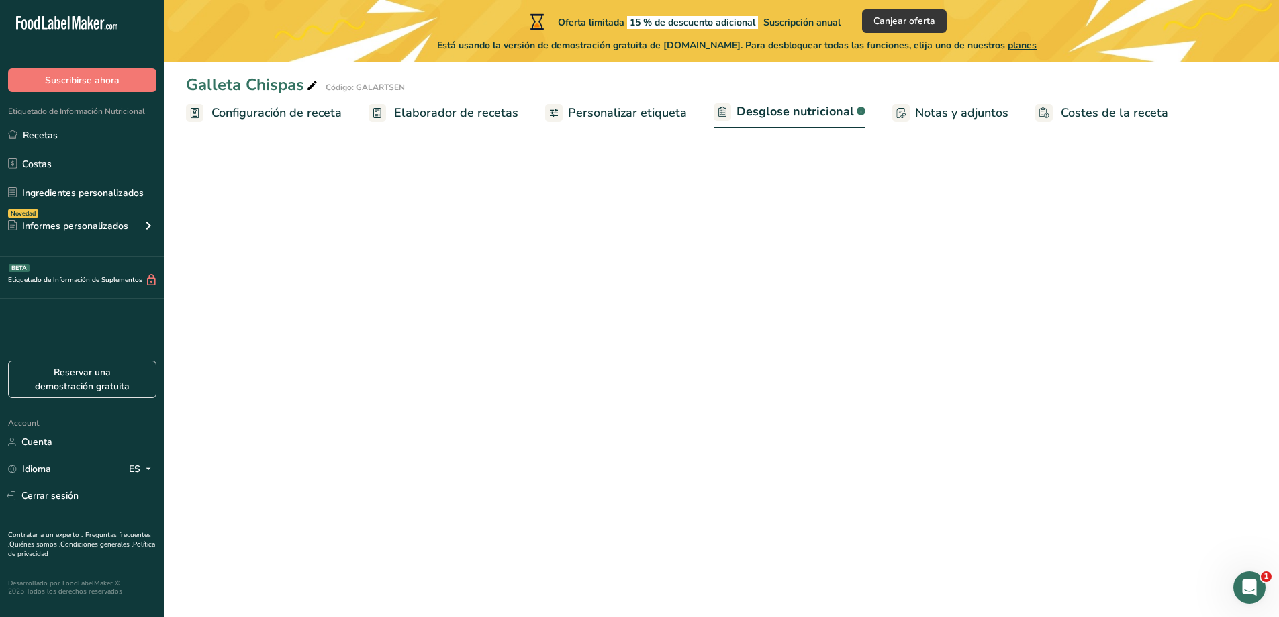
select select "Calories"
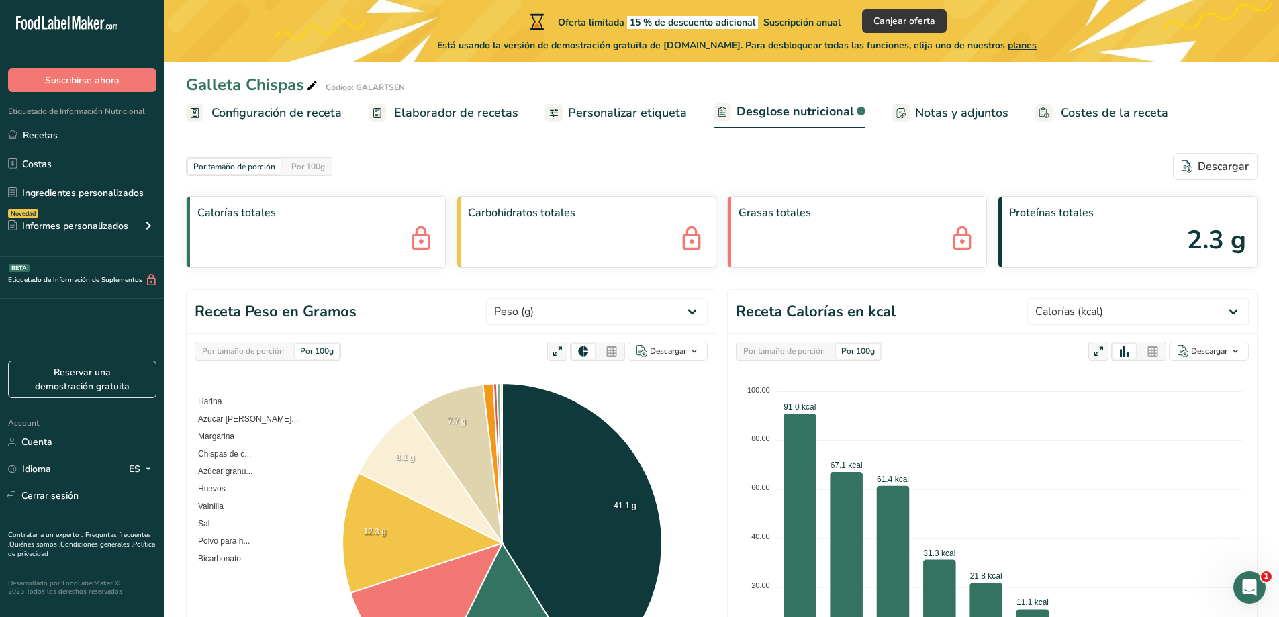
click at [451, 118] on span "Elaborador de recetas" at bounding box center [456, 113] width 124 height 18
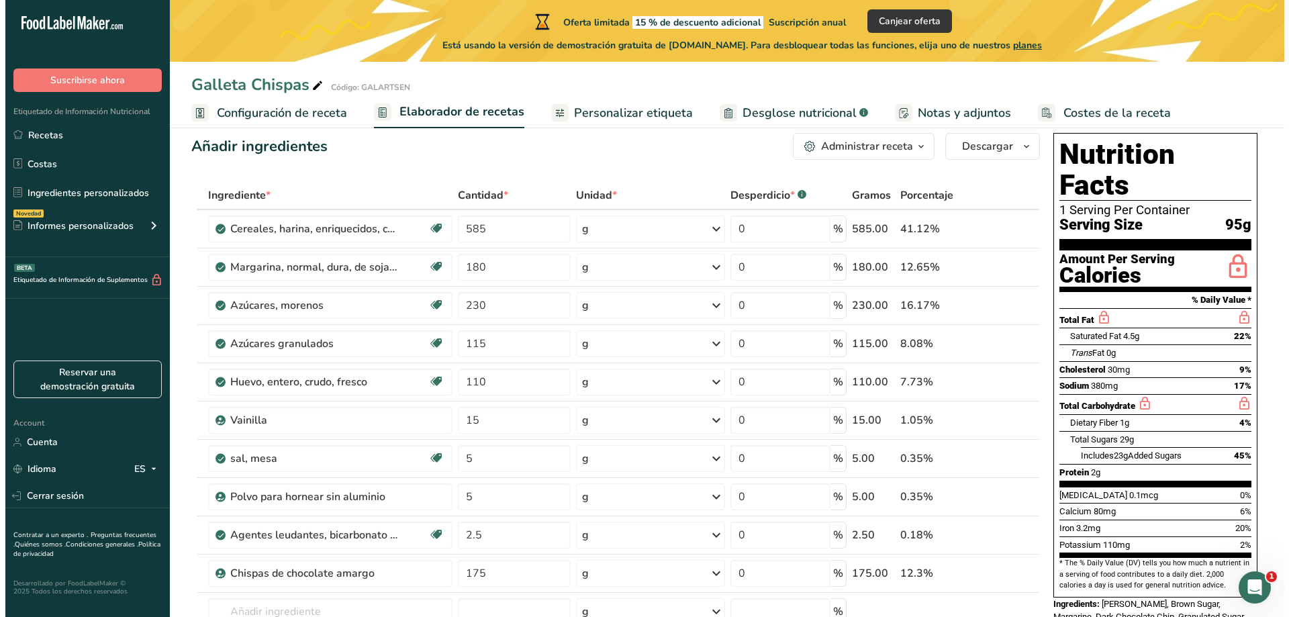
scroll to position [28, 0]
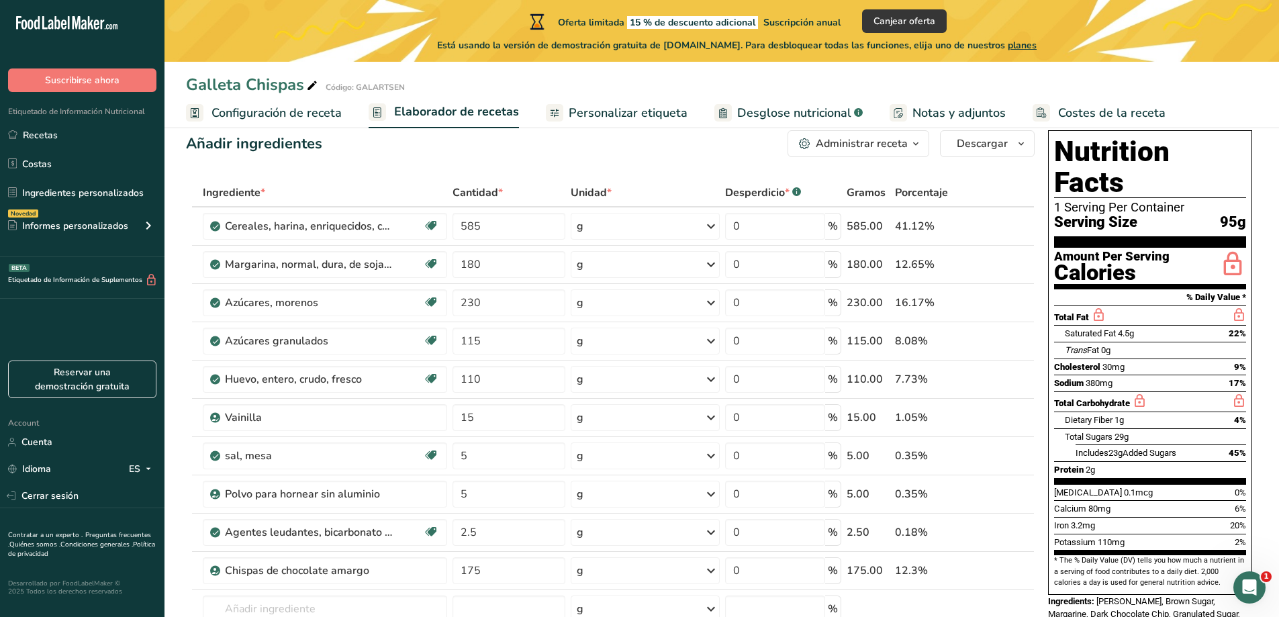
click at [1037, 48] on span "planes" at bounding box center [1022, 45] width 29 height 13
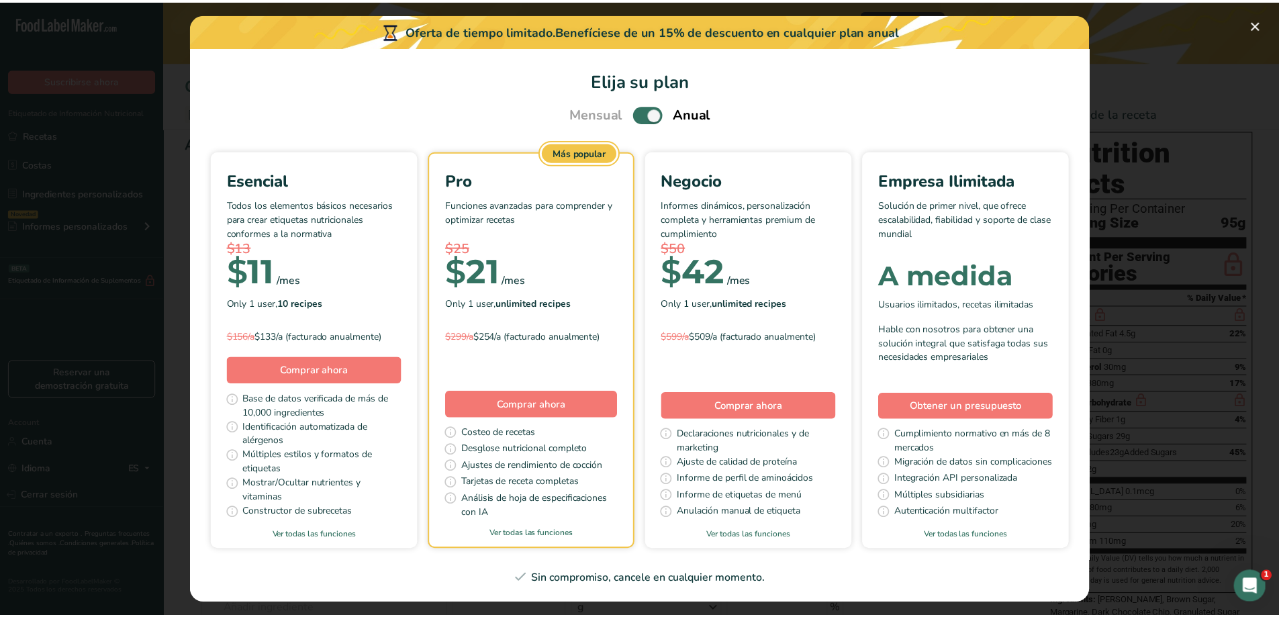
scroll to position [0, 0]
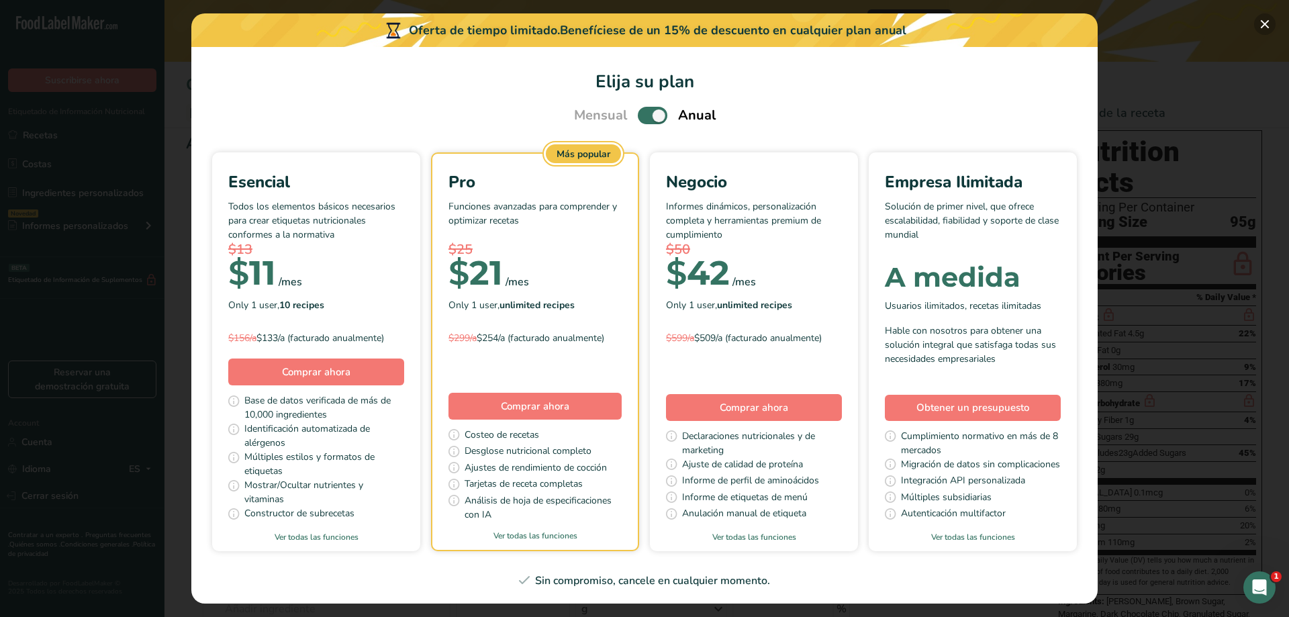
click at [1266, 21] on button "Pick Your Pricing Plan Modal" at bounding box center [1264, 23] width 21 height 21
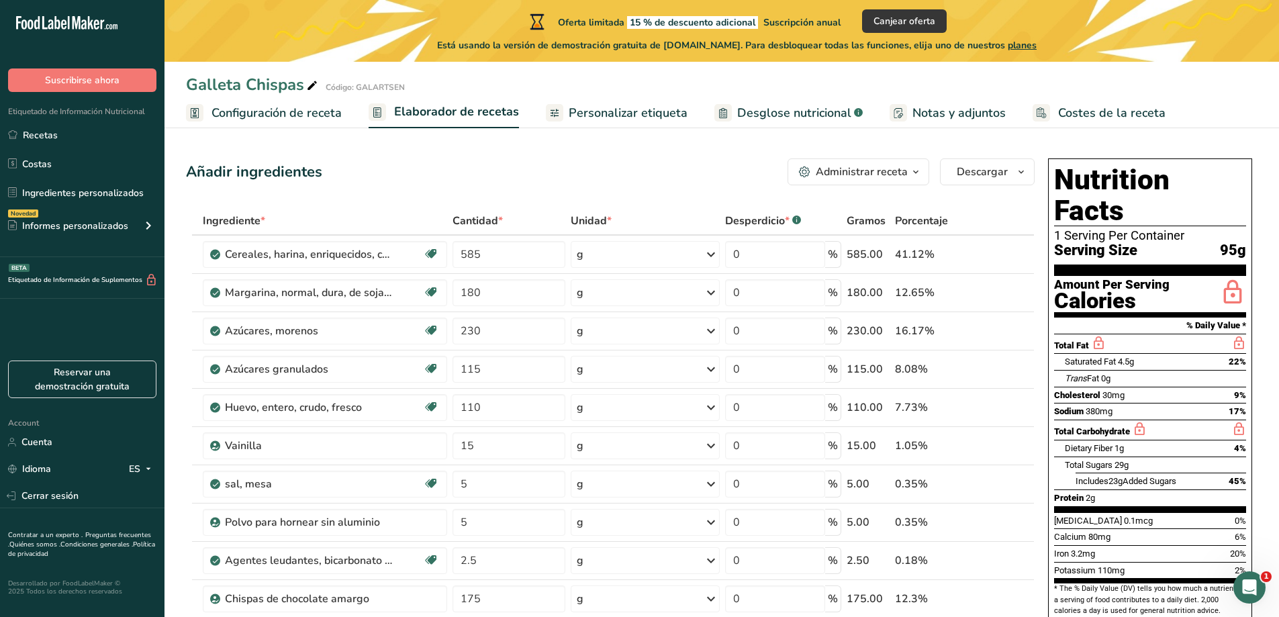
click at [1037, 46] on span "planes" at bounding box center [1022, 45] width 29 height 13
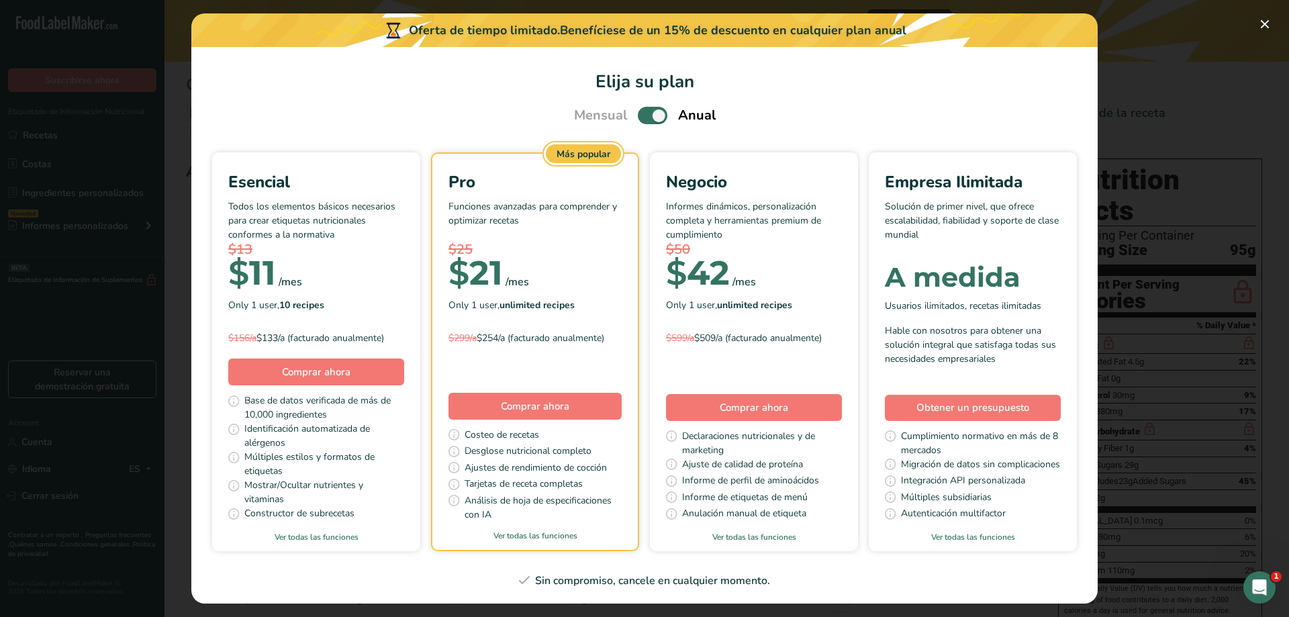
click at [640, 118] on span "Pick Your Pricing Plan Modal" at bounding box center [653, 115] width 30 height 17
click at [640, 118] on input "Pick Your Pricing Plan Modal" at bounding box center [642, 115] width 9 height 9
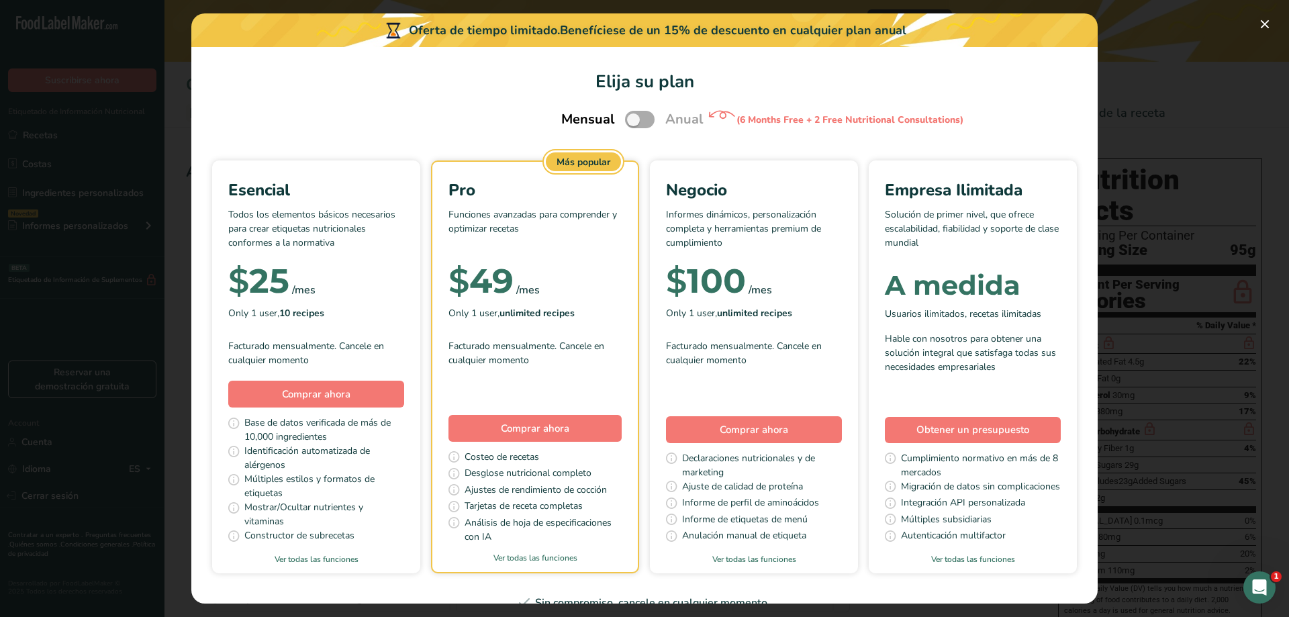
click at [645, 124] on span "Pick Your Pricing Plan Modal" at bounding box center [640, 119] width 30 height 17
click at [634, 124] on input "Pick Your Pricing Plan Modal" at bounding box center [629, 120] width 9 height 9
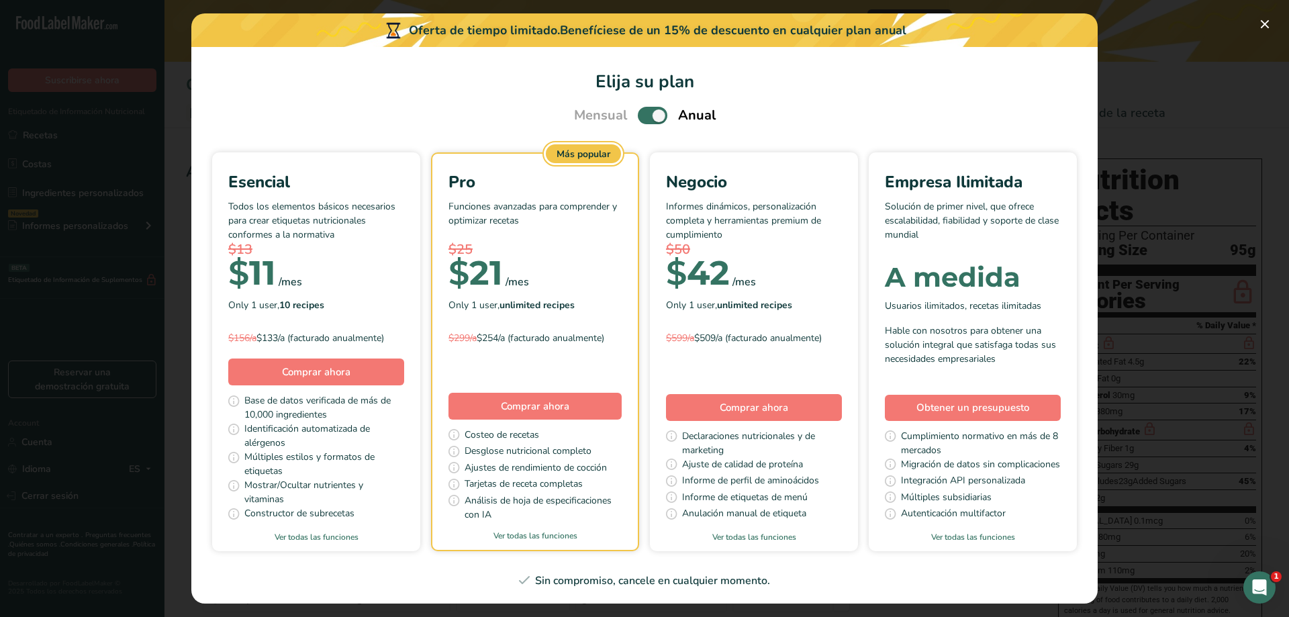
click at [643, 118] on span "Pick Your Pricing Plan Modal" at bounding box center [653, 115] width 30 height 17
click at [643, 118] on input "Pick Your Pricing Plan Modal" at bounding box center [642, 115] width 9 height 9
checkbox input "false"
